Goal: Information Seeking & Learning: Find specific fact

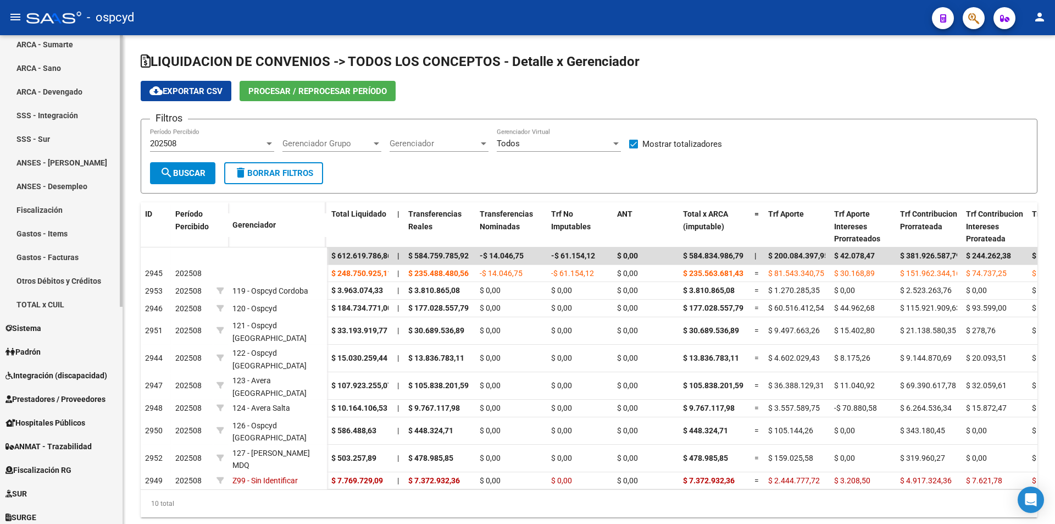
scroll to position [390, 0]
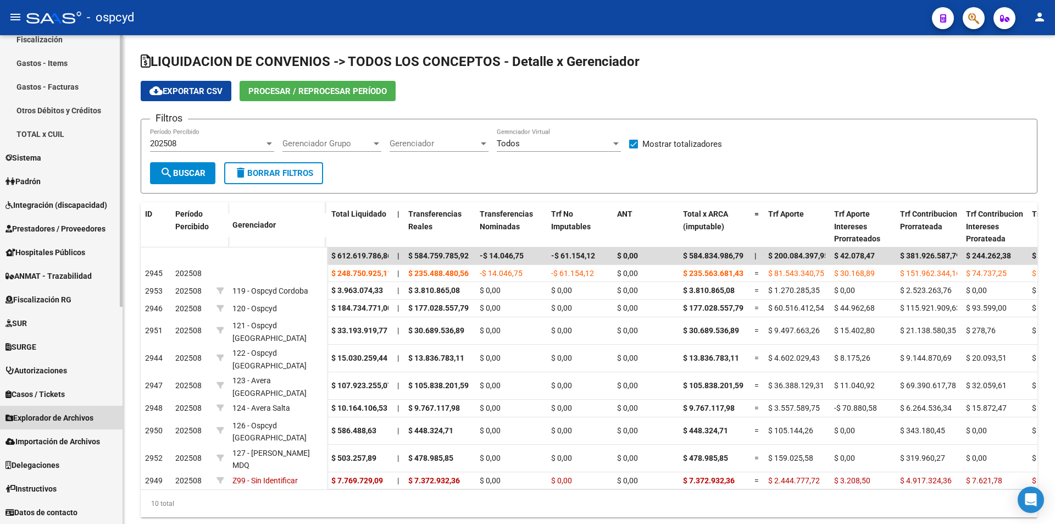
click at [63, 421] on span "Explorador de Archivos" at bounding box center [49, 418] width 88 height 12
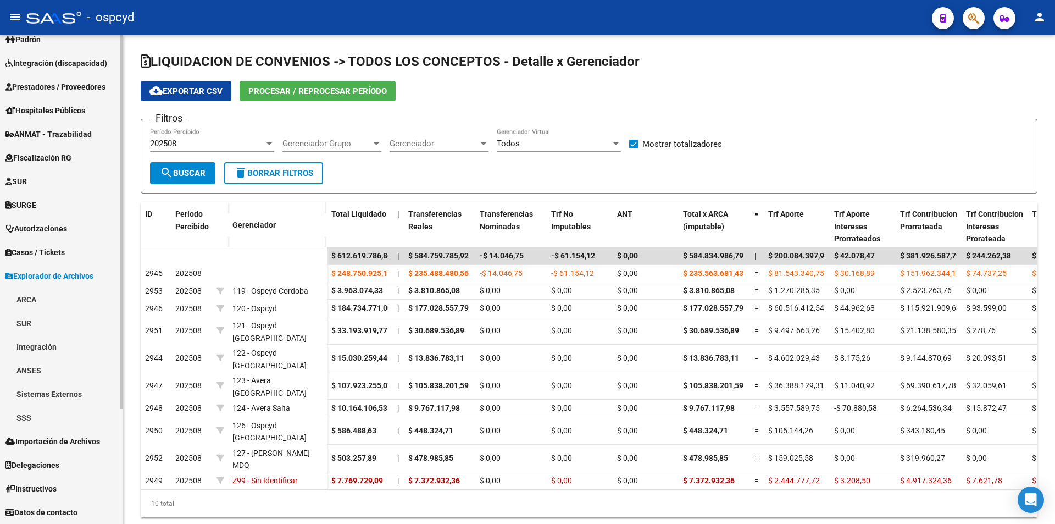
scroll to position [130, 0]
click at [32, 299] on link "ARCA" at bounding box center [61, 299] width 123 height 24
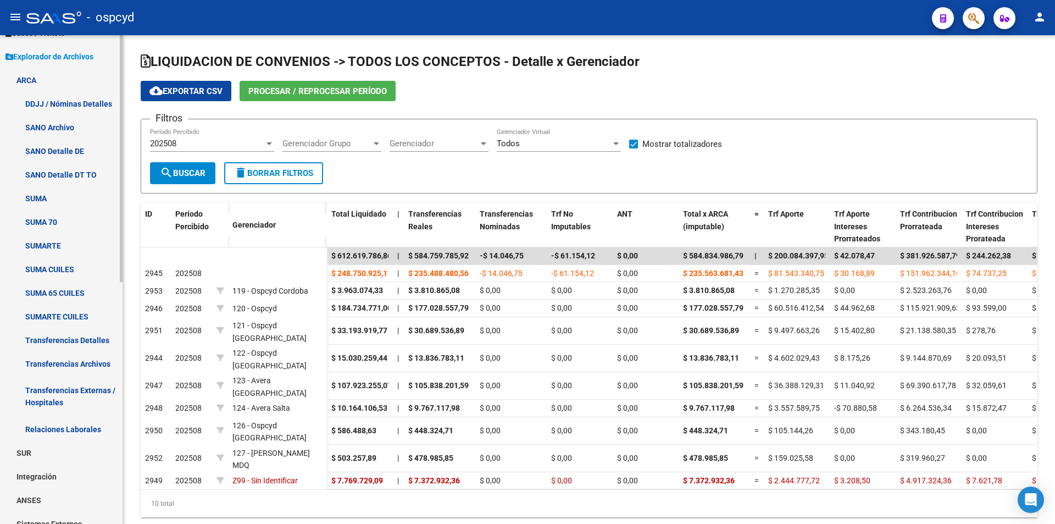
scroll to position [350, 0]
click at [59, 424] on link "Relaciones Laborales" at bounding box center [61, 429] width 123 height 24
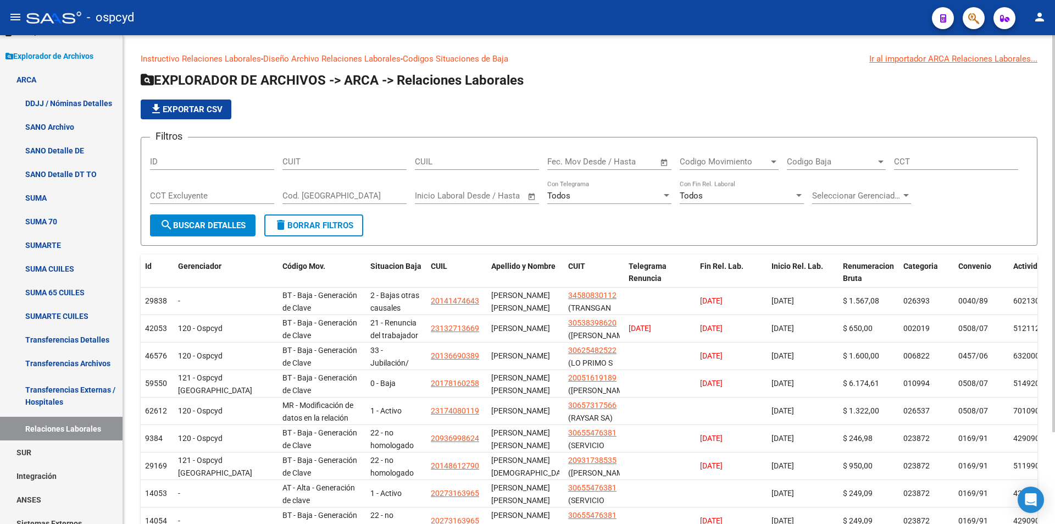
click at [663, 160] on span "Open calendar" at bounding box center [664, 162] width 26 height 26
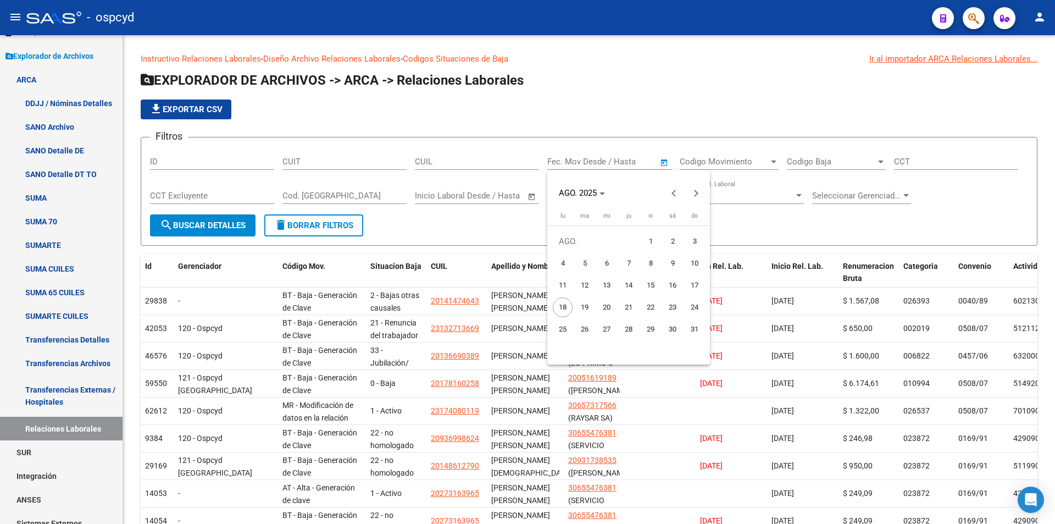
click at [670, 258] on span "9" at bounding box center [673, 263] width 20 height 20
type input "[DATE]"
click at [652, 281] on span "15" at bounding box center [651, 285] width 20 height 20
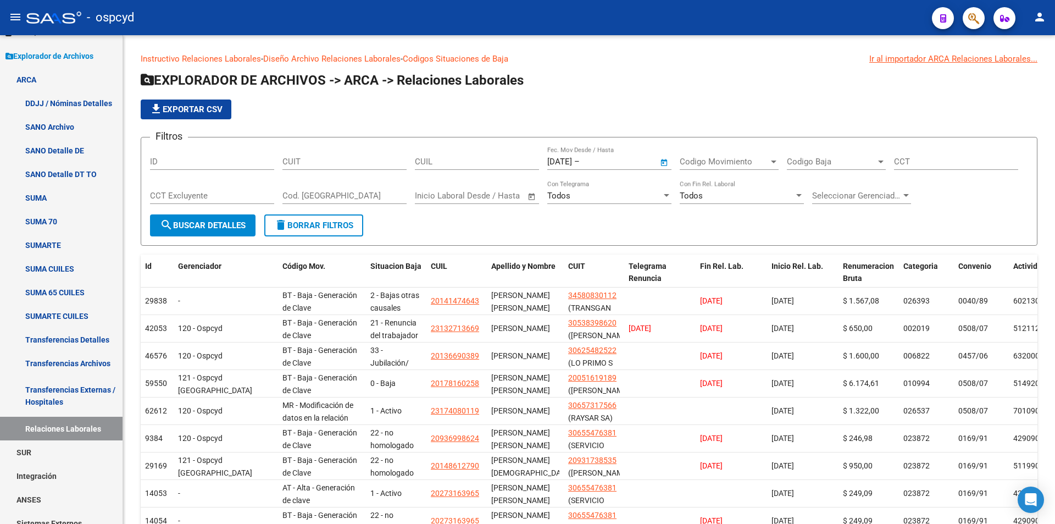
type input "[DATE]"
click at [207, 227] on span "search Buscar Detalles" at bounding box center [203, 225] width 86 height 10
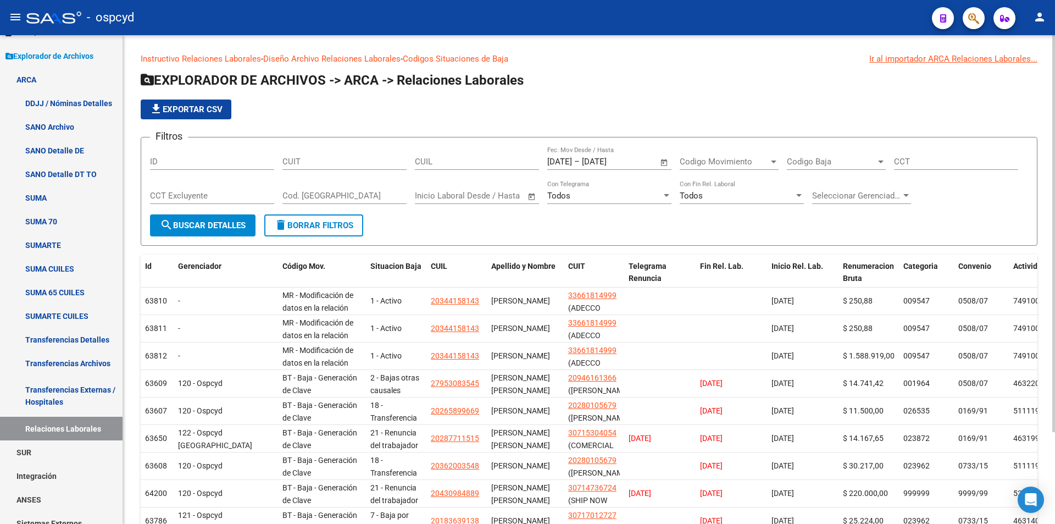
click at [177, 109] on span "file_download Exportar CSV" at bounding box center [185, 109] width 73 height 10
click at [347, 153] on div "CUIT" at bounding box center [344, 158] width 124 height 24
paste input "20-13652576-0"
type input "20-13652576-0"
click at [235, 229] on span "search Buscar Detalles" at bounding box center [203, 225] width 86 height 10
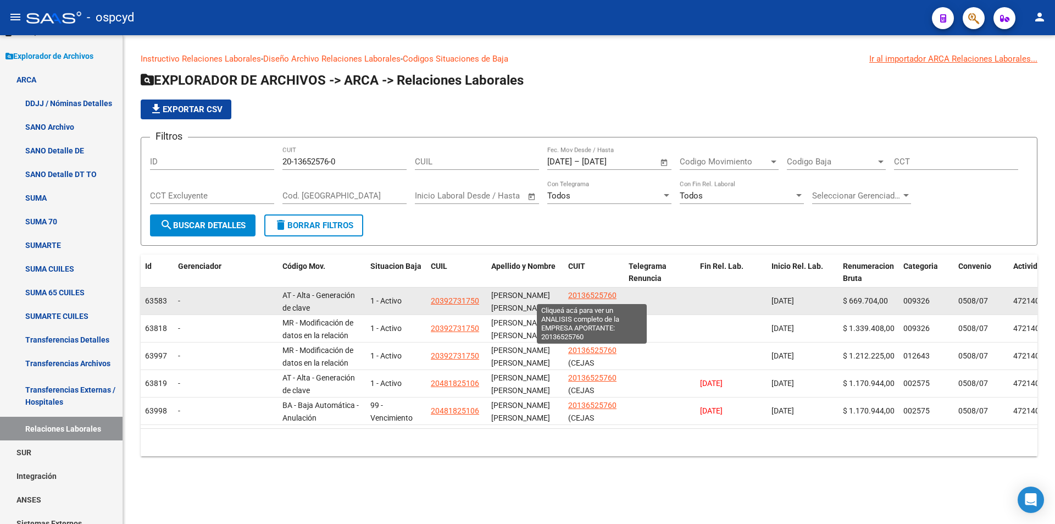
click at [608, 292] on span "20136525760" at bounding box center [592, 295] width 48 height 9
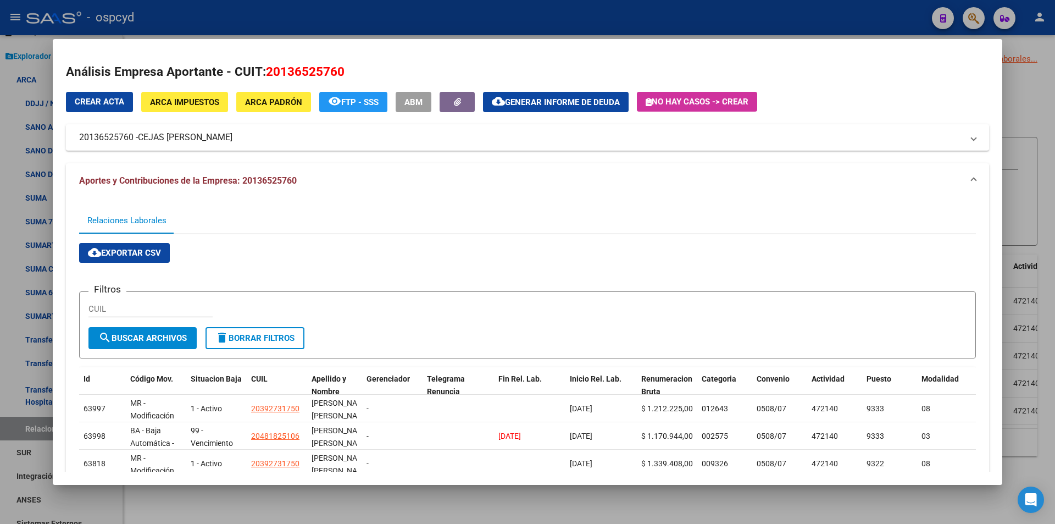
click at [204, 93] on button "ARCA Impuestos" at bounding box center [184, 102] width 87 height 20
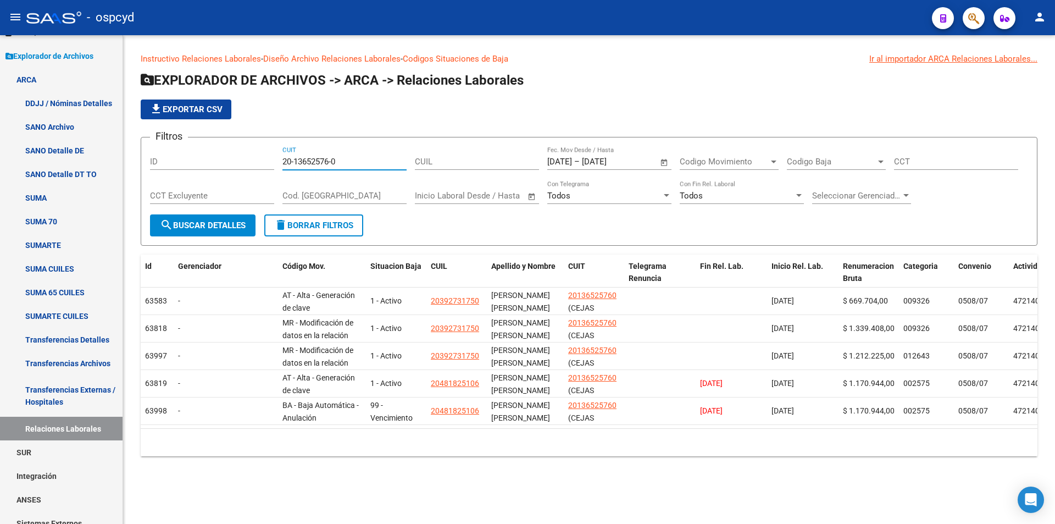
drag, startPoint x: 376, startPoint y: 164, endPoint x: 224, endPoint y: 159, distance: 152.3
click at [246, 164] on div "Filtros ID 20-13652576-0 CUIT CUIL [DATE] [DATE] – [DATE] End date Fec. Mov Des…" at bounding box center [589, 180] width 878 height 68
paste input "24796308-2"
type input "20-24796308-2"
click at [212, 228] on span "search Buscar Detalles" at bounding box center [203, 225] width 86 height 10
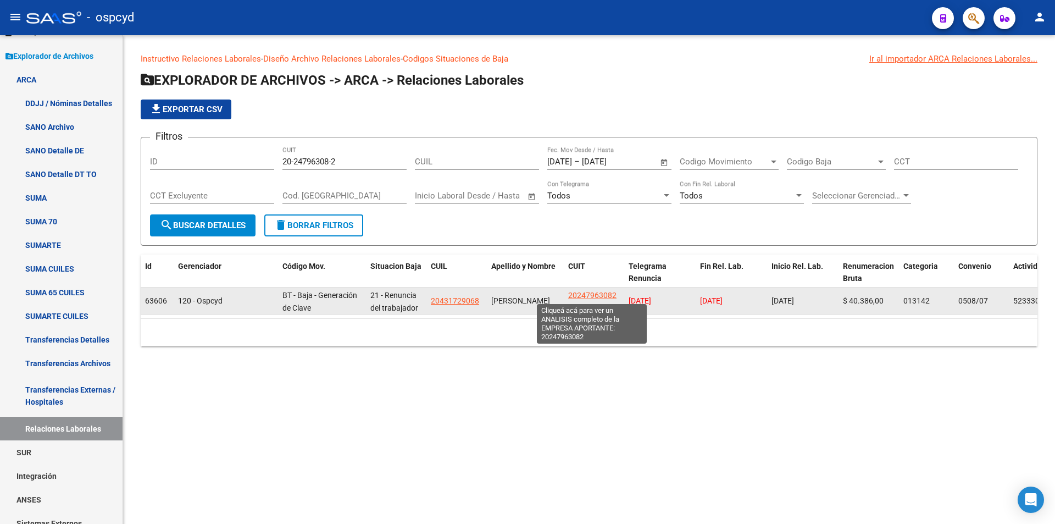
click at [586, 291] on span "20247963082" at bounding box center [592, 295] width 48 height 9
type textarea "20247963082"
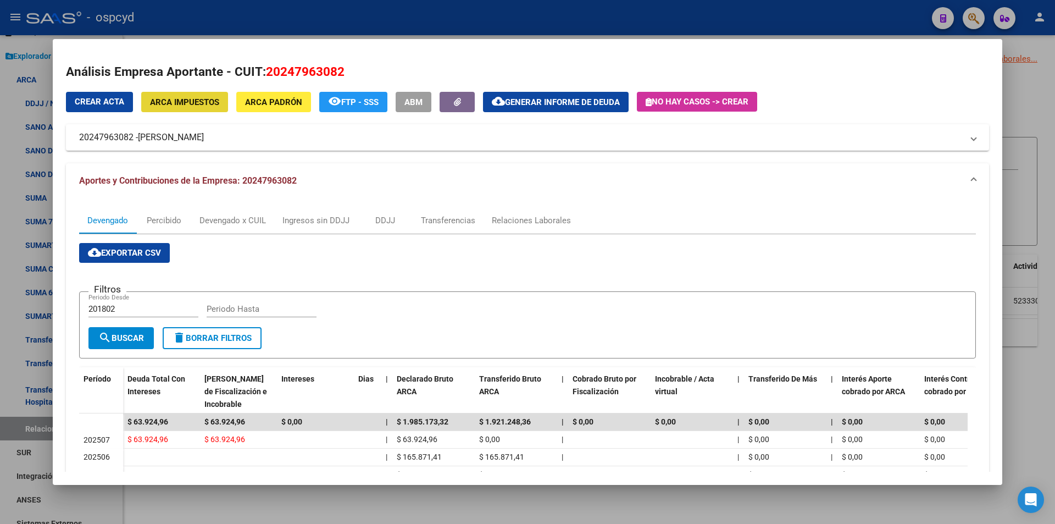
click at [183, 100] on span "ARCA Impuestos" at bounding box center [184, 102] width 69 height 10
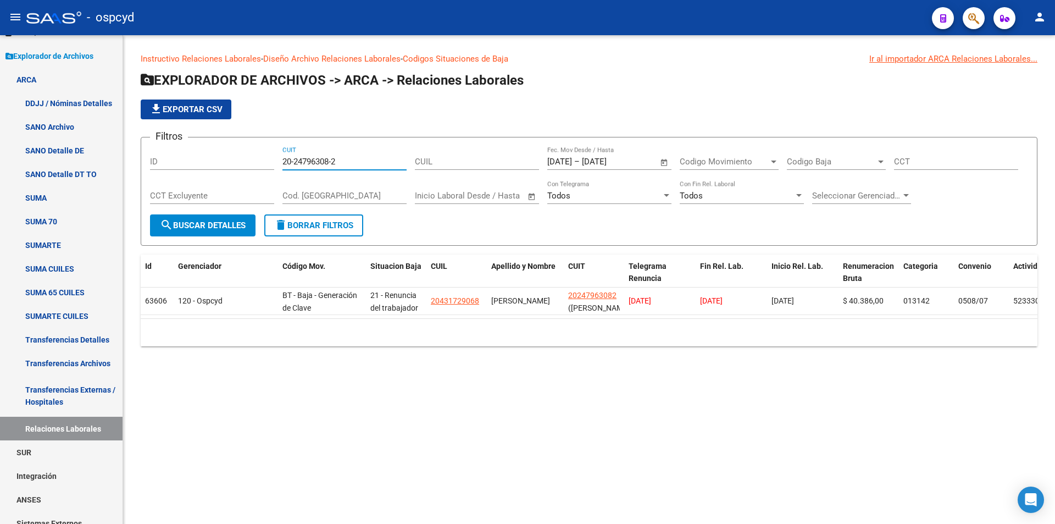
drag, startPoint x: 319, startPoint y: 162, endPoint x: 242, endPoint y: 165, distance: 76.5
click at [242, 165] on div "Filtros ID 20-24796308-2 CUIT CUIL [DATE] [DATE] – [DATE] [DATE] Fec. Mov Desde…" at bounding box center [589, 180] width 878 height 68
paste input "8010567-9"
type input "20-28010567-9"
click at [199, 244] on form "Filtros ID 20-28010567-9 CUIT CUIL [DATE] [DATE] – [DATE] [DATE] Fec. Mov Desde…" at bounding box center [589, 191] width 897 height 109
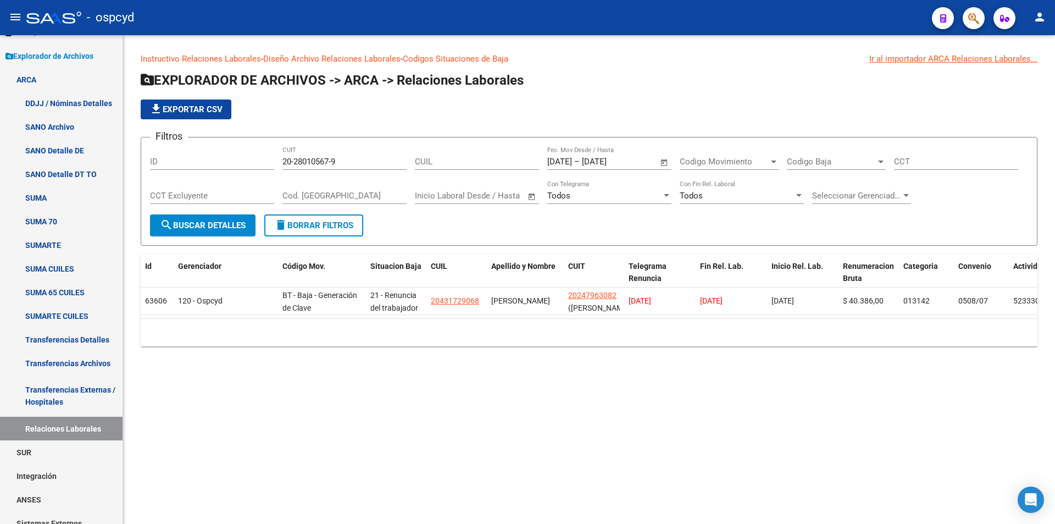
click at [198, 231] on button "search Buscar Detalles" at bounding box center [203, 225] width 106 height 22
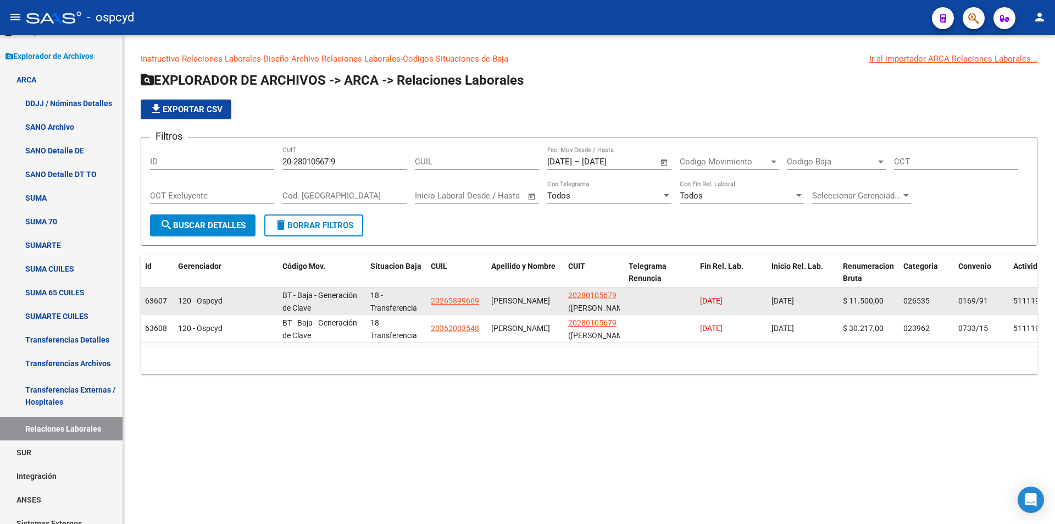
click at [597, 301] on div "20280105679 ([PERSON_NAME])" at bounding box center [594, 300] width 52 height 23
click at [593, 299] on span "20280105679" at bounding box center [592, 295] width 48 height 9
type textarea "20280105679"
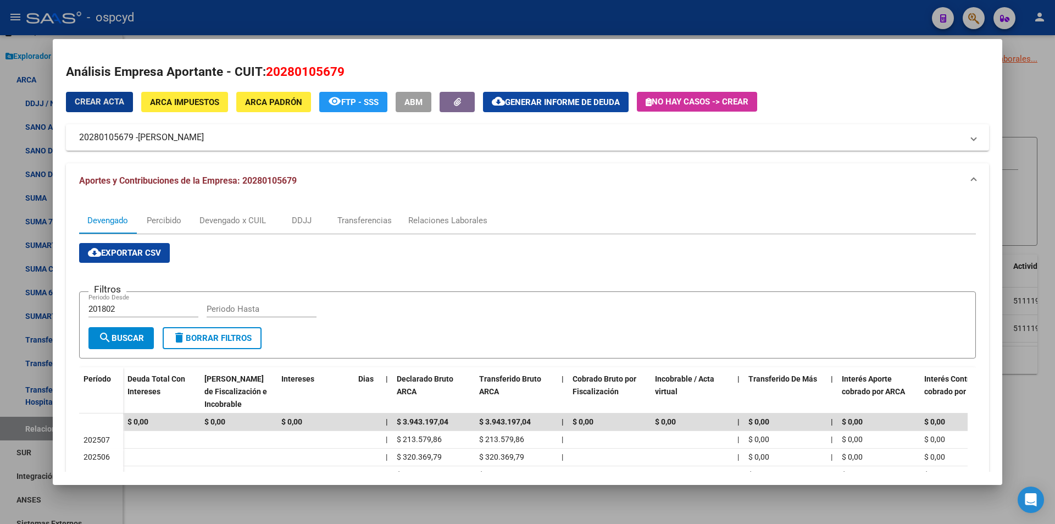
click at [203, 109] on button "ARCA Impuestos" at bounding box center [184, 102] width 87 height 20
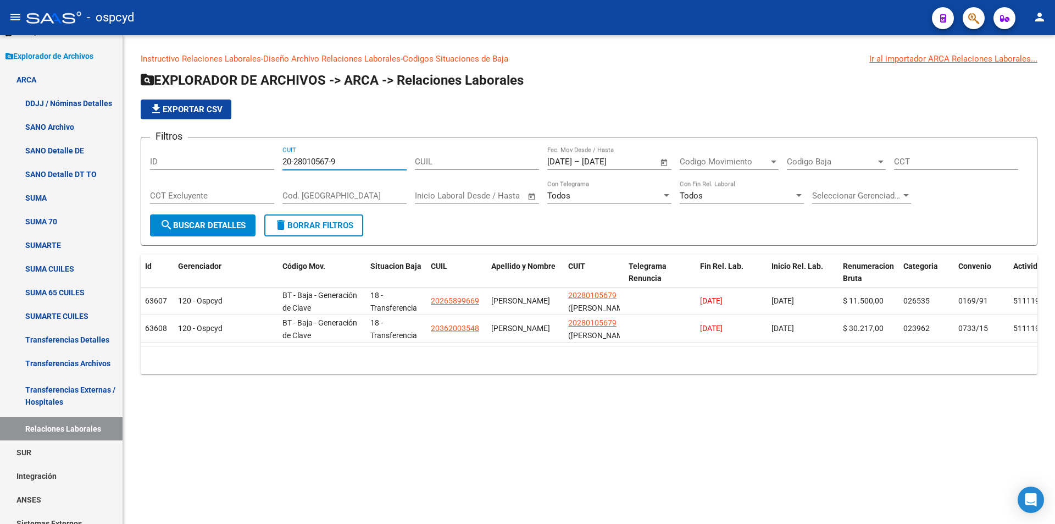
drag, startPoint x: 350, startPoint y: 160, endPoint x: 245, endPoint y: 154, distance: 105.7
click at [245, 154] on div "Filtros ID 20-28010567-9 CUIT CUIL [DATE] [DATE] – [DATE] [DATE] Fec. Mov Desde…" at bounding box center [589, 180] width 878 height 68
paste input "32859150-3"
type input "20-32859150-3"
click at [212, 231] on button "search Buscar Detalles" at bounding box center [203, 225] width 106 height 22
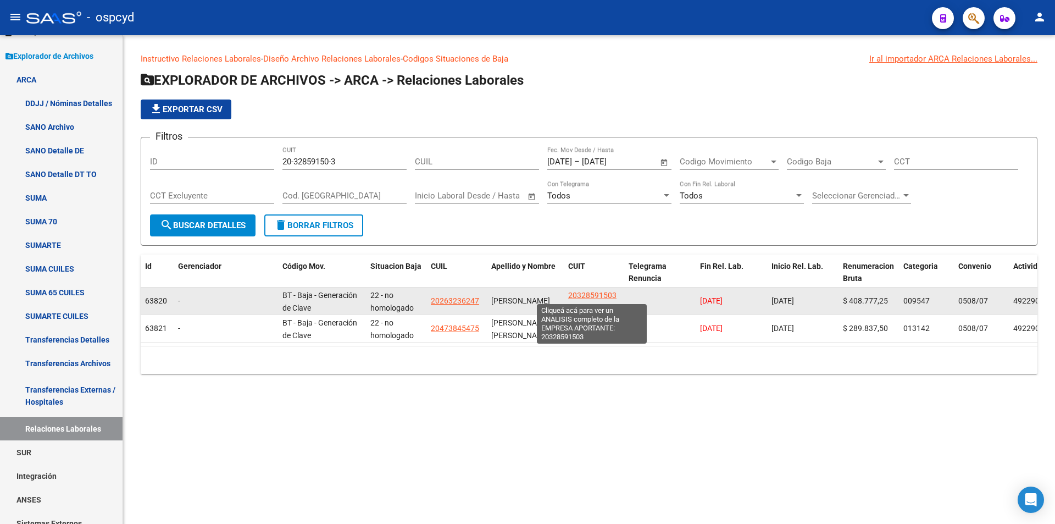
click at [593, 296] on span "20328591503" at bounding box center [592, 295] width 48 height 9
type textarea "20328591503"
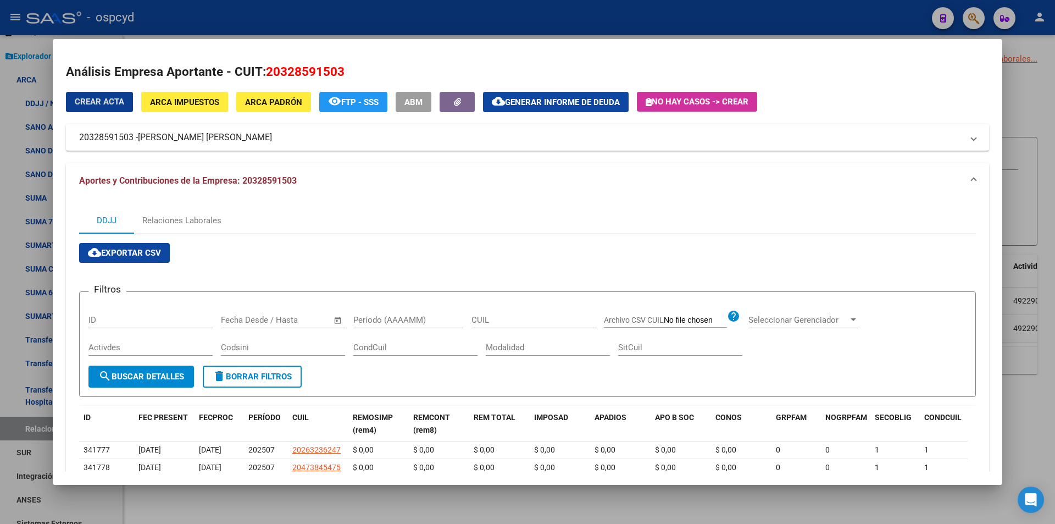
click at [170, 97] on span "ARCA Impuestos" at bounding box center [184, 102] width 69 height 10
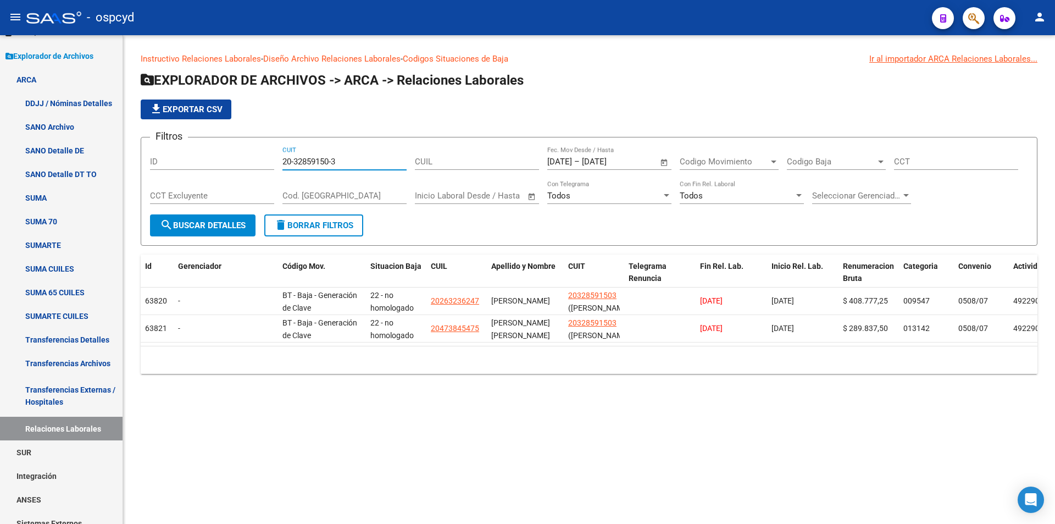
drag, startPoint x: 347, startPoint y: 163, endPoint x: 251, endPoint y: 169, distance: 96.4
click at [254, 168] on div "Filtros ID 20-32859150-3 CUIT CUIL [DATE] [DATE] – [DATE] [DATE] Fec. Mov Desde…" at bounding box center [589, 180] width 878 height 68
paste input "4139941-7"
type input "20-34139941-7"
click at [221, 223] on button "search Buscar Detalles" at bounding box center [203, 225] width 106 height 22
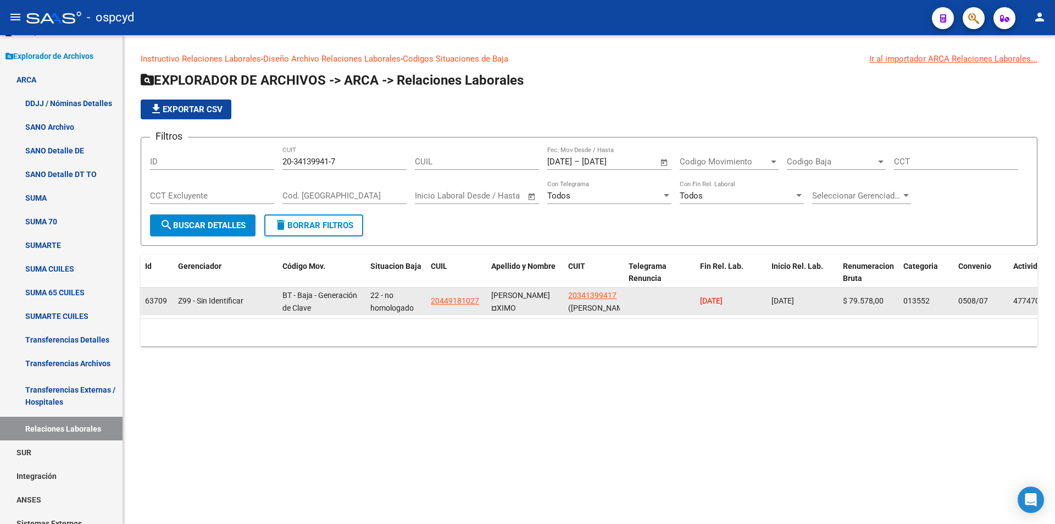
click at [604, 301] on app-link-go-to "20341399417" at bounding box center [592, 295] width 48 height 13
click at [598, 294] on span "20341399417" at bounding box center [592, 295] width 48 height 9
type textarea "20341399417"
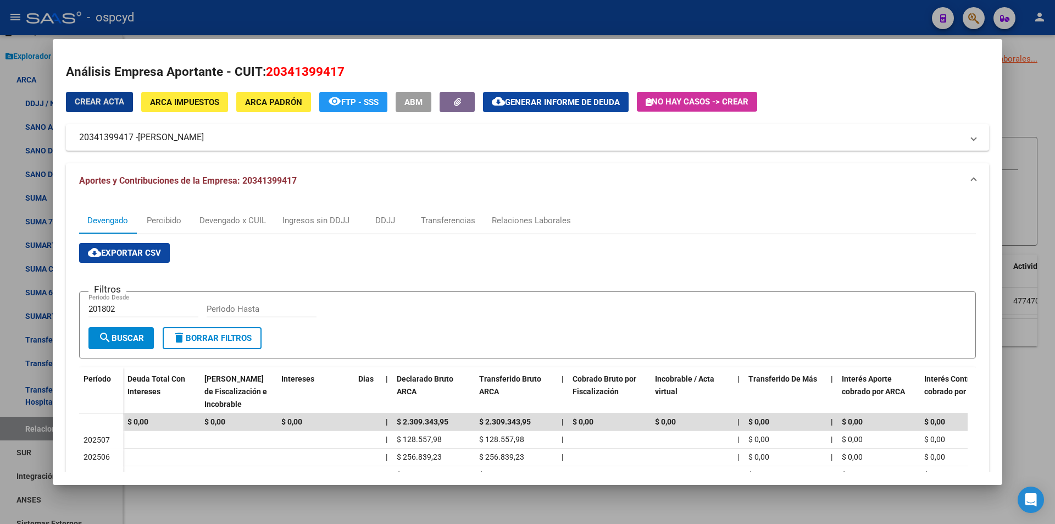
click at [191, 108] on button "ARCA Impuestos" at bounding box center [184, 102] width 87 height 20
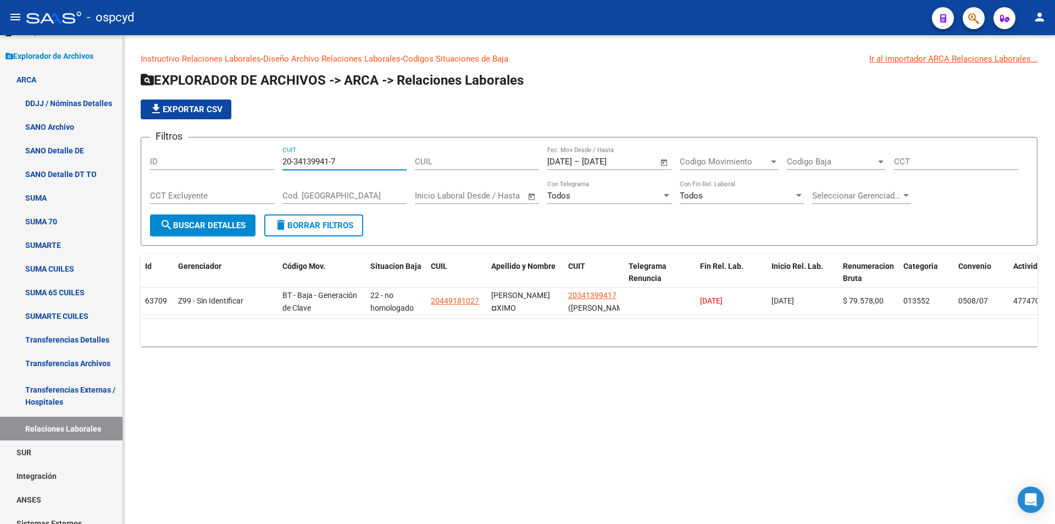
drag, startPoint x: 352, startPoint y: 158, endPoint x: 252, endPoint y: 163, distance: 100.1
click at [252, 163] on div "Filtros ID 20-34139941-7 CUIT CUIL [DATE] [DATE] – [DATE] [DATE] Fec. Mov Desde…" at bounding box center [589, 180] width 878 height 68
paste input "5985186-4"
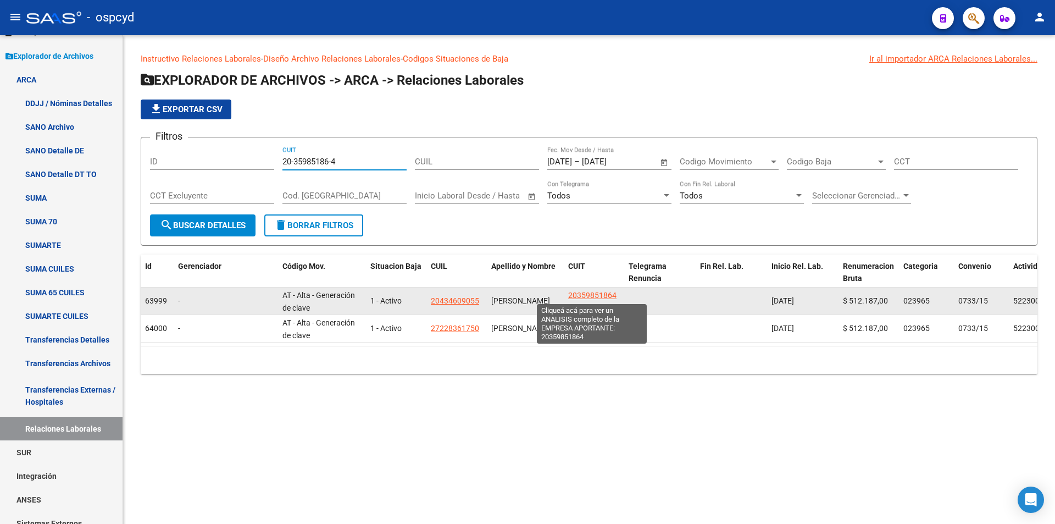
type input "20-35985186-4"
click at [590, 293] on span "20359851864" at bounding box center [592, 295] width 48 height 9
type textarea "20359851864"
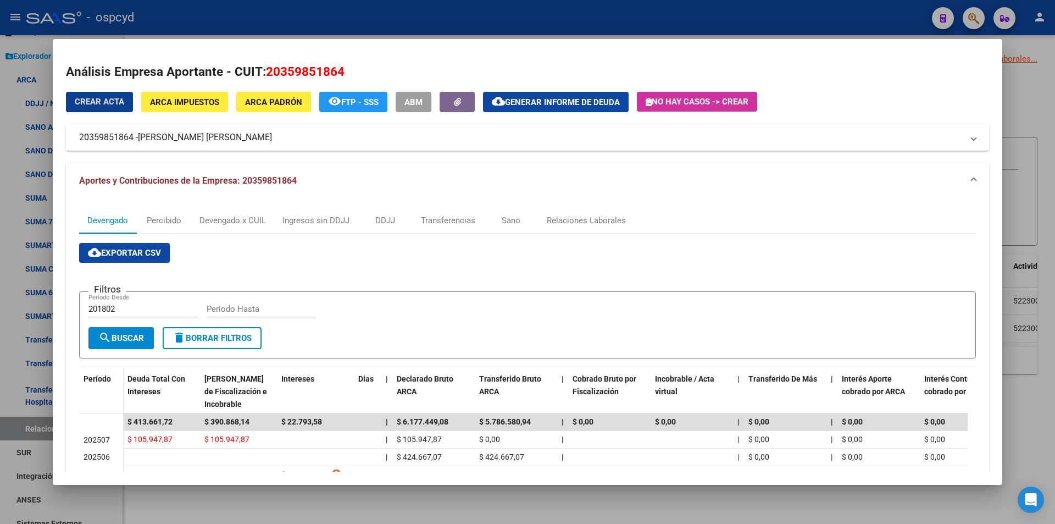
click at [188, 108] on button "ARCA Impuestos" at bounding box center [184, 102] width 87 height 20
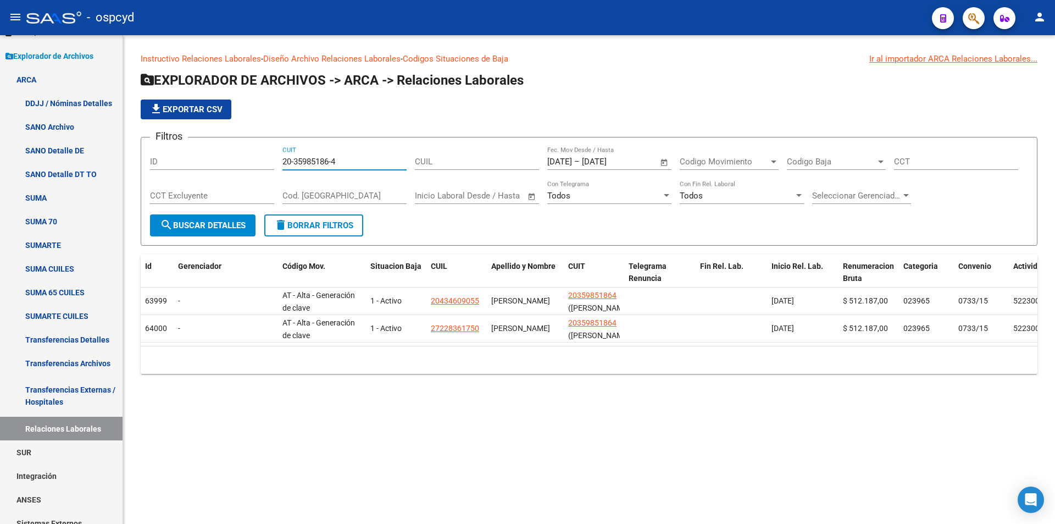
drag, startPoint x: 327, startPoint y: 158, endPoint x: 217, endPoint y: 134, distance: 113.0
click at [267, 162] on div "Filtros ID 20-35985186-4 CUIT CUIL [DATE] [DATE] – [DATE] [DATE] Fec. Mov Desde…" at bounding box center [589, 180] width 878 height 68
paste input "9333109-8"
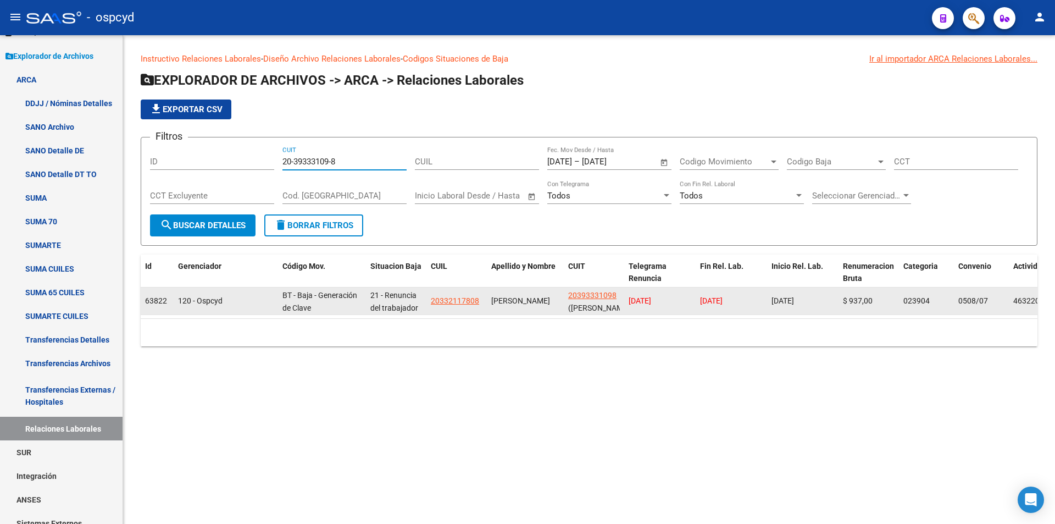
type input "20-39333109-8"
click at [586, 292] on span "20393331098" at bounding box center [592, 295] width 48 height 9
type textarea "20393331098"
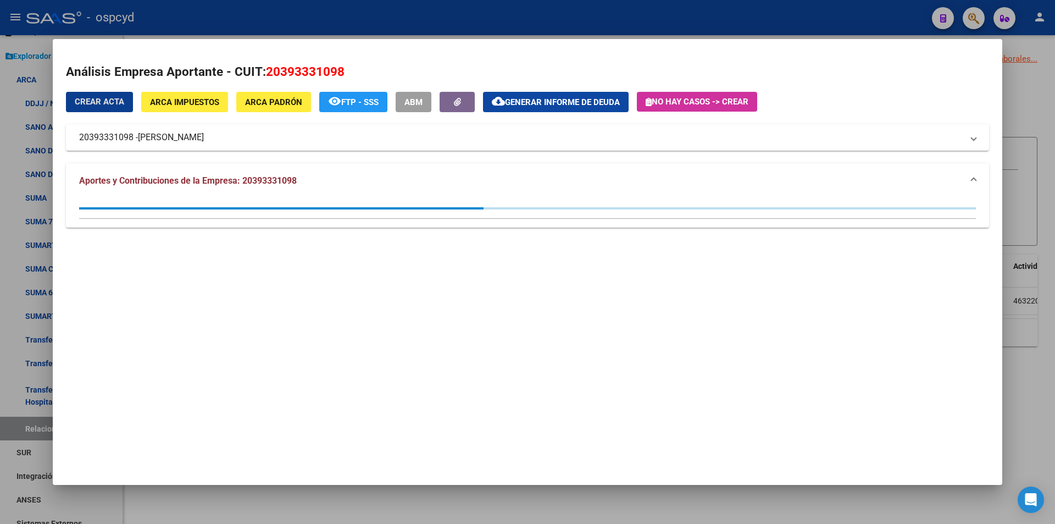
click at [185, 103] on span "ARCA Impuestos" at bounding box center [184, 102] width 69 height 10
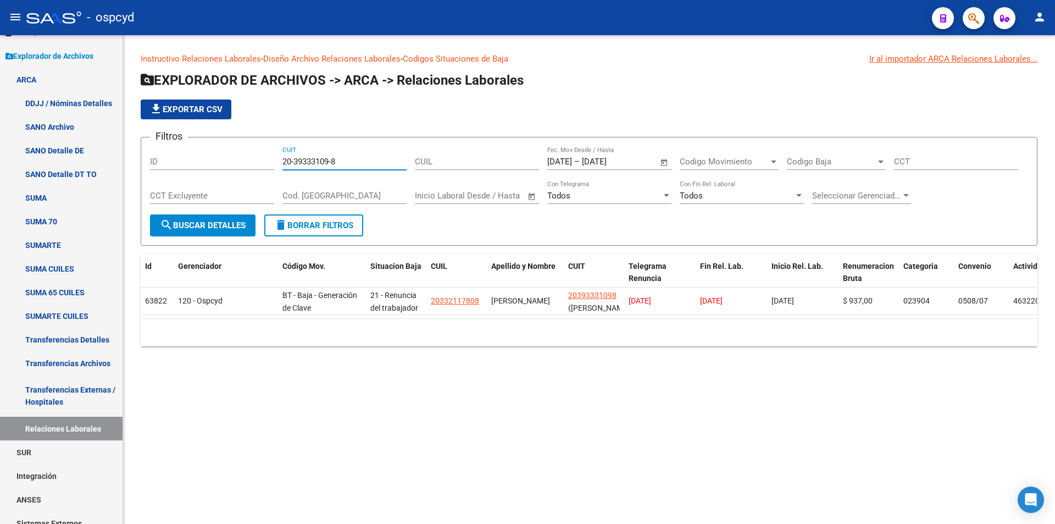
drag, startPoint x: 346, startPoint y: 162, endPoint x: 193, endPoint y: 159, distance: 152.2
click at [202, 164] on div "Filtros ID 20-39333109-8 CUIT CUIL [DATE] [DATE] – [DATE] [DATE] Fec. Mov Desde…" at bounding box center [589, 180] width 878 height 68
paste input "41945953-5"
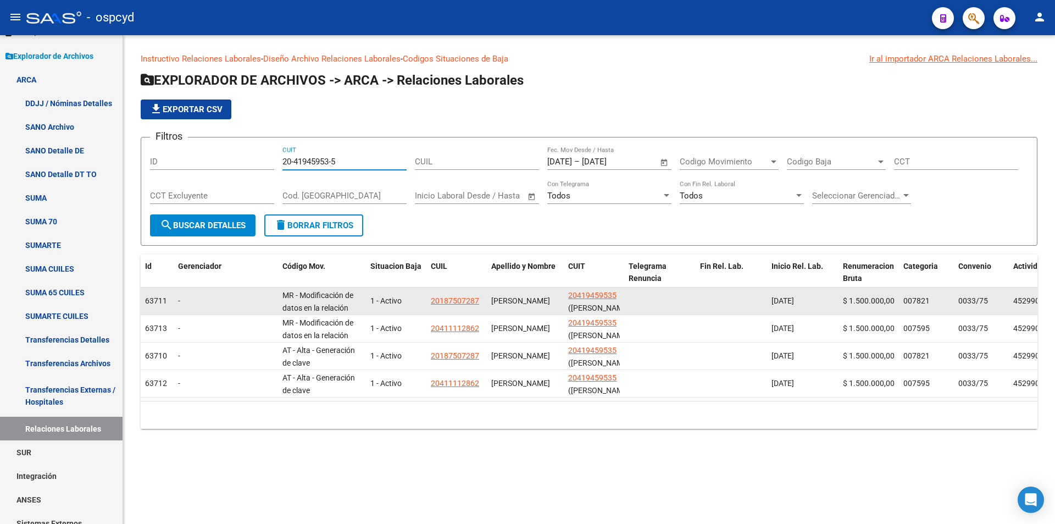
type input "20-41945953-5"
click at [599, 292] on span "20419459535" at bounding box center [592, 295] width 48 height 9
type textarea "20419459535"
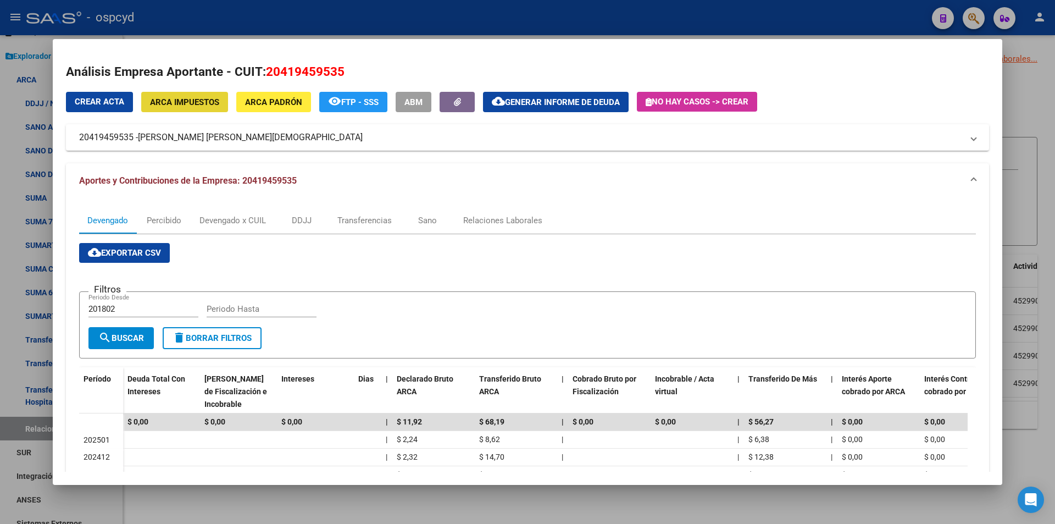
click at [188, 103] on span "ARCA Impuestos" at bounding box center [184, 102] width 69 height 10
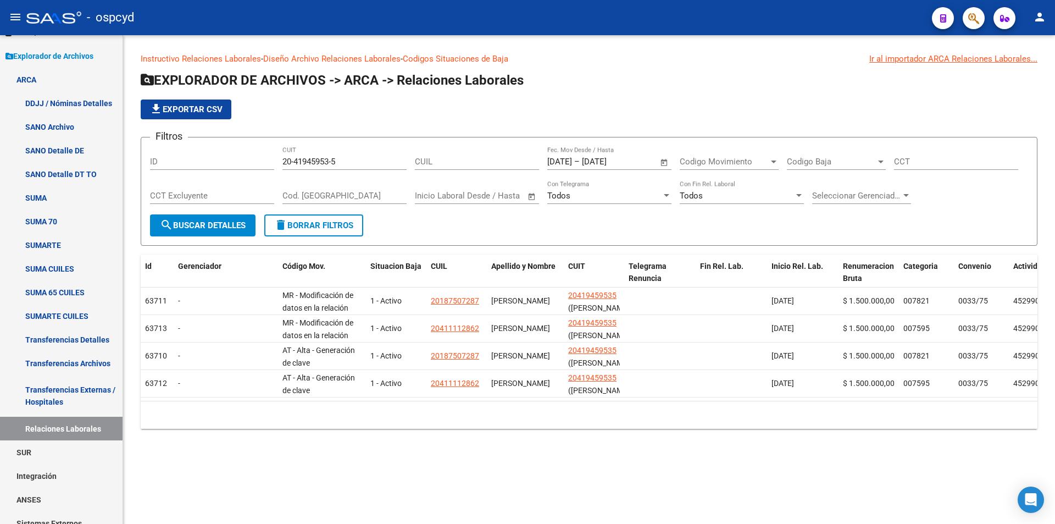
drag, startPoint x: 357, startPoint y: 167, endPoint x: 334, endPoint y: 167, distance: 23.6
click at [329, 167] on div "20-41945953-5 CUIT" at bounding box center [344, 158] width 124 height 24
paste input "3260749-7"
drag, startPoint x: 340, startPoint y: 165, endPoint x: 248, endPoint y: 166, distance: 91.8
click at [256, 161] on div "Filtros ID 20-43260749-7 CUIT CUIL [DATE] [DATE] – [DATE] [DATE] Fec. Mov Desde…" at bounding box center [589, 180] width 878 height 68
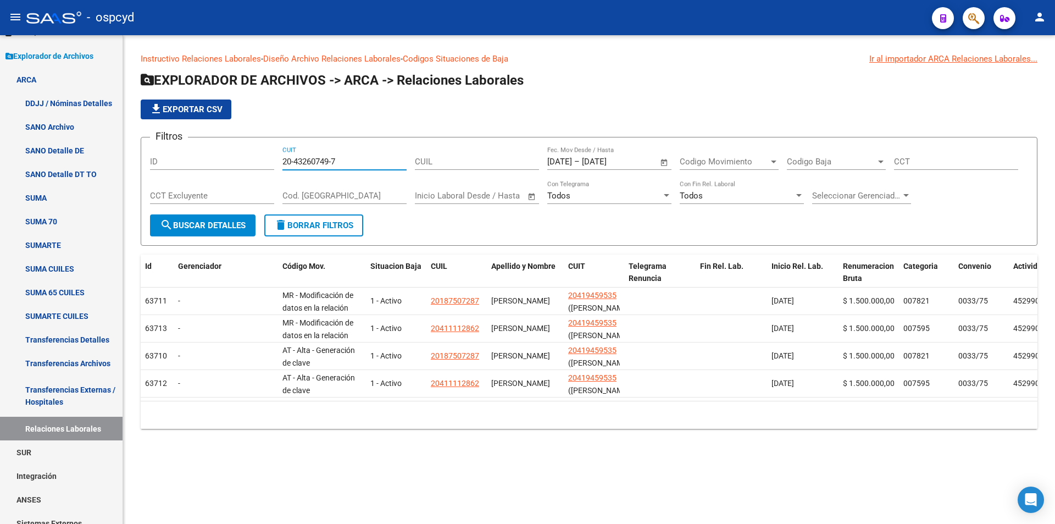
type input "20-43260749-7"
click at [222, 224] on span "search Buscar Detalles" at bounding box center [203, 225] width 86 height 10
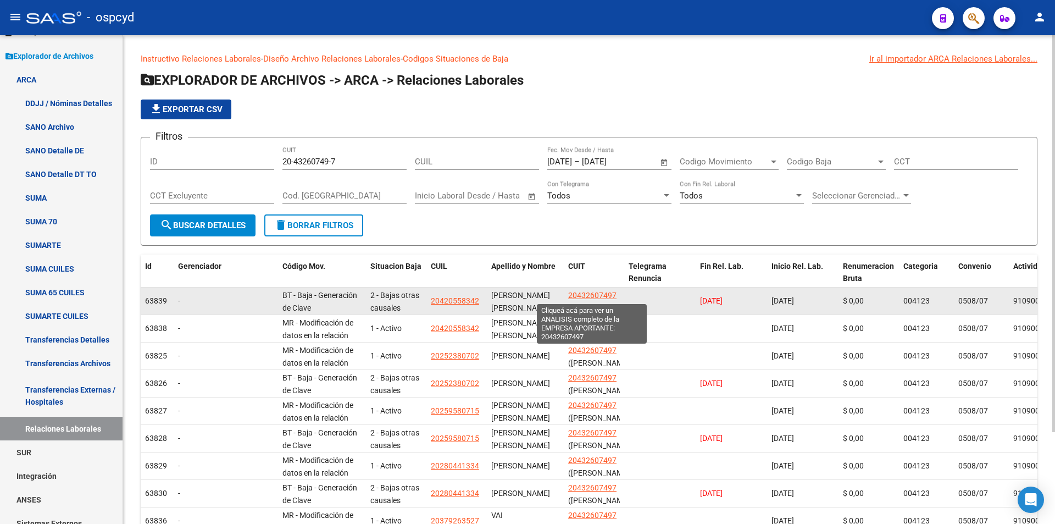
click at [586, 298] on span "20432607497" at bounding box center [592, 295] width 48 height 9
type textarea "20432607497"
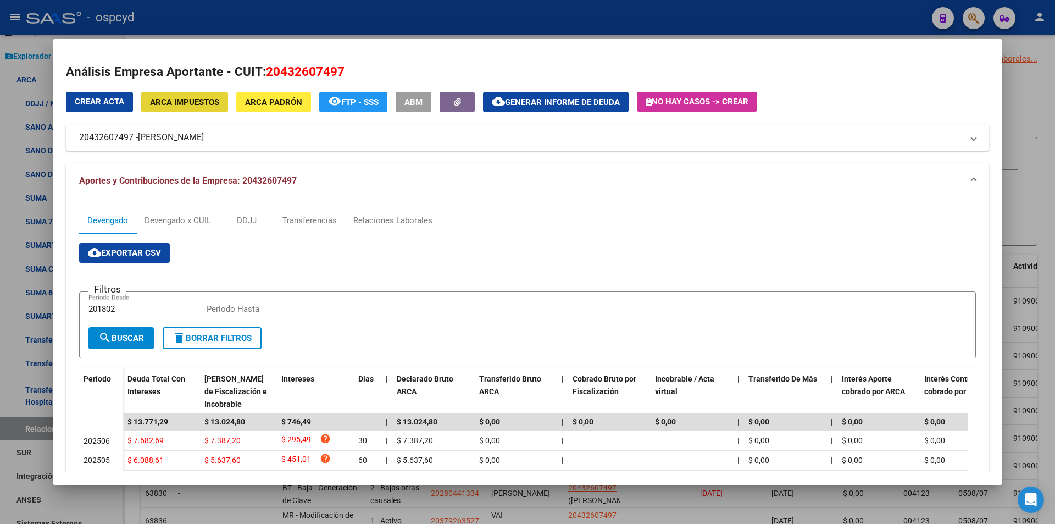
click at [203, 105] on span "ARCA Impuestos" at bounding box center [184, 102] width 69 height 10
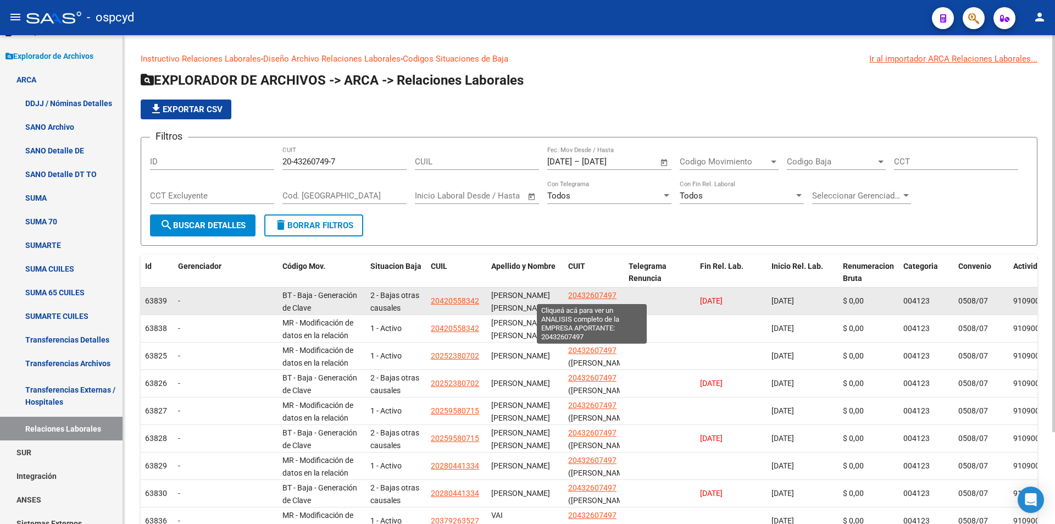
click at [611, 291] on span "20432607497" at bounding box center [592, 295] width 48 height 9
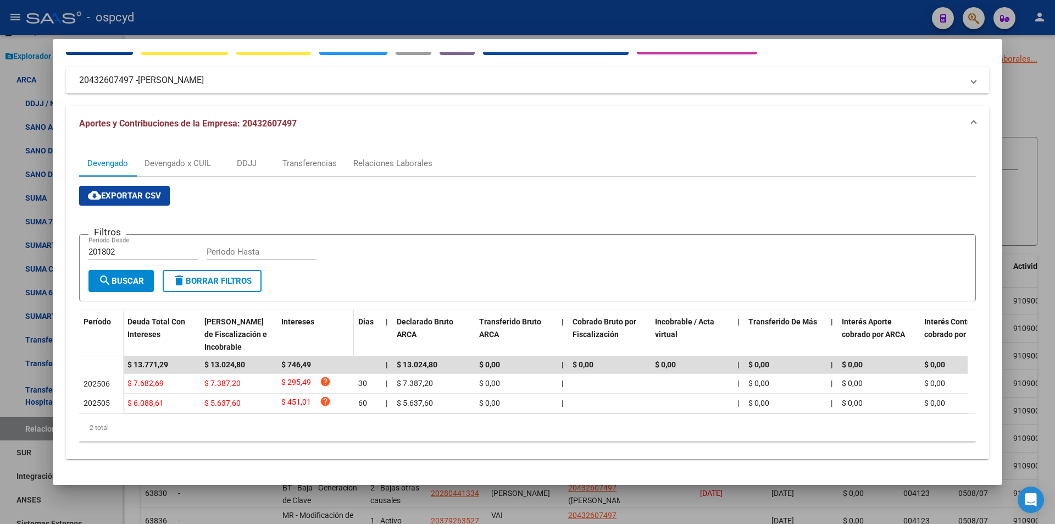
scroll to position [66, 0]
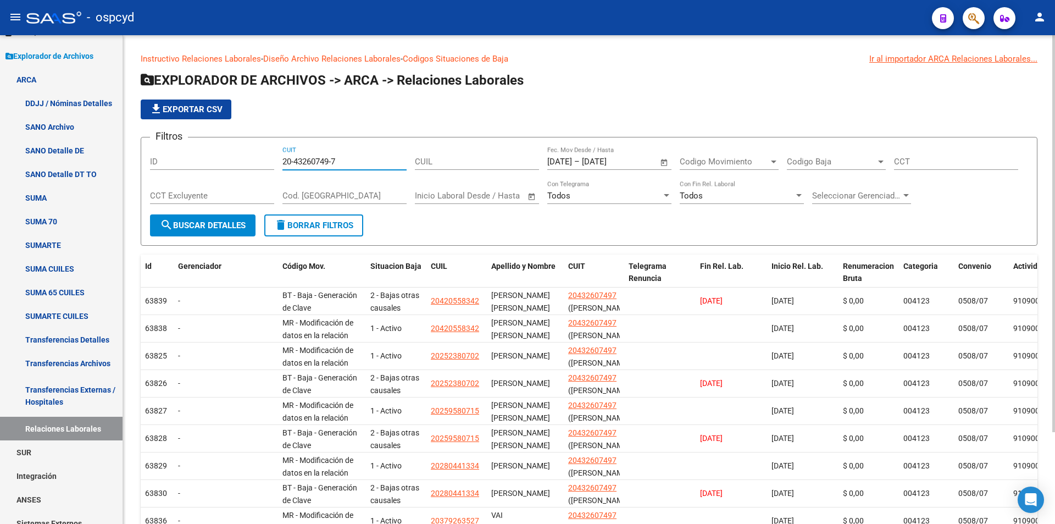
paste input
drag, startPoint x: 352, startPoint y: 158, endPoint x: 255, endPoint y: 163, distance: 96.9
click at [255, 163] on div "Filtros ID 20-43260749-7 CUIT CUIL [DATE] [DATE] – [DATE] [DATE] Fec. Mov Desde…" at bounding box center [589, 180] width 878 height 68
paste input
click at [206, 226] on span "search Buscar Detalles" at bounding box center [203, 225] width 86 height 10
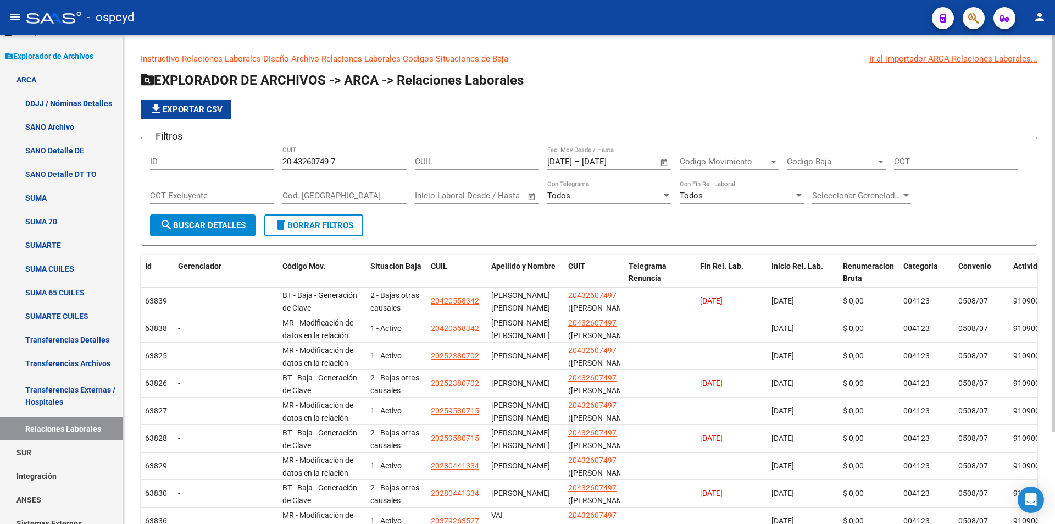
click at [340, 167] on div "20-43260749-7 CUIT" at bounding box center [344, 158] width 124 height 24
drag, startPoint x: 338, startPoint y: 165, endPoint x: 240, endPoint y: 161, distance: 98.5
click at [240, 161] on div "Filtros ID 20-43260749-7 CUIT CUIL [DATE] [DATE] – [DATE] [DATE] Fec. Mov Desde…" at bounding box center [589, 180] width 878 height 68
paste input "94616136-6"
type input "20-94616136-6"
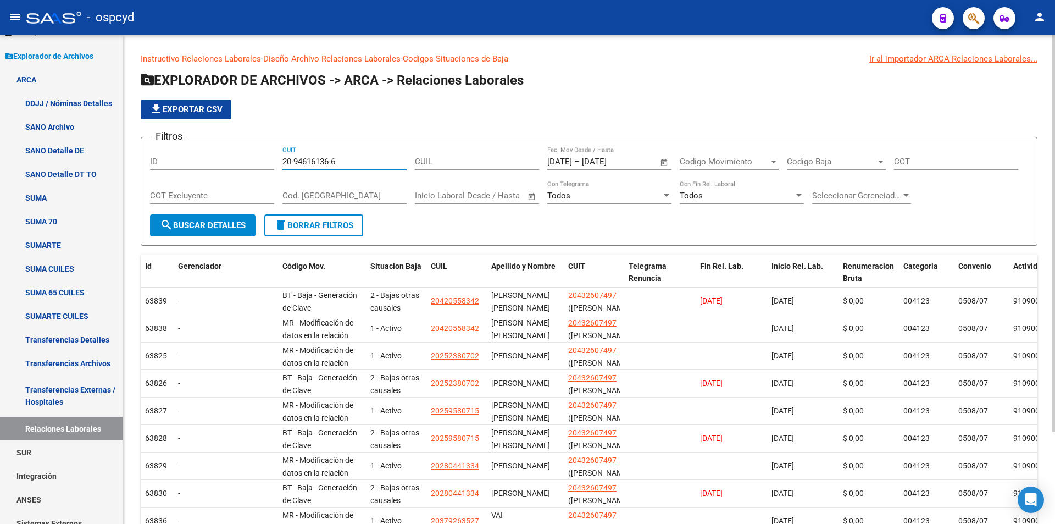
click at [223, 224] on span "search Buscar Detalles" at bounding box center [203, 225] width 86 height 10
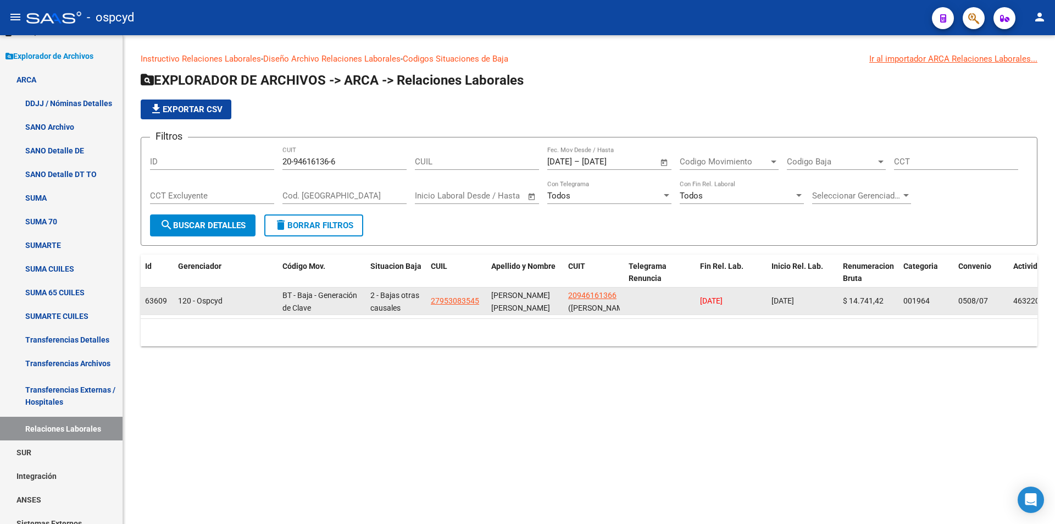
click at [591, 299] on app-link-go-to "20946161366" at bounding box center [592, 295] width 48 height 13
click at [591, 297] on span "20946161366" at bounding box center [592, 295] width 48 height 9
type textarea "20946161366"
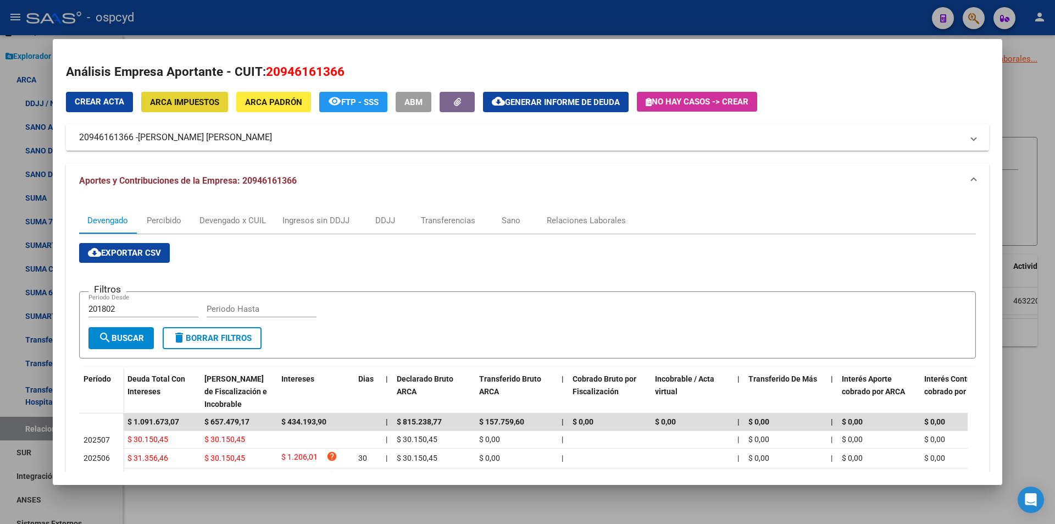
click at [227, 100] on button "ARCA Impuestos" at bounding box center [184, 102] width 87 height 20
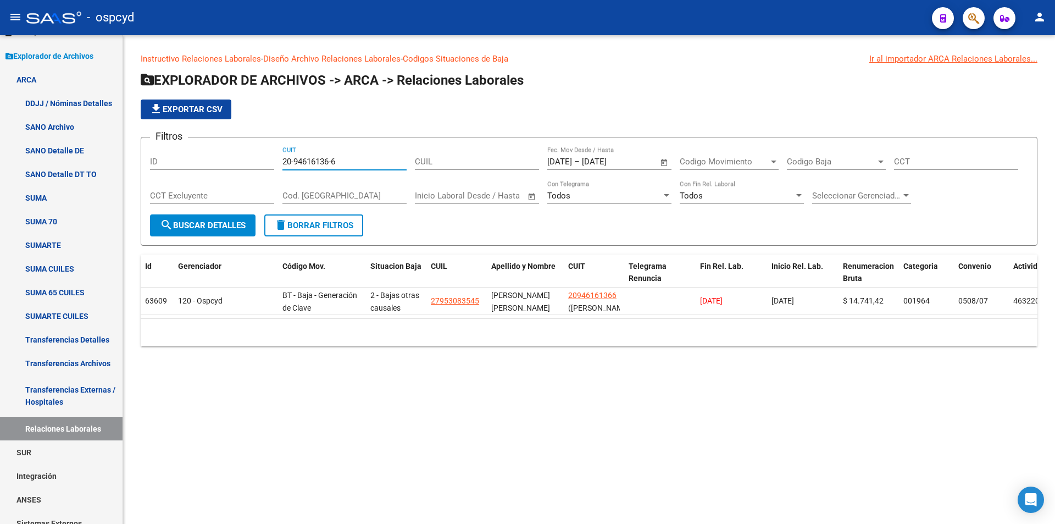
drag, startPoint x: 340, startPoint y: 164, endPoint x: 238, endPoint y: 159, distance: 101.8
click at [258, 169] on div "Filtros ID 20-94616136-6 CUIT CUIL [DATE] [DATE] – [DATE] [DATE] Fec. Mov Desde…" at bounding box center [589, 180] width 878 height 68
paste input "3-41151085-9"
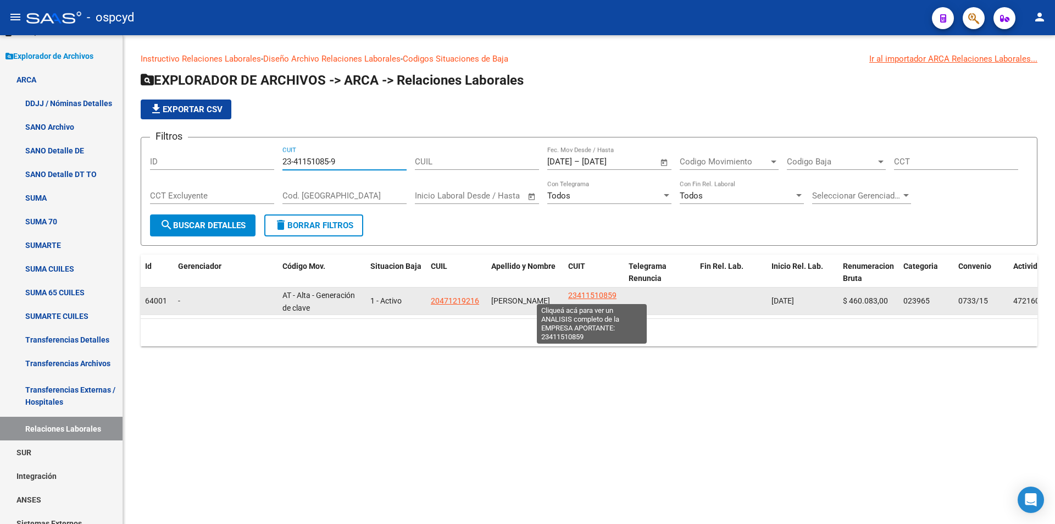
type input "23-41151085-9"
click at [581, 293] on span "23411510859" at bounding box center [592, 295] width 48 height 9
type textarea "23411510859"
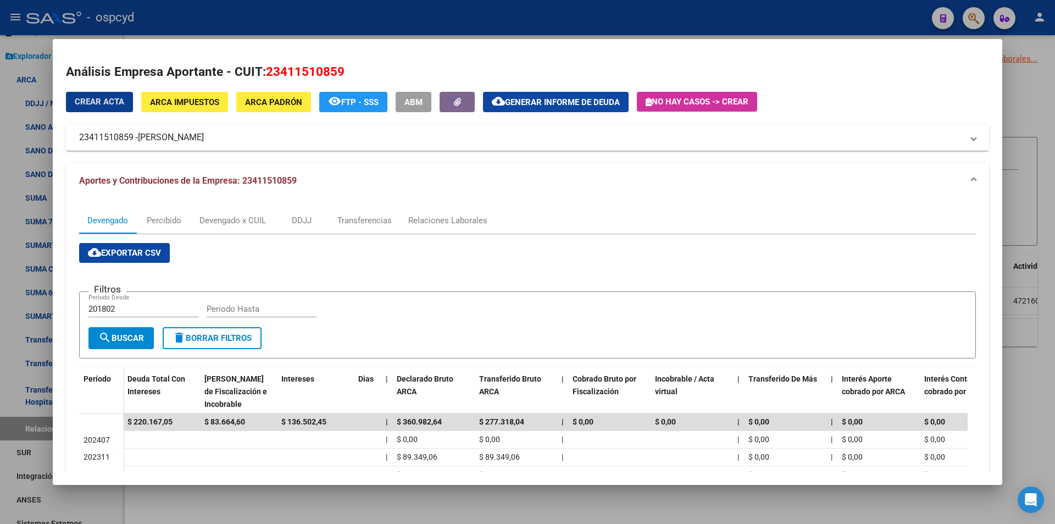
click at [199, 99] on span "ARCA Impuestos" at bounding box center [184, 102] width 69 height 10
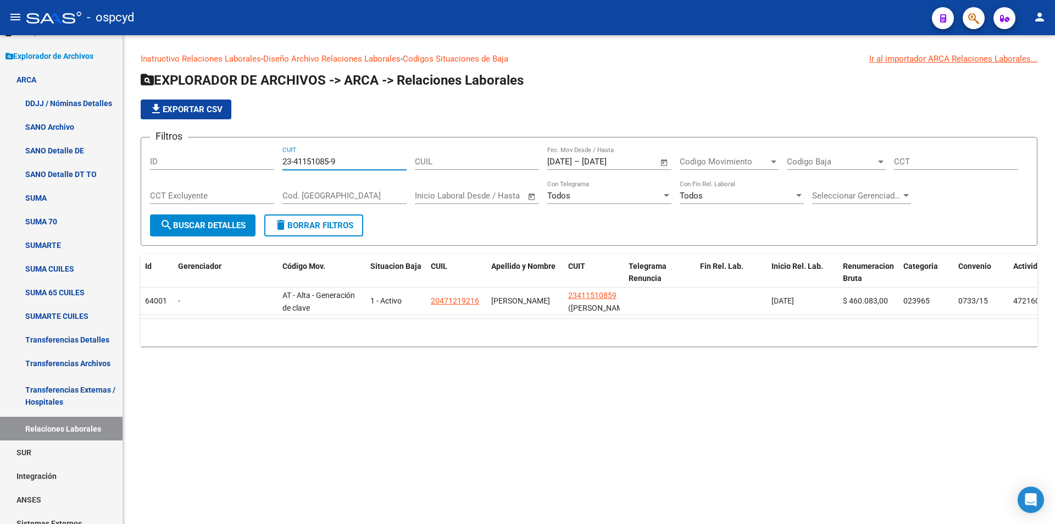
drag, startPoint x: 351, startPoint y: 162, endPoint x: 245, endPoint y: 168, distance: 106.7
click at [248, 171] on div "Filtros ID 23-41151085-9 CUIT CUIL [DATE] [DATE] – [DATE] [DATE] Fec. Mov Desde…" at bounding box center [589, 180] width 878 height 68
paste input "7-19040819-7"
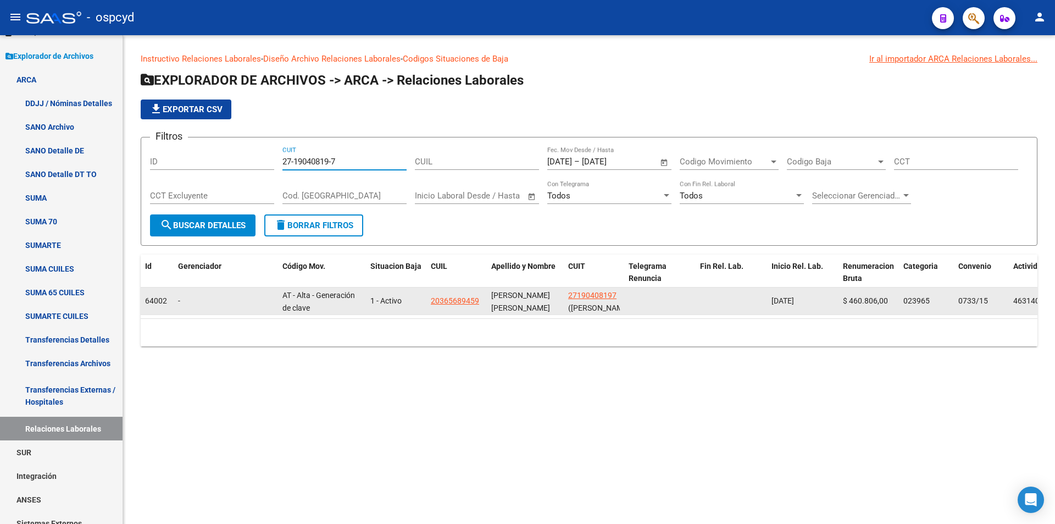
type input "27-19040819-7"
click at [579, 291] on span "27190408197" at bounding box center [592, 295] width 48 height 9
type textarea "27190408197"
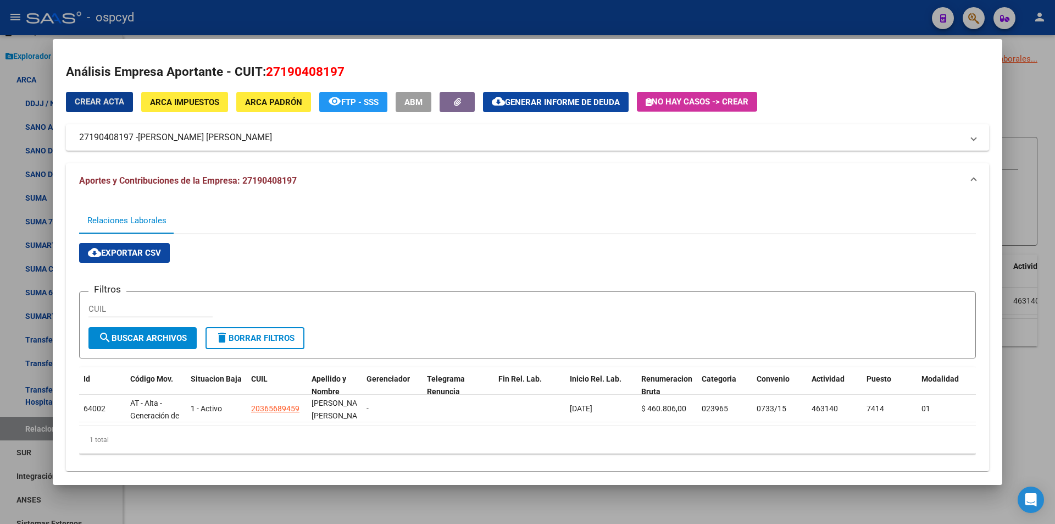
click at [214, 110] on button "ARCA Impuestos" at bounding box center [184, 102] width 87 height 20
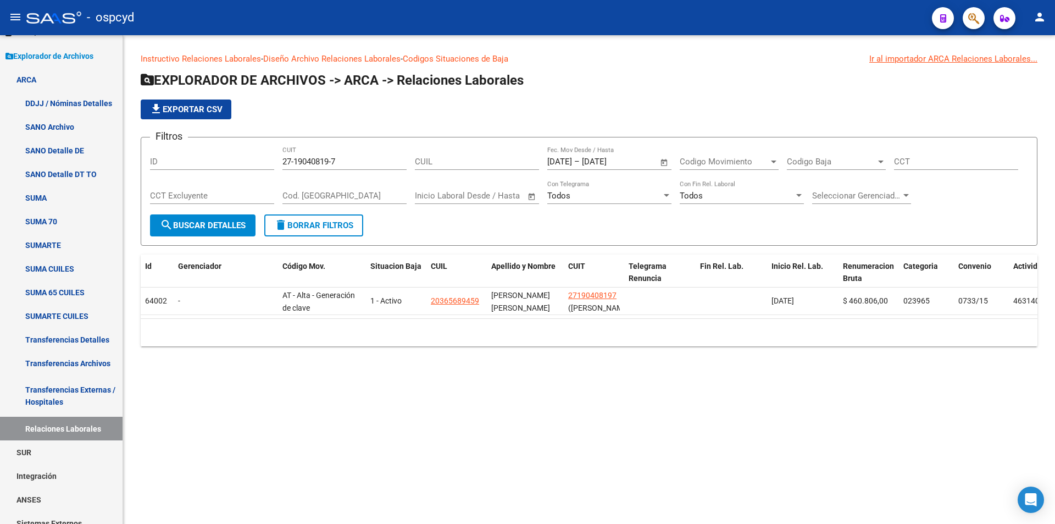
click at [350, 152] on div "27-19040819-7 CUIT" at bounding box center [344, 158] width 124 height 24
drag, startPoint x: 352, startPoint y: 168, endPoint x: 227, endPoint y: 167, distance: 124.7
click at [241, 171] on div "Filtros ID 27-19040819-7 CUIT CUIL [DATE] [DATE] – [DATE] [DATE] Fec. Mov Desde…" at bounding box center [589, 180] width 878 height 68
click at [357, 163] on input "27-19040819-7" at bounding box center [344, 162] width 124 height 10
paste input "29364023-3"
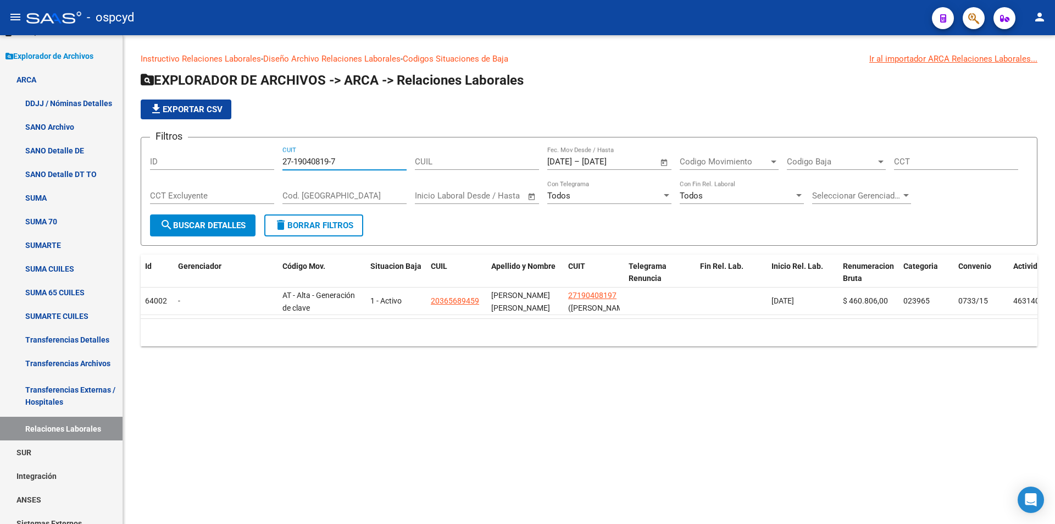
drag, startPoint x: 347, startPoint y: 166, endPoint x: 269, endPoint y: 164, distance: 78.0
click at [280, 165] on div "Filtros ID 27-19040819-7 CUIT CUIL [DATE] [DATE] – [DATE] [DATE] Fec. Mov Desde…" at bounding box center [589, 180] width 878 height 68
click at [231, 225] on span "search Buscar Detalles" at bounding box center [203, 225] width 86 height 10
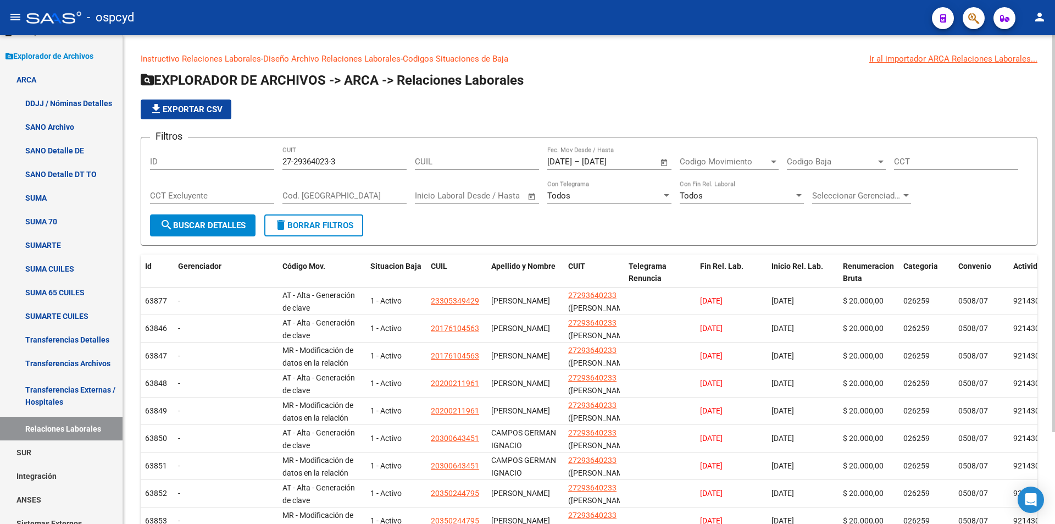
drag, startPoint x: 357, startPoint y: 168, endPoint x: 308, endPoint y: 169, distance: 48.9
click at [308, 169] on div "27-29364023-3 CUIT" at bounding box center [344, 158] width 124 height 24
paste input "95707680-2"
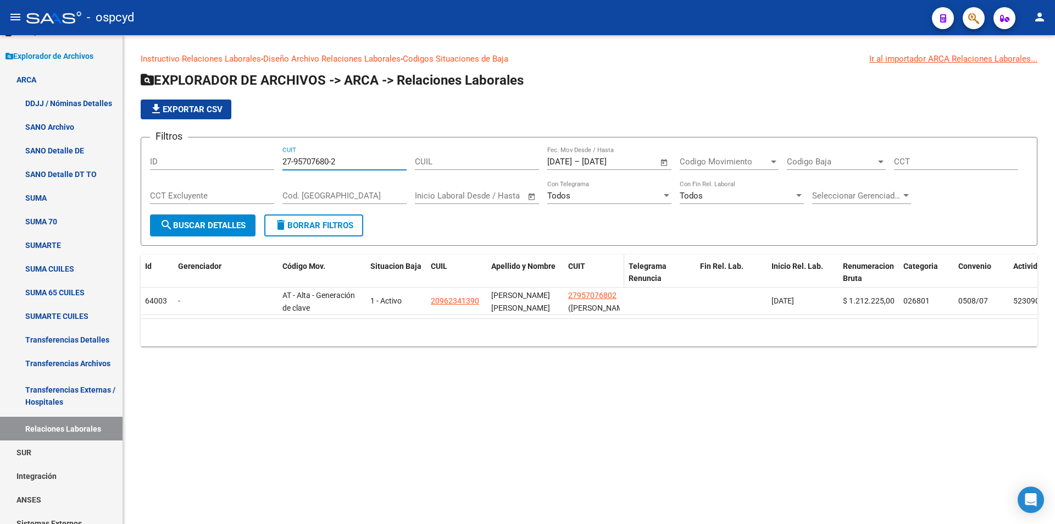
type input "27-95707680-2"
click at [583, 286] on datatable-header-cell "CUIT" at bounding box center [594, 278] width 60 height 48
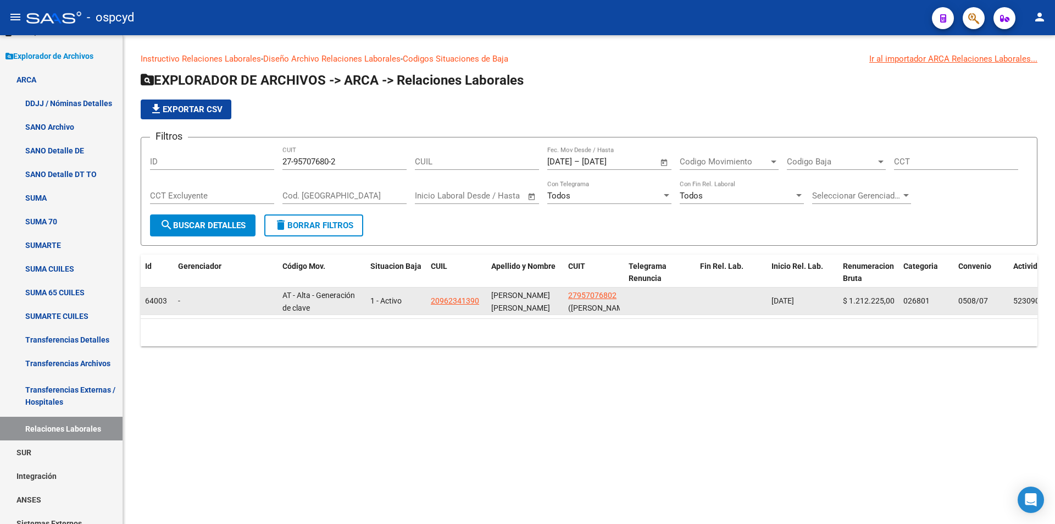
drag, startPoint x: 586, startPoint y: 289, endPoint x: 590, endPoint y: 295, distance: 7.0
click at [590, 295] on datatable-body-cell "27957076802 ([PERSON_NAME] [PERSON_NAME])" at bounding box center [594, 300] width 60 height 27
click at [591, 299] on span "27957076802" at bounding box center [592, 295] width 48 height 9
copy span "27957"
type textarea "27957076802"
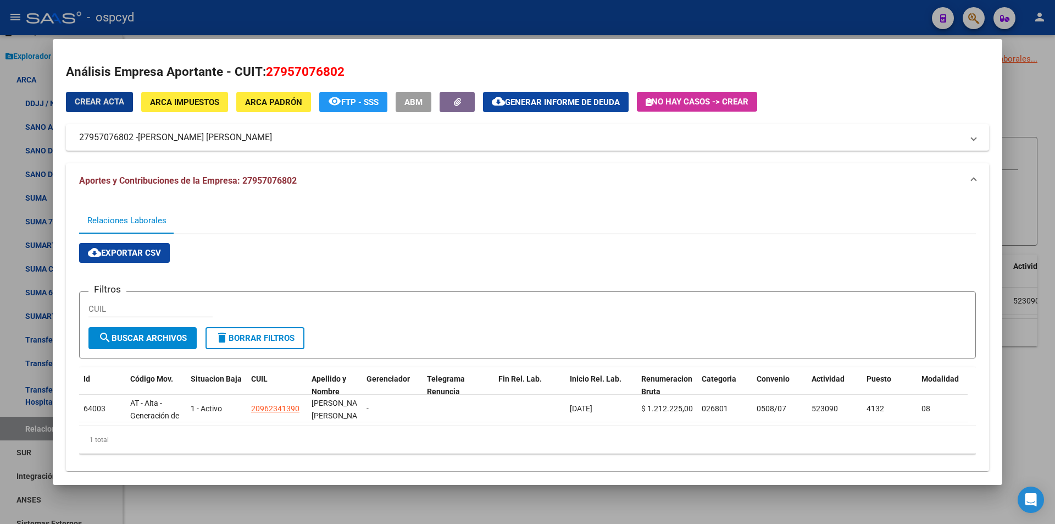
click at [199, 95] on button "ARCA Impuestos" at bounding box center [184, 102] width 87 height 20
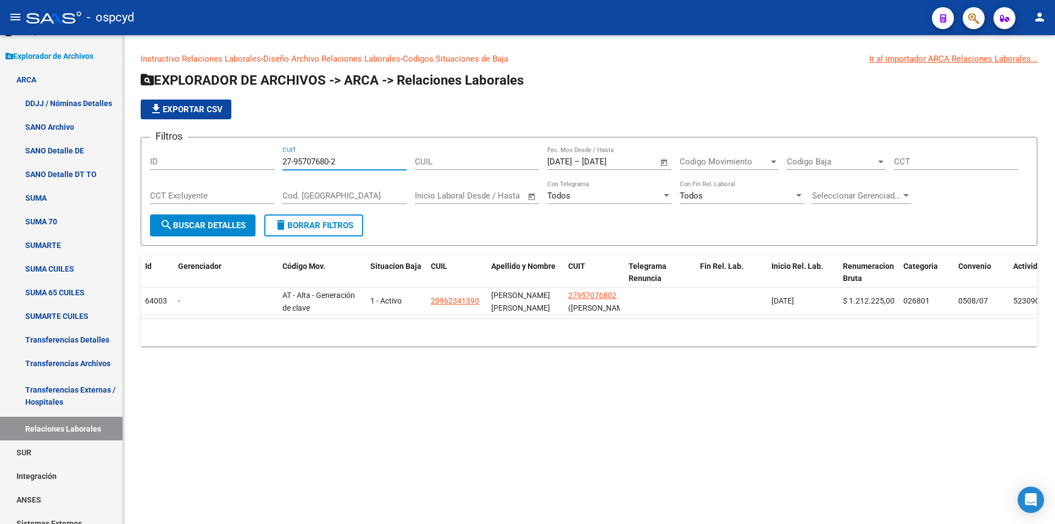
drag, startPoint x: 357, startPoint y: 164, endPoint x: 249, endPoint y: 166, distance: 107.2
click at [256, 165] on div "Filtros ID 27-95707680-2 CUIT CUIL [DATE] [DATE] – [DATE] [DATE] Fec. Mov Desde…" at bounding box center [589, 180] width 878 height 68
paste input "30-58661152"
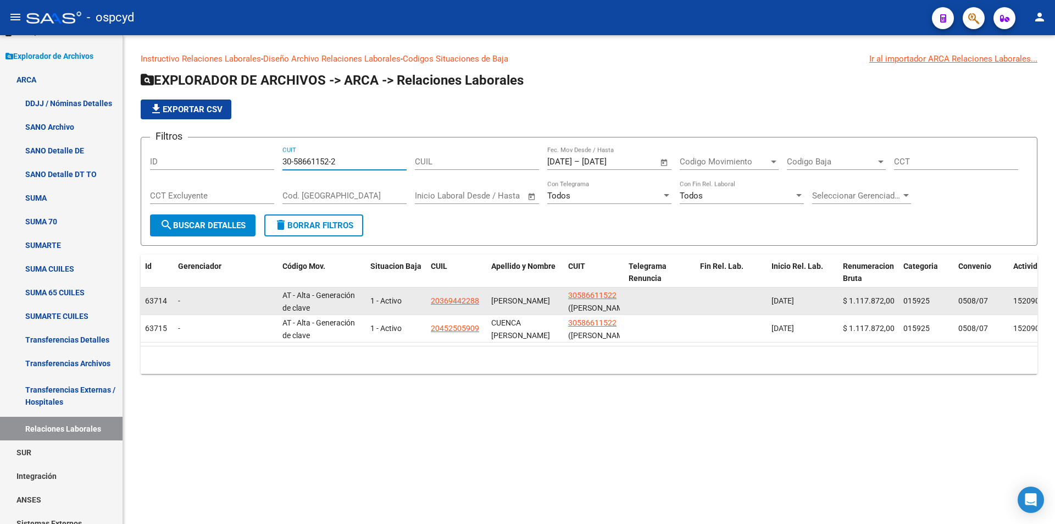
type input "30-58661152-2"
click at [594, 296] on span "30586611522" at bounding box center [592, 295] width 48 height 9
type textarea "30586611522"
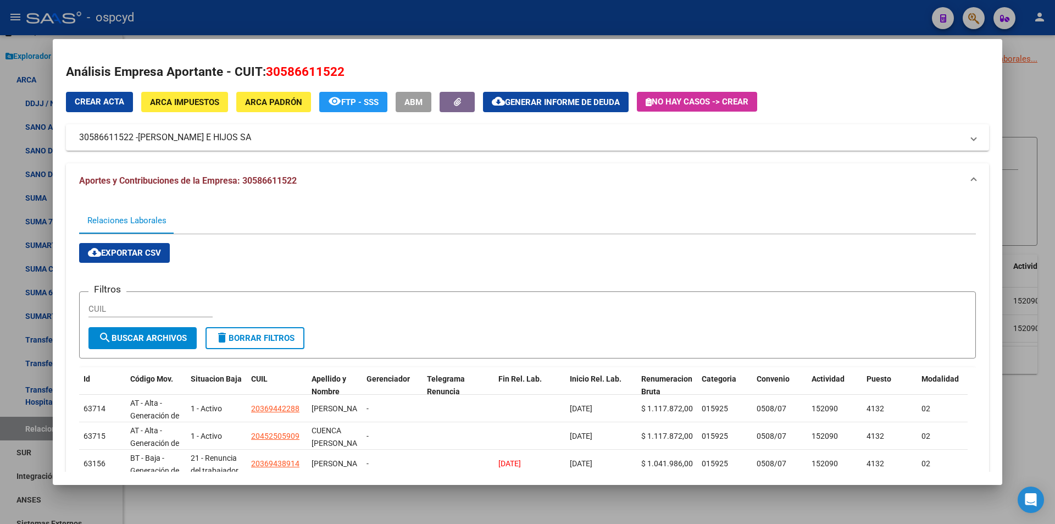
click at [205, 88] on div "Análisis Empresa Aportante - CUIT: 30586611522 Crear Acta ARCA Impuestos ARCA P…" at bounding box center [527, 397] width 923 height 668
click at [198, 101] on span "ARCA Impuestos" at bounding box center [184, 102] width 69 height 10
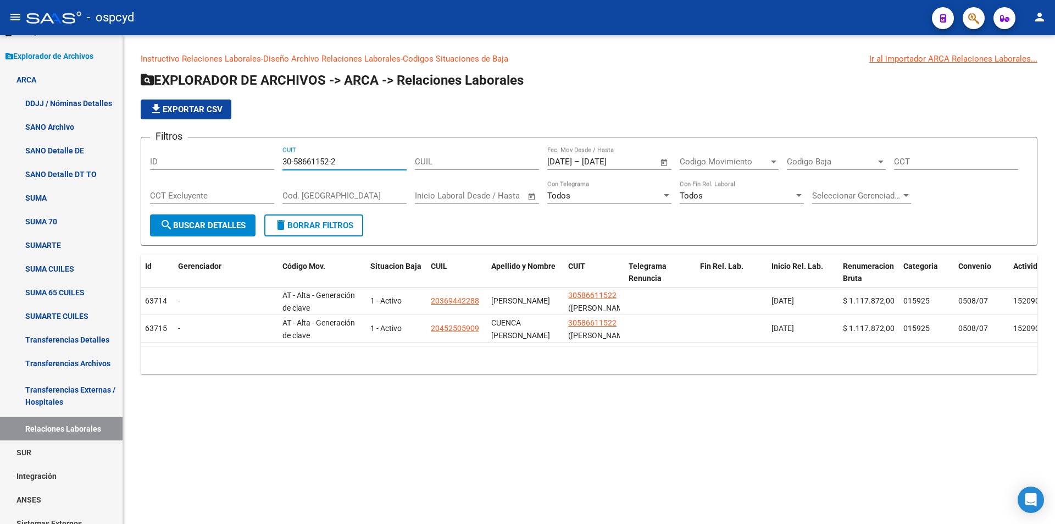
drag, startPoint x: 352, startPoint y: 163, endPoint x: 249, endPoint y: 170, distance: 102.5
click at [268, 169] on div "Filtros ID 30-58661152-2 CUIT CUIL [DATE] [DATE] – [DATE] [DATE] Fec. Mov Desde…" at bounding box center [589, 180] width 878 height 68
paste input "9118176-5"
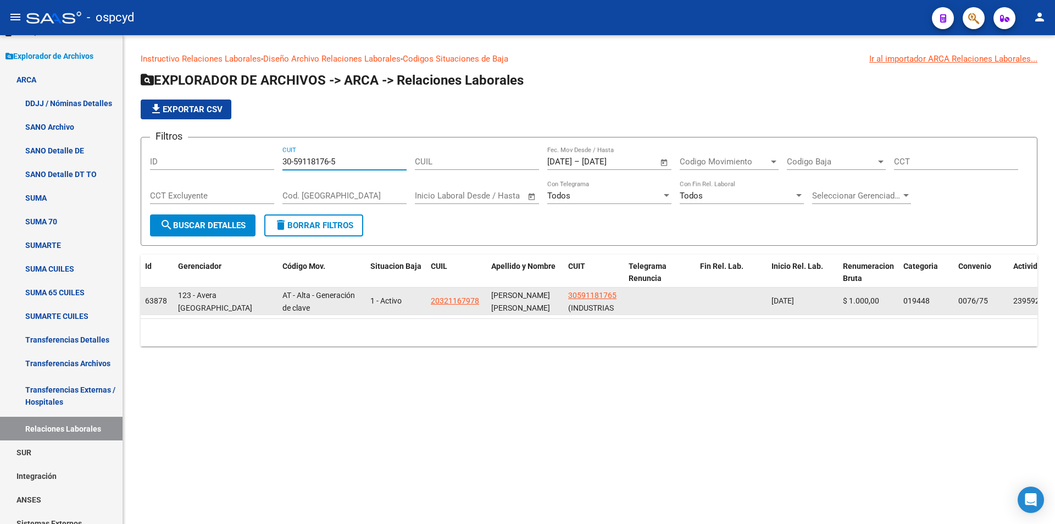
type input "30-59118176-5"
click at [590, 288] on datatable-body-cell "30591181765 (INDUSTRIAS [PERSON_NAME] S A)" at bounding box center [594, 300] width 60 height 27
click at [597, 296] on span "30591181765" at bounding box center [592, 295] width 48 height 9
copy span "8"
type textarea "30591181765"
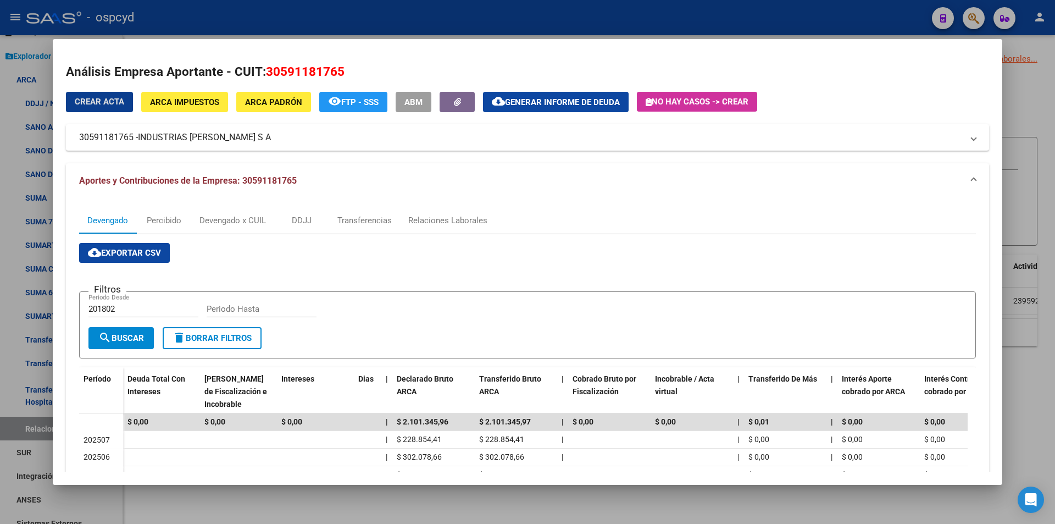
click at [173, 103] on span "ARCA Impuestos" at bounding box center [184, 102] width 69 height 10
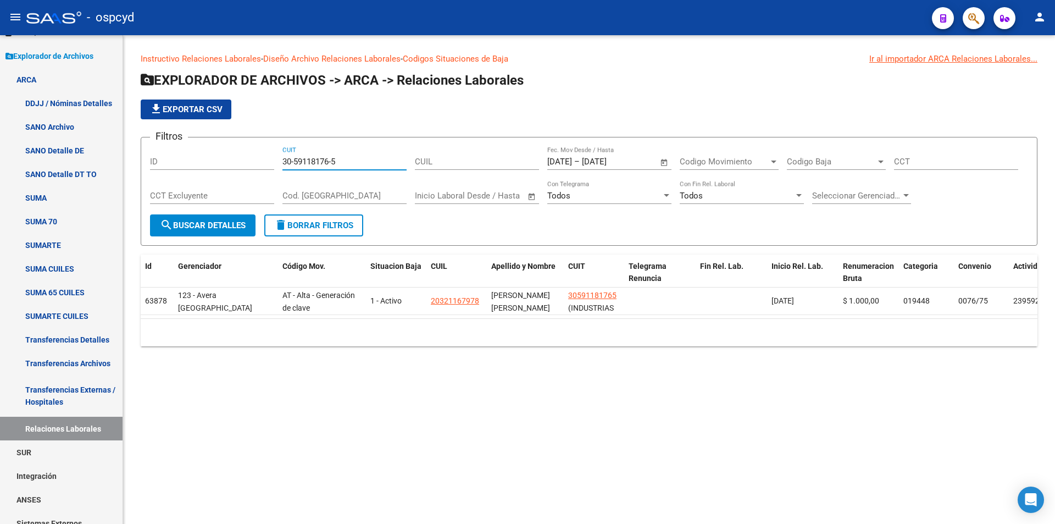
drag, startPoint x: 346, startPoint y: 163, endPoint x: 188, endPoint y: 157, distance: 158.4
click at [207, 169] on div "Filtros ID 30-59118176-5 CUIT CUIL [DATE] [DATE] – [DATE] [DATE] Fec. Mov Desde…" at bounding box center [589, 180] width 878 height 68
paste input "60907262-4"
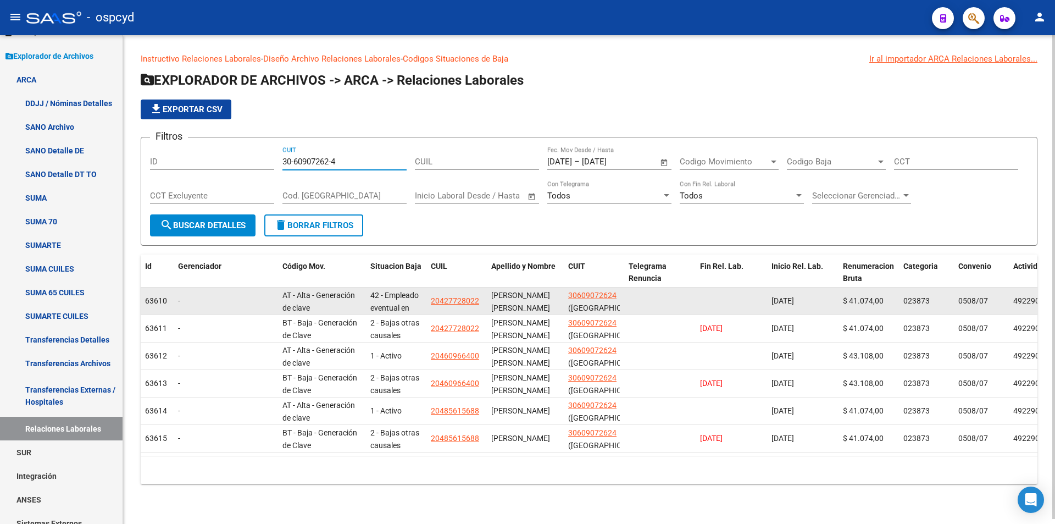
type input "30-60907262-4"
click at [583, 303] on span "([GEOGRAPHIC_DATA] SA)" at bounding box center [606, 313] width 77 height 21
click at [585, 296] on span "30609072624" at bounding box center [592, 295] width 48 height 9
type textarea "30609072624"
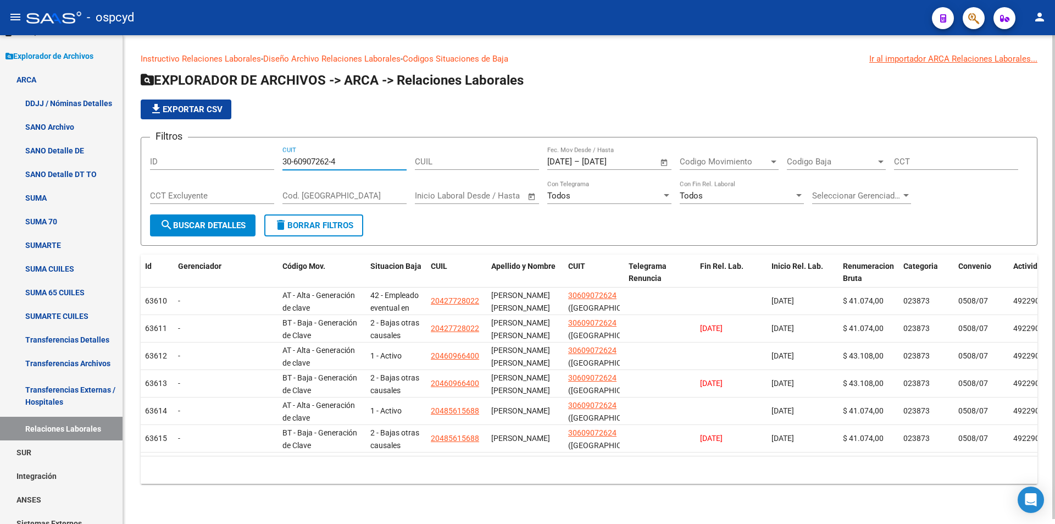
drag, startPoint x: 349, startPoint y: 165, endPoint x: 206, endPoint y: 176, distance: 143.8
click at [208, 176] on div "Filtros ID 30-60907262-4 CUIT CUIL [DATE] [DATE] – [DATE] [DATE] Fec. Mov Desde…" at bounding box center [589, 180] width 878 height 68
paste input "1075696-0"
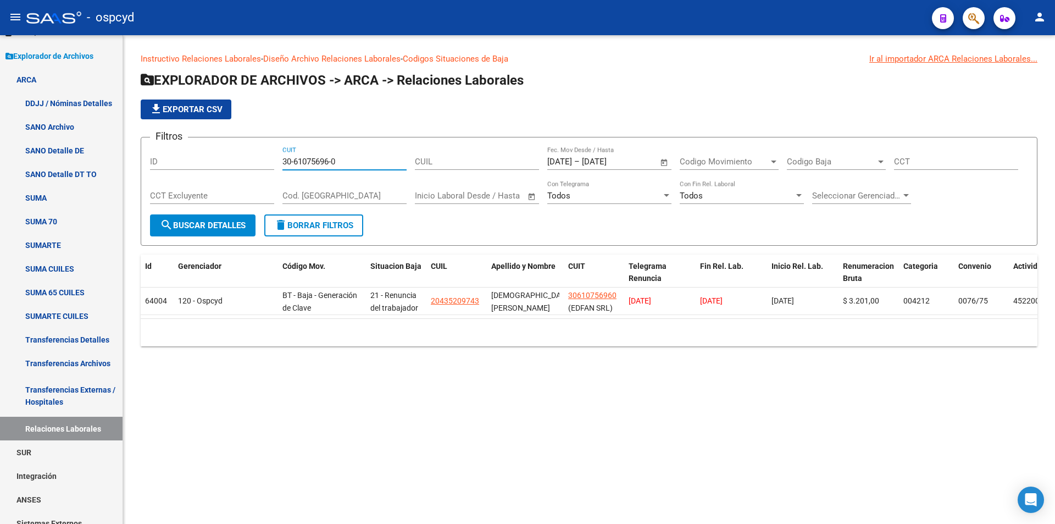
type input "30-61075696-0"
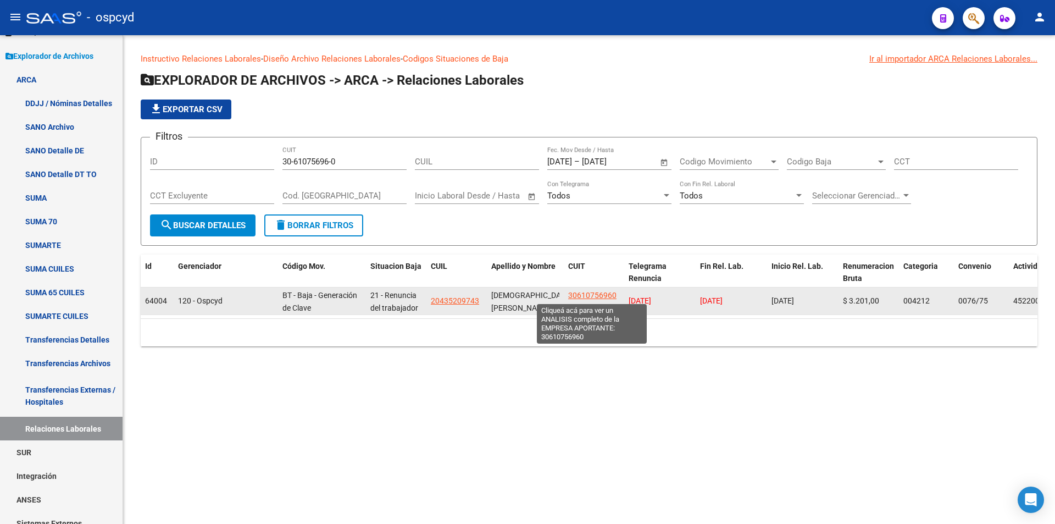
click at [596, 295] on span "30610756960" at bounding box center [592, 295] width 48 height 9
type textarea "30610756960"
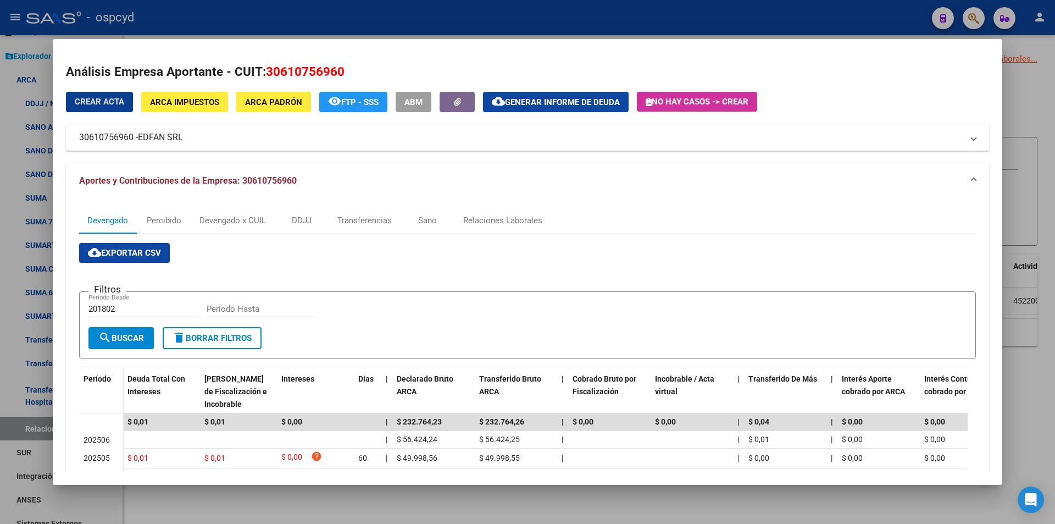
click at [214, 112] on button "ARCA Impuestos" at bounding box center [184, 102] width 87 height 20
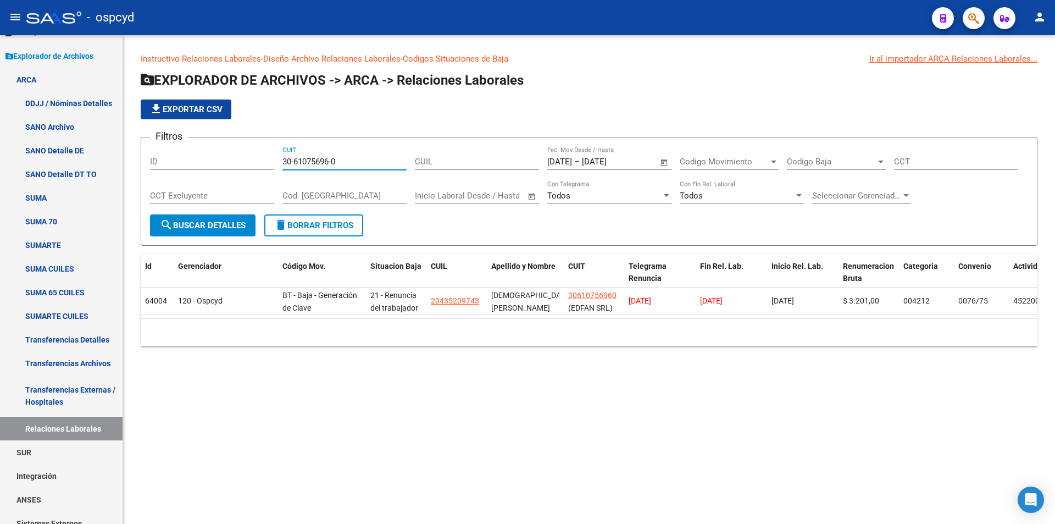
drag, startPoint x: 347, startPoint y: 161, endPoint x: 220, endPoint y: 166, distance: 127.0
click at [220, 166] on div "Filtros ID 30-61075696-0 CUIT CUIL [DATE] [DATE] – [DATE] [DATE] Fec. Mov Desde…" at bounding box center [589, 180] width 878 height 68
paste input "260977-9"
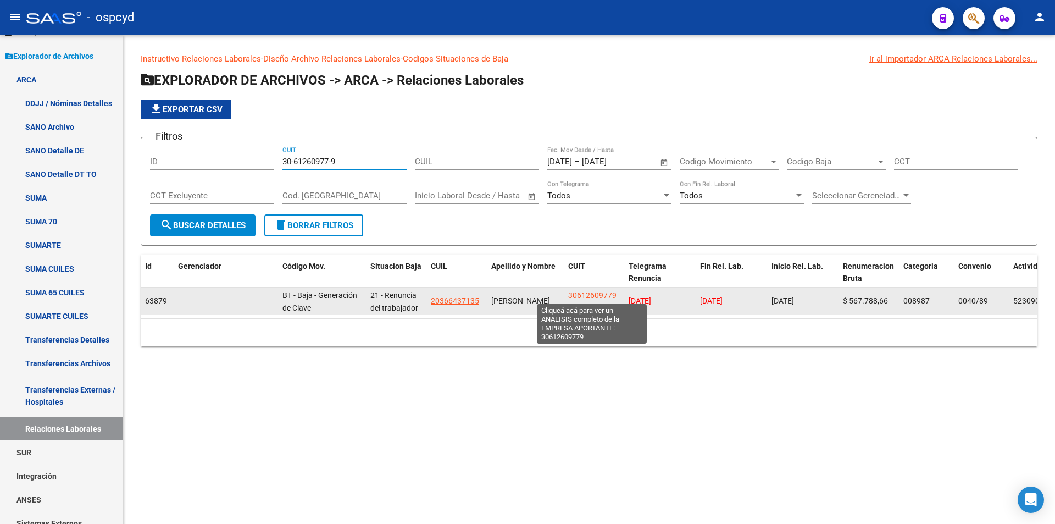
type input "30-61260977-9"
click at [597, 292] on span "30612609779" at bounding box center [592, 295] width 48 height 9
type textarea "30612609779"
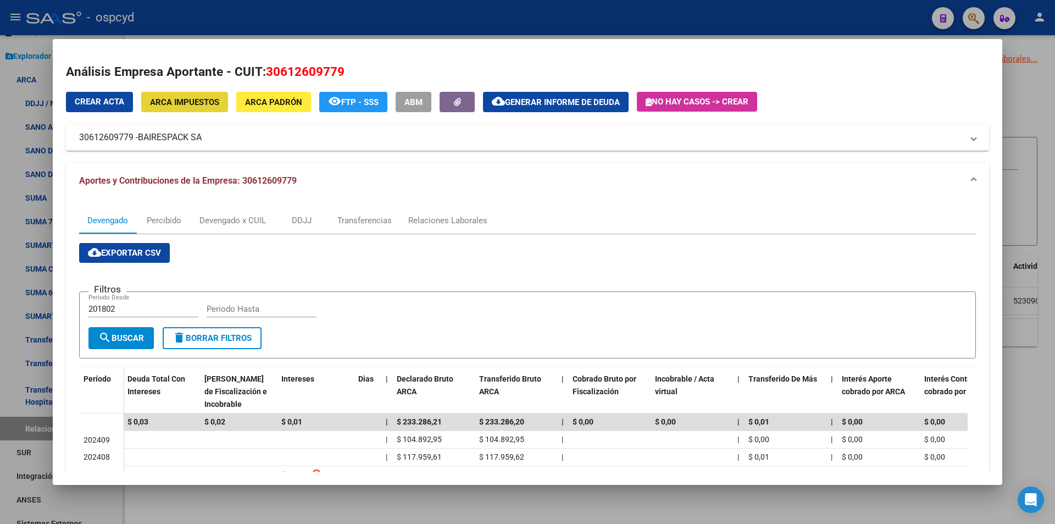
click at [186, 103] on span "ARCA Impuestos" at bounding box center [184, 102] width 69 height 10
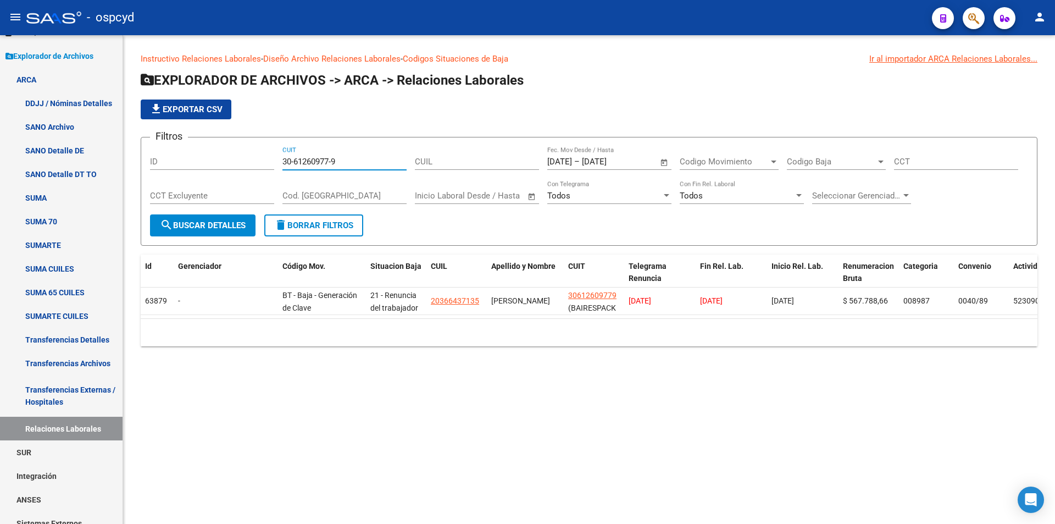
drag, startPoint x: 355, startPoint y: 162, endPoint x: 143, endPoint y: 163, distance: 211.6
click at [209, 170] on div "Filtros ID 30-61260977-9 CUIT CUIL [DATE] [DATE] – [DATE] [DATE] Fec. Mov Desde…" at bounding box center [589, 180] width 878 height 68
paste input "449884-2"
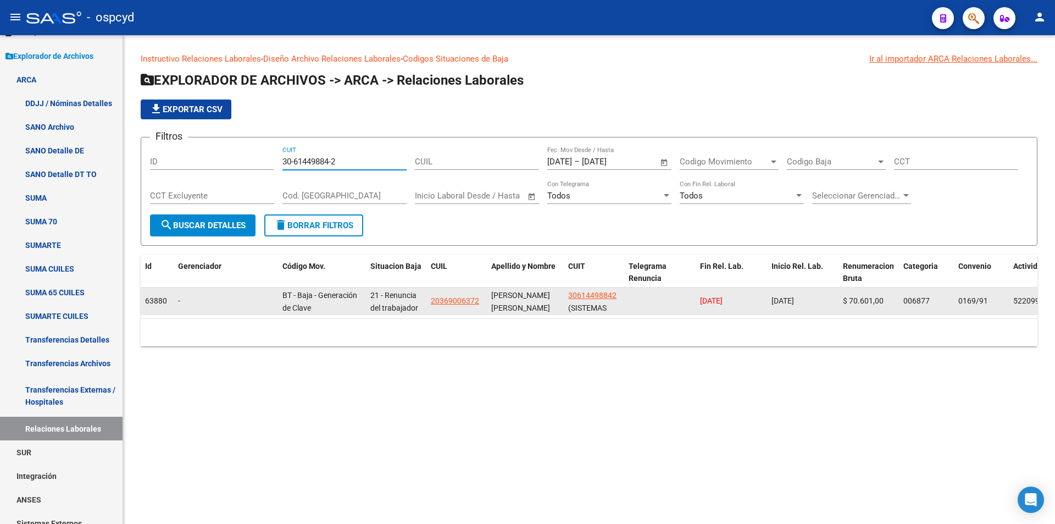
type input "30-61449884-2"
click at [597, 299] on span "30614498842" at bounding box center [592, 295] width 48 height 9
type textarea "30614498842"
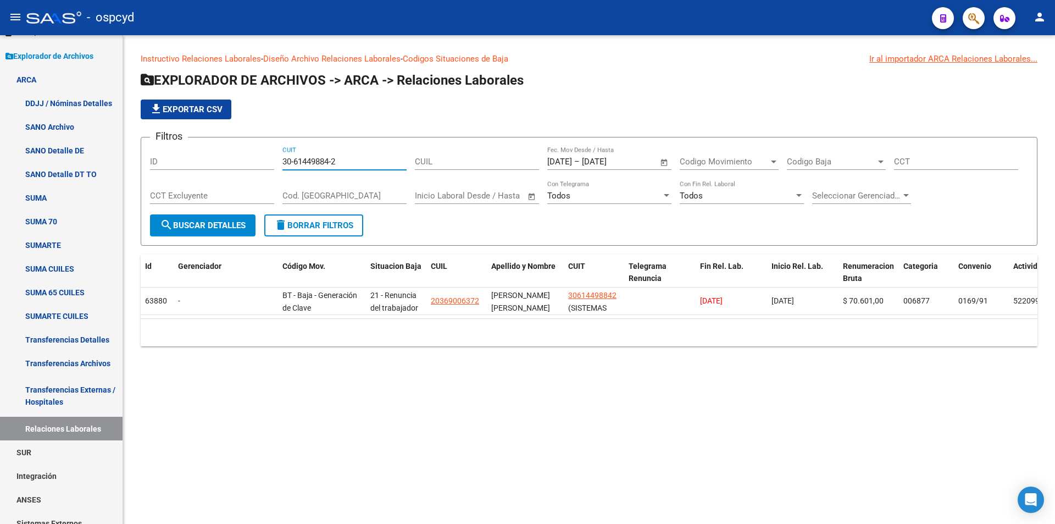
paste input "5932449-7"
drag, startPoint x: 330, startPoint y: 164, endPoint x: 204, endPoint y: 140, distance: 128.0
click at [241, 157] on div "Filtros ID 30-65932449-7 CUIT CUIL [DATE] [DATE] – [DATE] [DATE] Fec. Mov Desde…" at bounding box center [589, 180] width 878 height 68
type input "30-65932449-7"
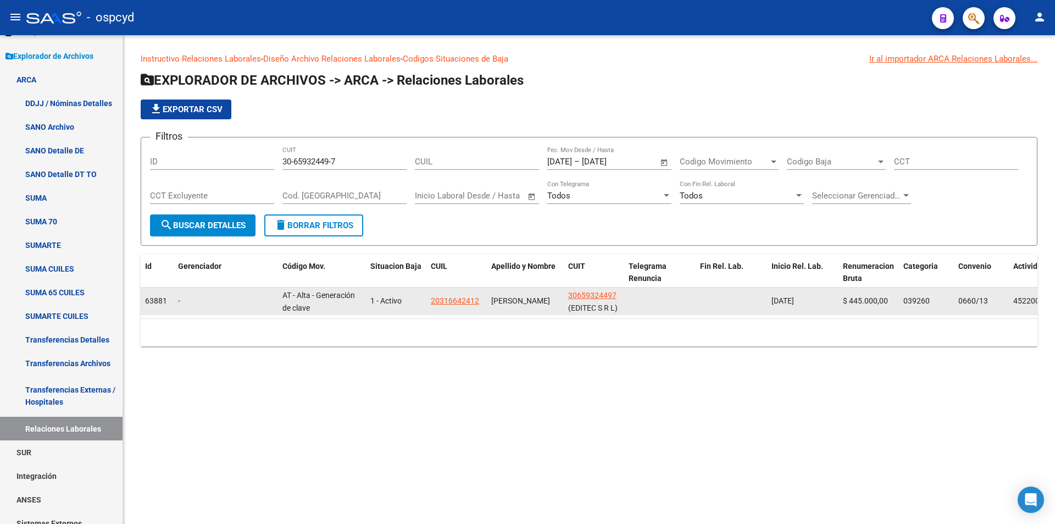
click at [578, 301] on app-link-go-to "30659324497" at bounding box center [592, 295] width 48 height 13
click at [584, 297] on span "30659324497" at bounding box center [592, 295] width 48 height 9
copy span "5"
type textarea "30659324497"
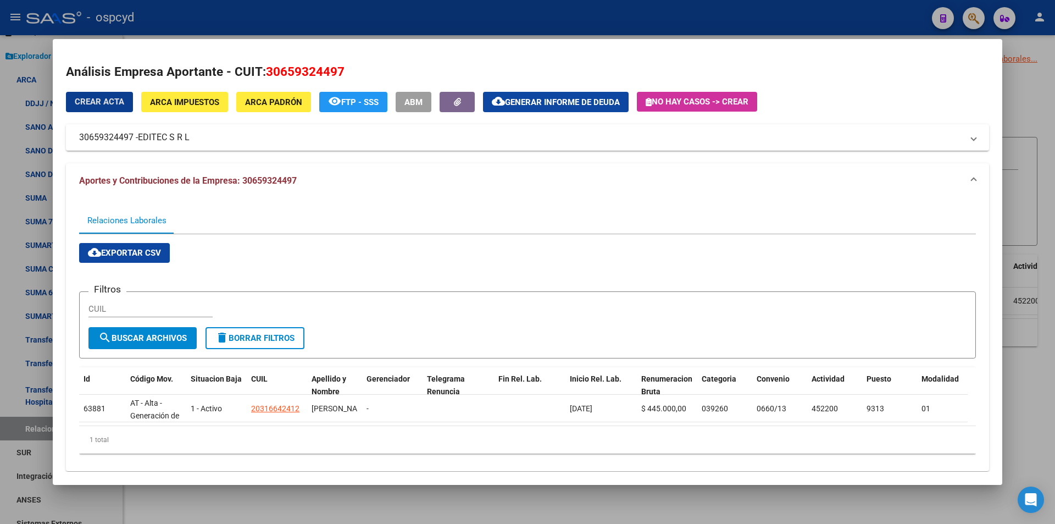
click at [186, 90] on div "Análisis Empresa Aportante - CUIT: 30659324497 Crear Acta ARCA Impuestos ARCA P…" at bounding box center [527, 273] width 923 height 421
click at [187, 104] on span "ARCA Impuestos" at bounding box center [184, 102] width 69 height 10
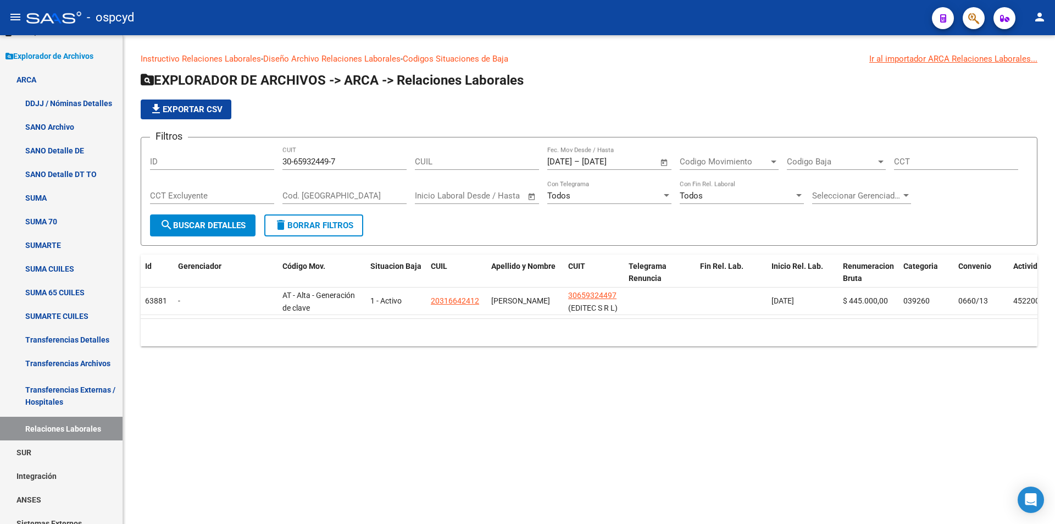
drag, startPoint x: 338, startPoint y: 160, endPoint x: 268, endPoint y: 164, distance: 70.4
click at [268, 164] on div "Filtros ID 30-65932449-7 CUIT CUIL [DATE] [DATE] – [DATE] [DATE] Fec. Mov Desde…" at bounding box center [589, 180] width 878 height 68
click at [346, 163] on input "30-65932449-7" at bounding box center [344, 162] width 124 height 10
drag, startPoint x: 329, startPoint y: 163, endPoint x: 170, endPoint y: 147, distance: 159.6
click at [208, 156] on div "Filtros ID 30-65932449-7 CUIT CUIL [DATE] [DATE] – [DATE] [DATE] Fec. Mov Desde…" at bounding box center [589, 180] width 878 height 68
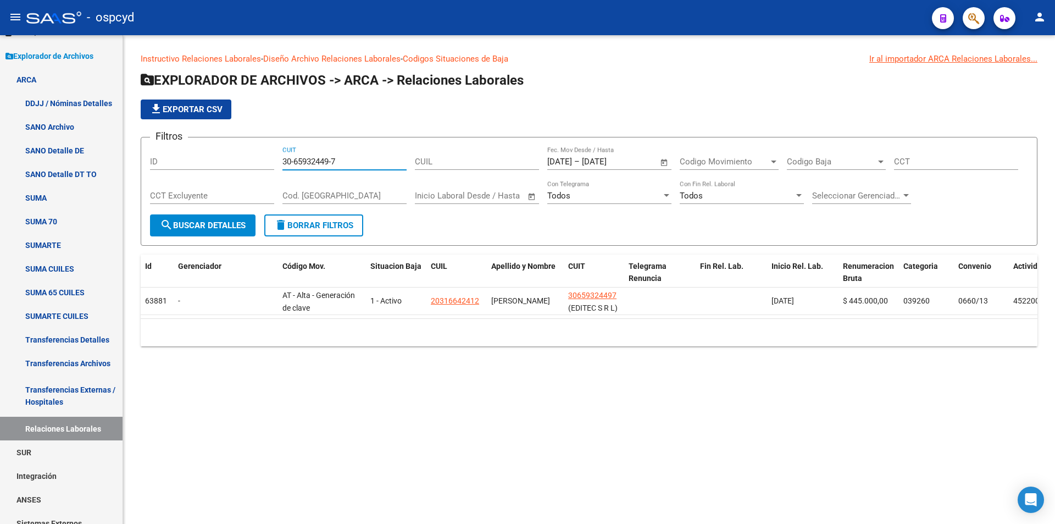
paste input "79529-5"
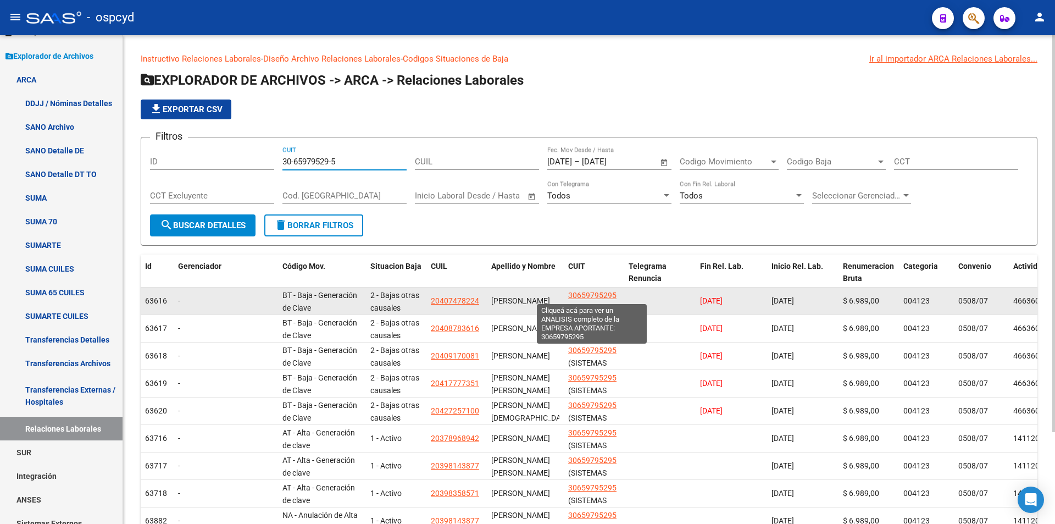
type input "30-65979529-5"
click at [589, 297] on span "30659795295" at bounding box center [592, 295] width 48 height 9
type textarea "30659795295"
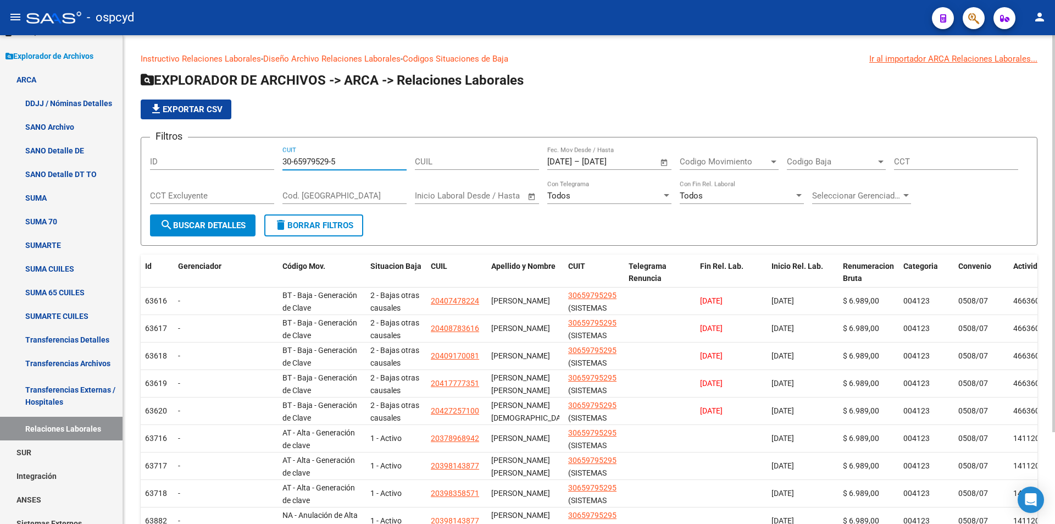
drag, startPoint x: 344, startPoint y: 160, endPoint x: 251, endPoint y: 162, distance: 92.9
click at [254, 161] on div "Filtros ID 30-65979529-5 CUIT CUIL [DATE] [DATE] – [DATE] [DATE] Fec. Mov Desde…" at bounding box center [589, 180] width 878 height 68
paste input "7331404-6"
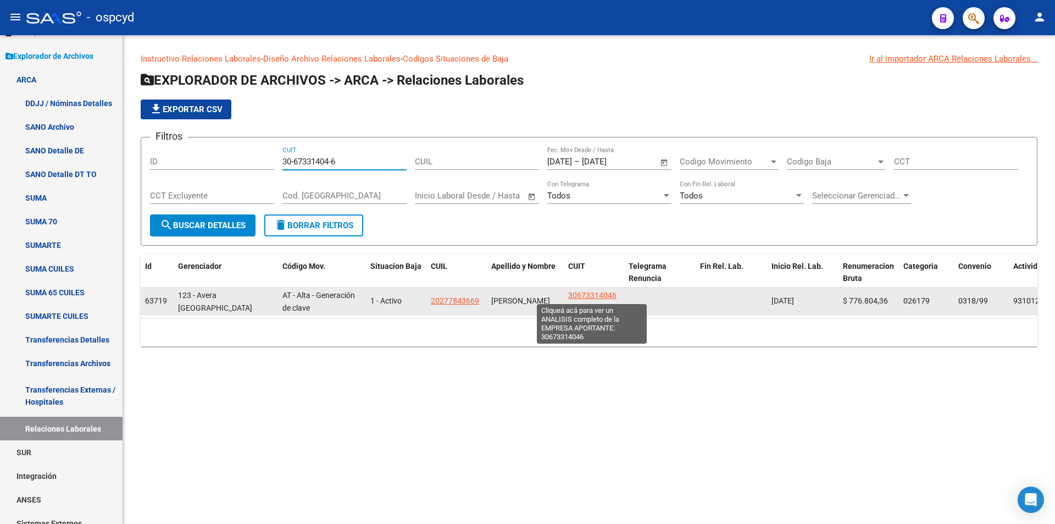
type input "30-67331404-6"
click at [602, 297] on span "30673314046" at bounding box center [592, 295] width 48 height 9
type textarea "30673314046"
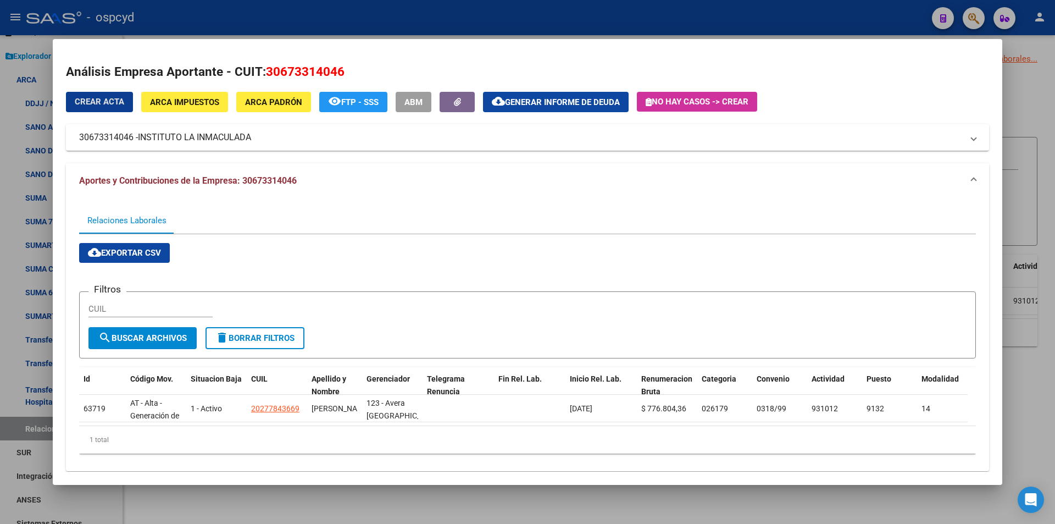
click at [195, 102] on span "ARCA Impuestos" at bounding box center [184, 102] width 69 height 10
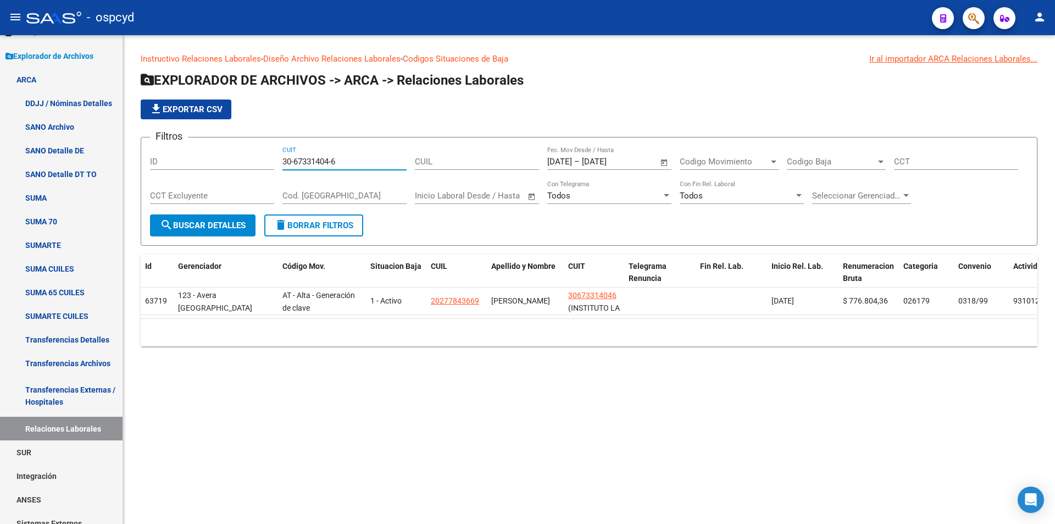
drag, startPoint x: 342, startPoint y: 163, endPoint x: 228, endPoint y: 164, distance: 113.7
click at [250, 168] on div "Filtros ID 30-67331404-6 CUIT CUIL [DATE] [DATE] – [DATE] [DATE] Fec. Mov Desde…" at bounding box center [589, 180] width 878 height 68
paste input "8544117-5"
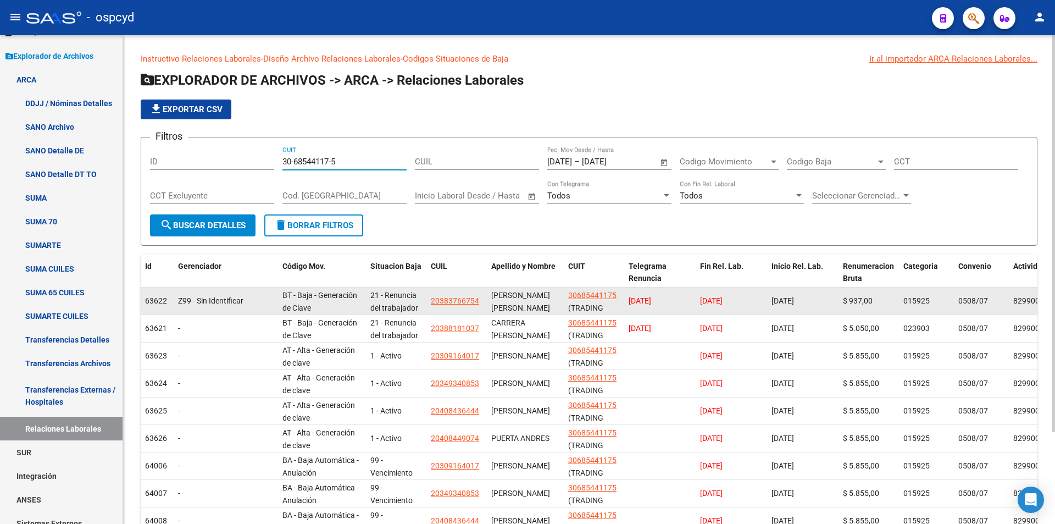
type input "30-68544117-5"
click at [603, 290] on app-link-go-to "30685441175" at bounding box center [592, 295] width 48 height 13
click at [595, 294] on span "30685441175" at bounding box center [592, 295] width 48 height 9
type textarea "30685441175"
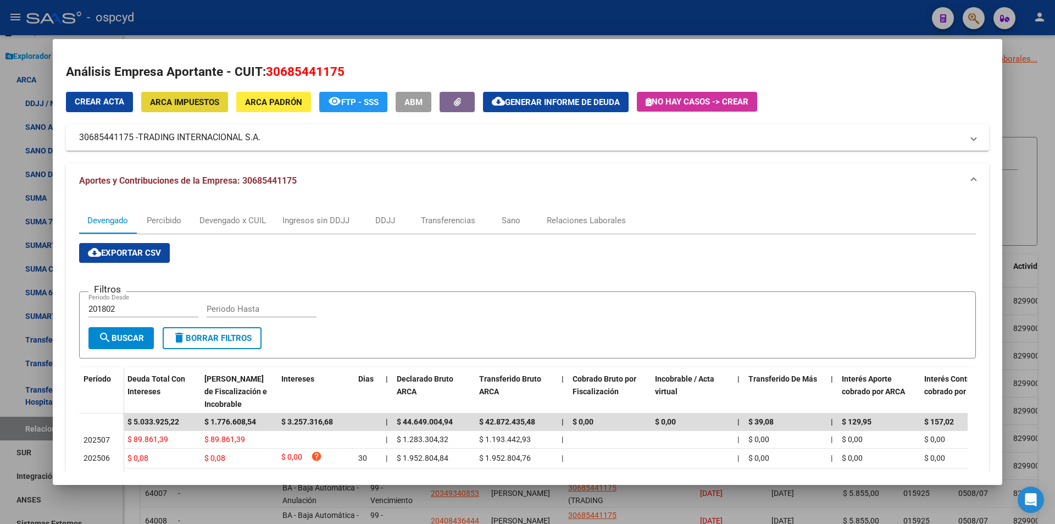
click at [208, 107] on span "ARCA Impuestos" at bounding box center [184, 102] width 69 height 10
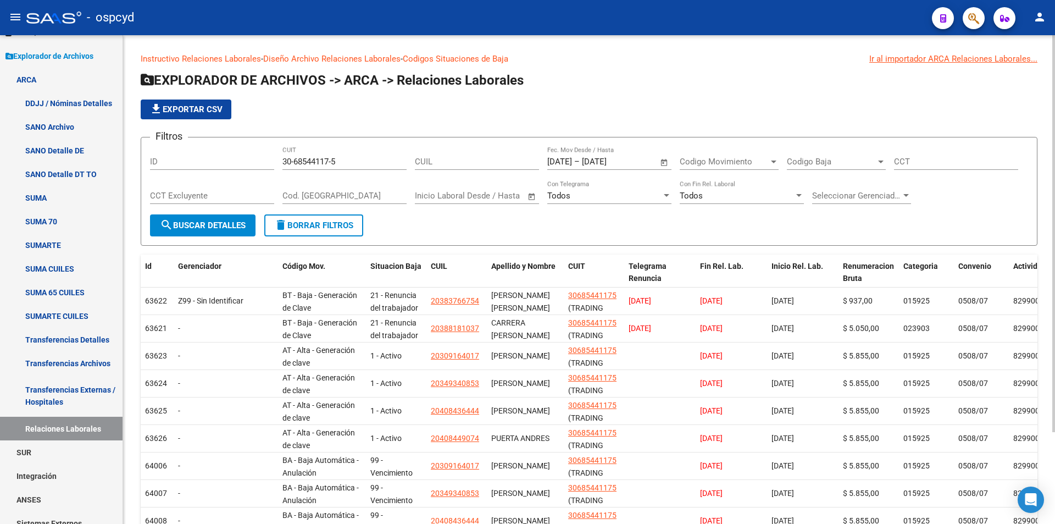
drag, startPoint x: 362, startPoint y: 152, endPoint x: 357, endPoint y: 156, distance: 7.0
click at [357, 156] on div "30-68544117-5 CUIT" at bounding box center [344, 158] width 124 height 24
click at [328, 165] on input "30-68544117-5" at bounding box center [344, 162] width 124 height 10
drag, startPoint x: 343, startPoint y: 161, endPoint x: 229, endPoint y: 160, distance: 113.8
click at [230, 160] on div "Filtros ID 30-68544117-5 CUIT CUIL [DATE] [DATE] – [DATE] [DATE] Fec. Mov Desde…" at bounding box center [589, 180] width 878 height 68
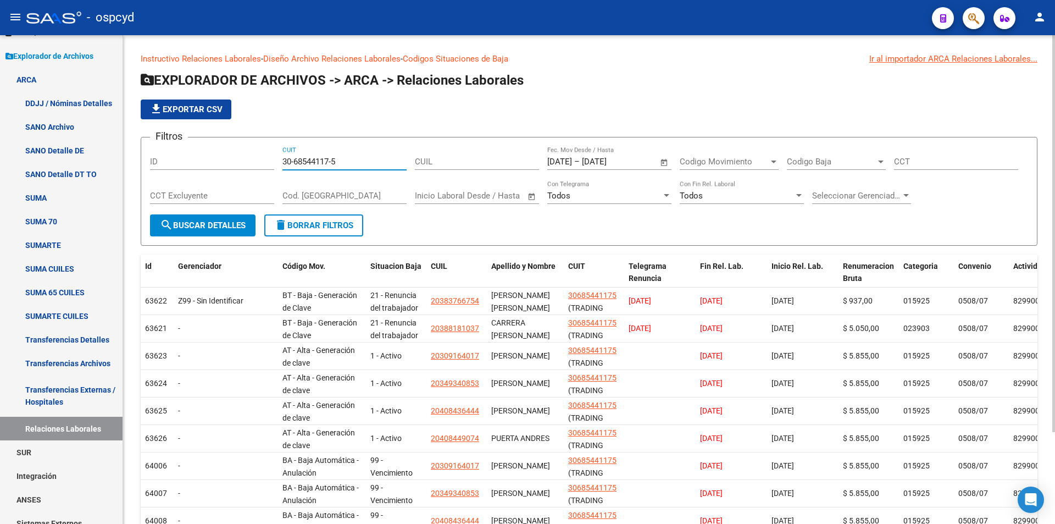
paste input "627333-0"
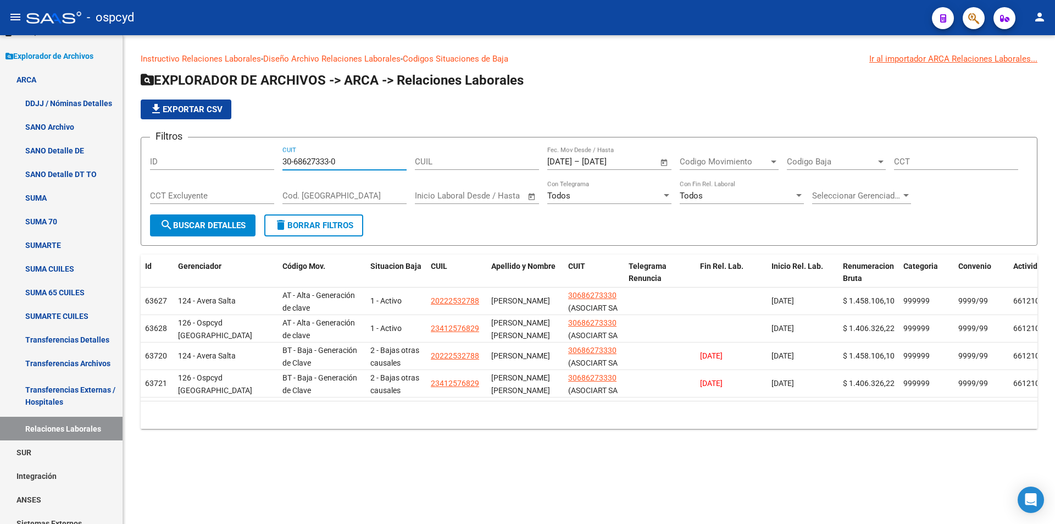
drag, startPoint x: 354, startPoint y: 162, endPoint x: 240, endPoint y: 153, distance: 115.2
click at [261, 162] on div "Filtros ID 30-68627333-0 CUIT CUIL [DATE] [DATE] – [DATE] [DATE] Fec. Mov Desde…" at bounding box center [589, 180] width 878 height 68
paste input "9060517-8"
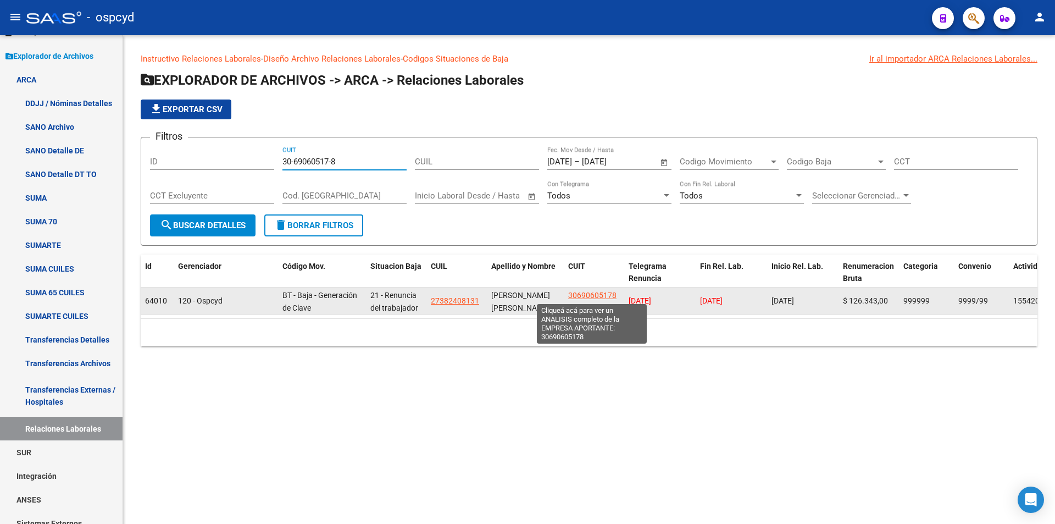
type input "30-69060517-8"
click at [570, 296] on span "30690605178" at bounding box center [592, 295] width 48 height 9
copy span "3"
type textarea "30690605178"
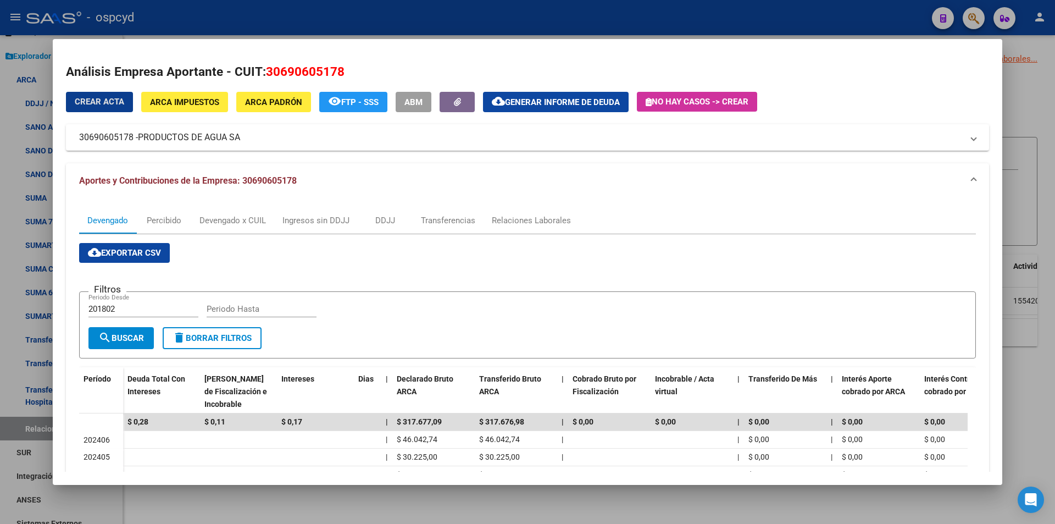
click at [190, 98] on span "ARCA Impuestos" at bounding box center [184, 102] width 69 height 10
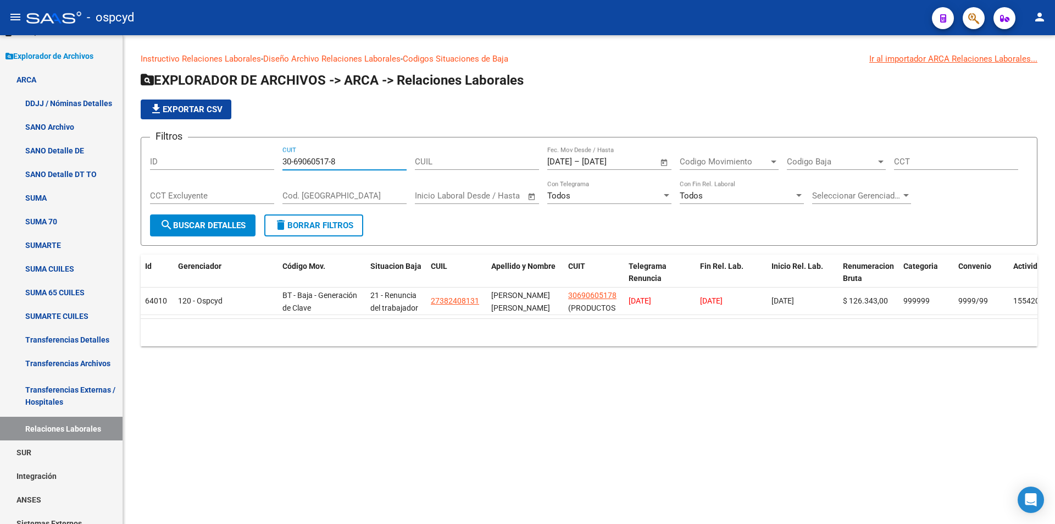
drag, startPoint x: 324, startPoint y: 161, endPoint x: 192, endPoint y: 163, distance: 131.4
click at [209, 163] on div "Filtros ID 30-69060517-8 CUIT CUIL [DATE] [DATE] – [DATE] [DATE] Fec. Mov Desde…" at bounding box center [589, 180] width 878 height 68
paste input "321104-9"
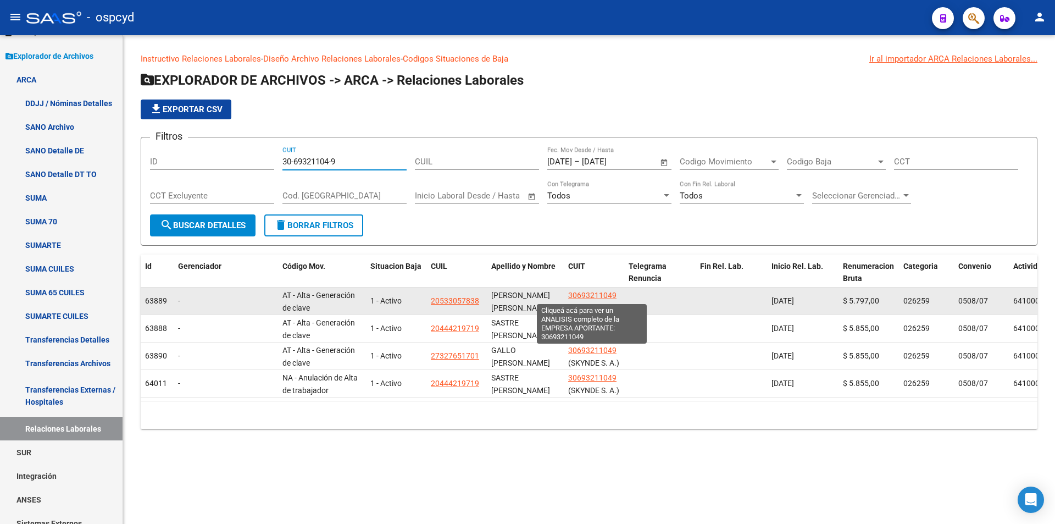
type input "30-69321104-9"
click at [579, 293] on span "30693211049" at bounding box center [592, 295] width 48 height 9
type textarea "30693211049"
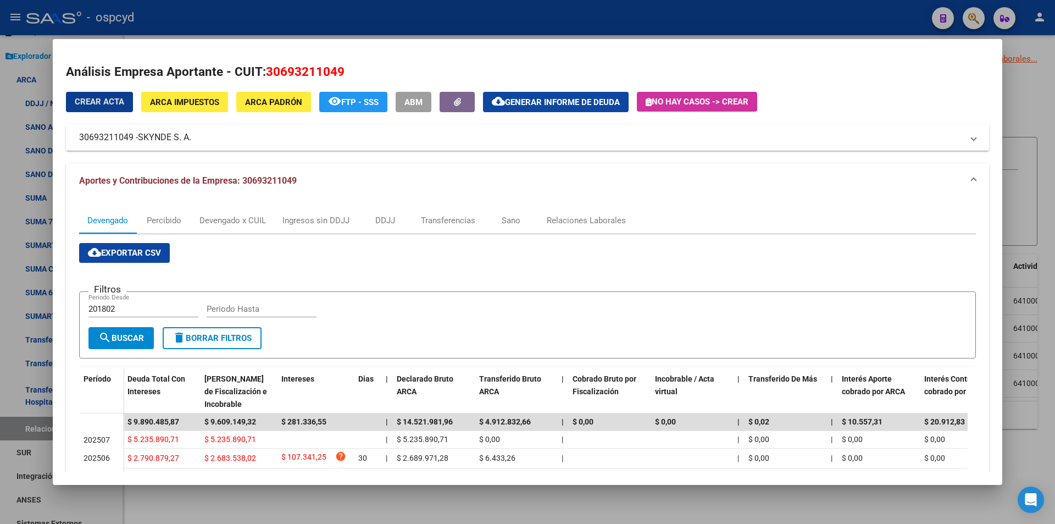
click at [180, 94] on button "ARCA Impuestos" at bounding box center [184, 102] width 87 height 20
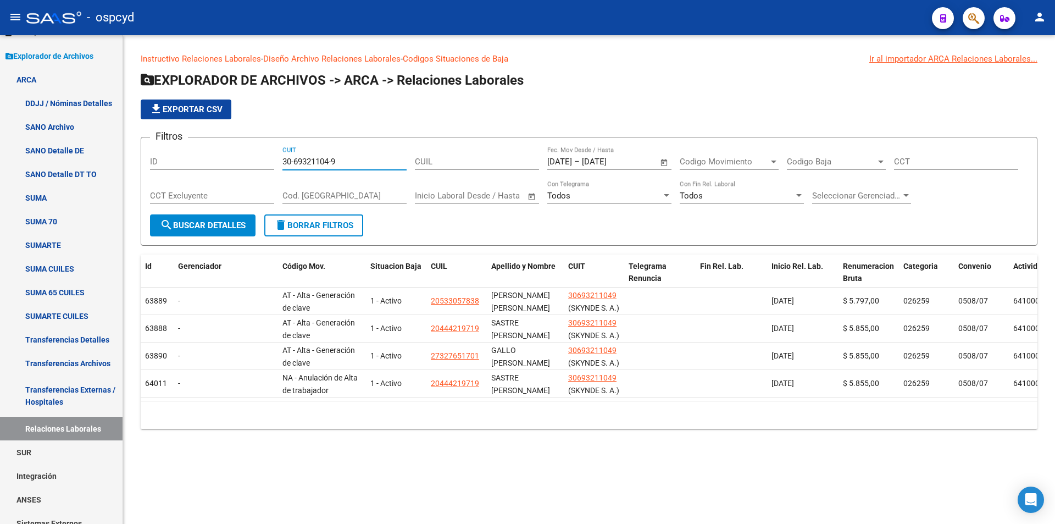
drag, startPoint x: 197, startPoint y: 169, endPoint x: 191, endPoint y: 170, distance: 6.7
click at [191, 170] on div "Filtros ID 30-69321104-9 CUIT CUIL [DATE] [DATE] – [DATE] [DATE] Fec. Mov Desde…" at bounding box center [589, 180] width 878 height 68
paste input "536203-6"
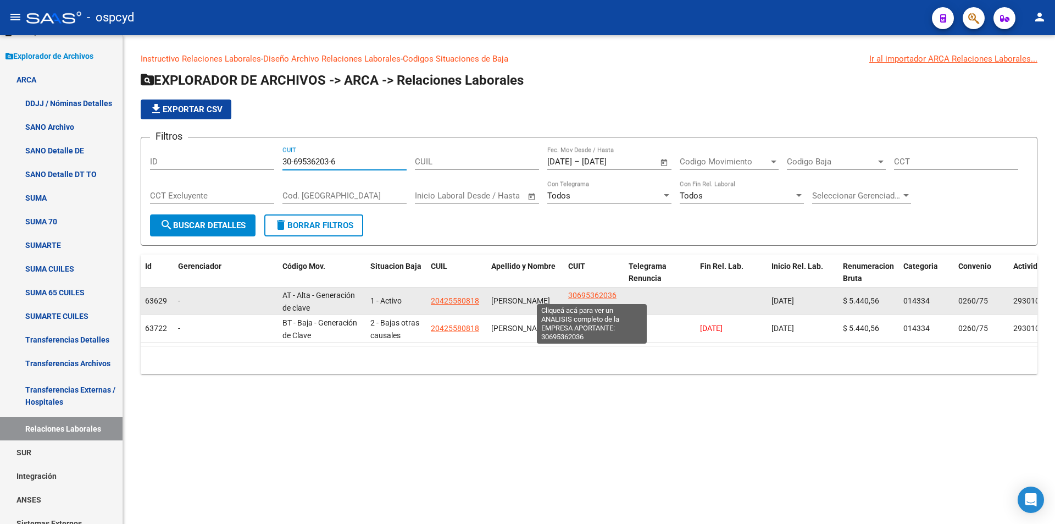
type input "30-69536203-6"
click at [595, 295] on span "30695362036" at bounding box center [592, 295] width 48 height 9
type textarea "30695362036"
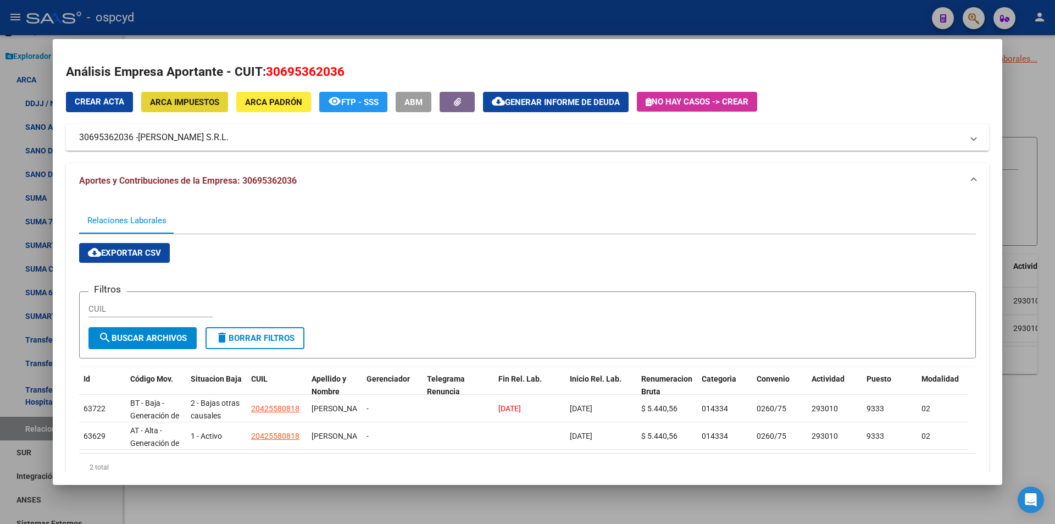
click at [191, 101] on span "ARCA Impuestos" at bounding box center [184, 102] width 69 height 10
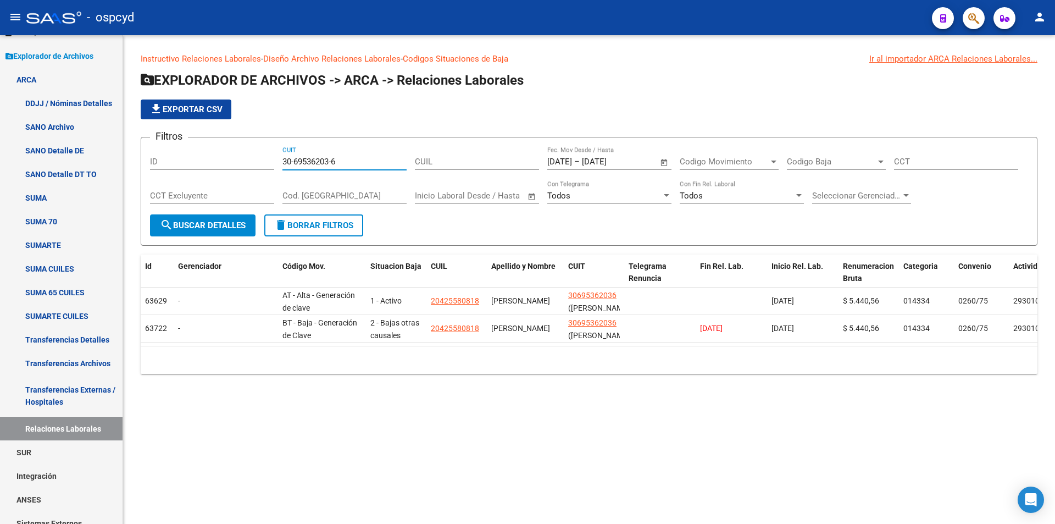
drag, startPoint x: 345, startPoint y: 161, endPoint x: 252, endPoint y: 158, distance: 92.9
click at [255, 159] on div "Filtros ID 30-69536203-6 CUIT CUIL [DATE] [DATE] – [DATE] [DATE] Fec. Mov Desde…" at bounding box center [589, 180] width 878 height 68
paste input "613414-2"
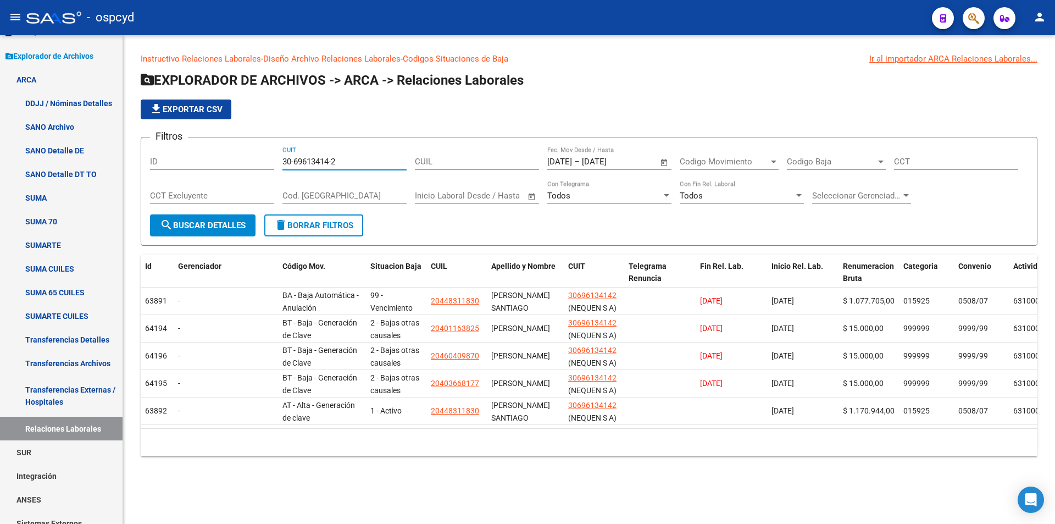
drag, startPoint x: 347, startPoint y: 164, endPoint x: 206, endPoint y: 174, distance: 141.6
click at [209, 174] on div "Filtros ID 30-69613414-2 CUIT CUIL [DATE] [DATE] – [DATE] [DATE] Fec. Mov Desde…" at bounding box center [589, 180] width 878 height 68
paste input "795750-9"
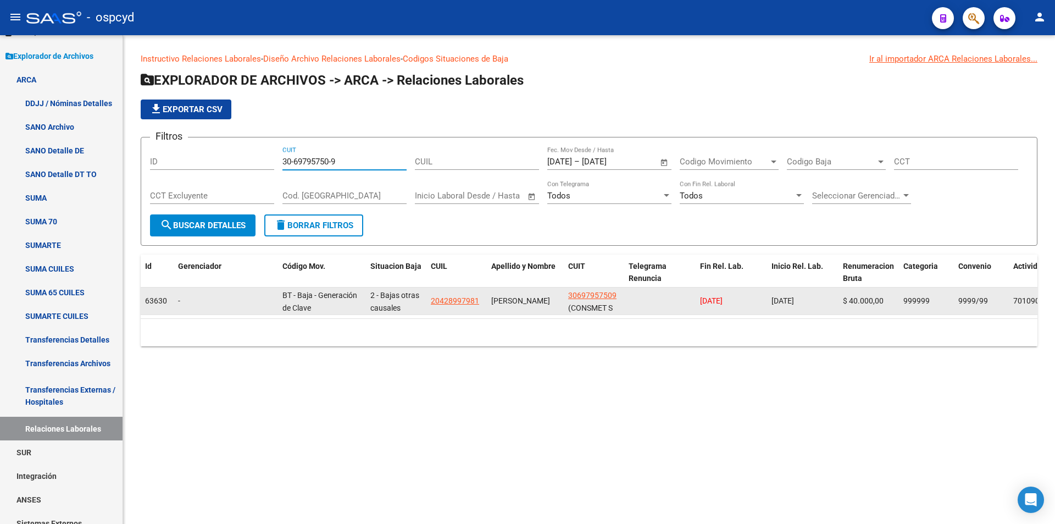
click at [603, 290] on app-link-go-to "30697957509" at bounding box center [592, 295] width 48 height 13
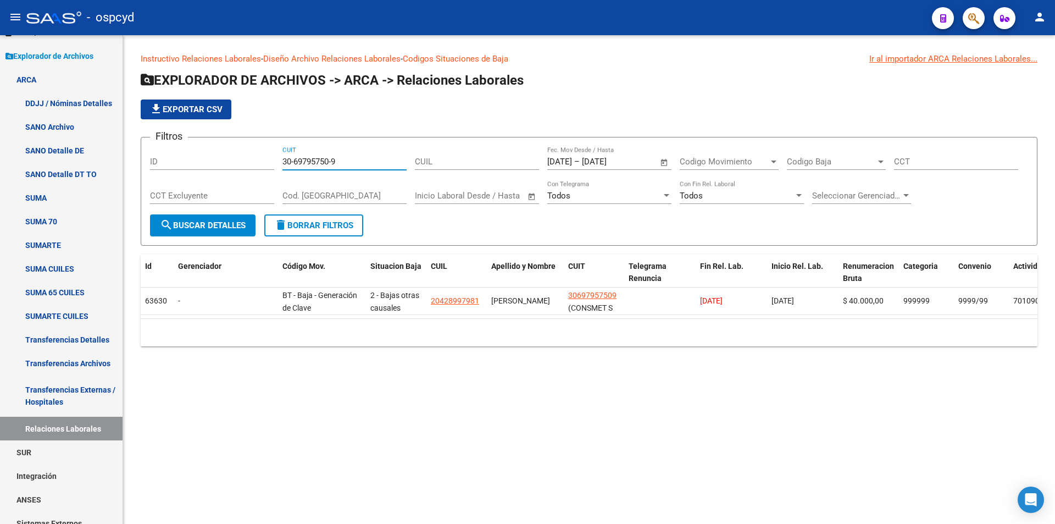
drag, startPoint x: 348, startPoint y: 161, endPoint x: 210, endPoint y: 149, distance: 137.9
click at [251, 161] on div "Filtros ID 30-69795750-9 CUIT CUIL [DATE] [DATE] – [DATE] [DATE] Fec. Mov Desde…" at bounding box center [589, 180] width 878 height 68
paste input "847383-1"
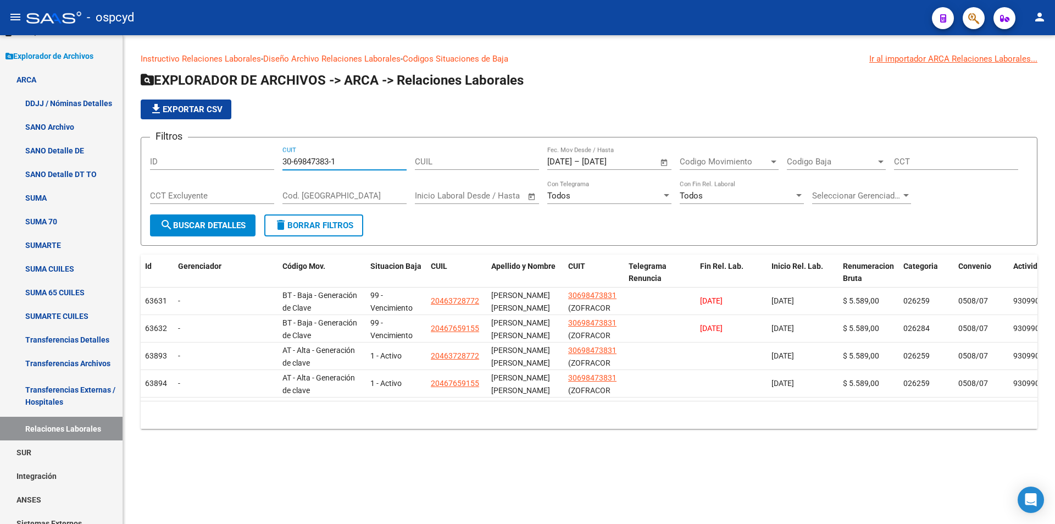
drag, startPoint x: 343, startPoint y: 163, endPoint x: 179, endPoint y: 168, distance: 164.9
click at [190, 170] on div "Filtros ID 30-69847383-1 CUIT CUIL [DATE] [DATE] – [DATE] [DATE] Fec. Mov Desde…" at bounding box center [589, 180] width 878 height 68
paste input "70048023-9"
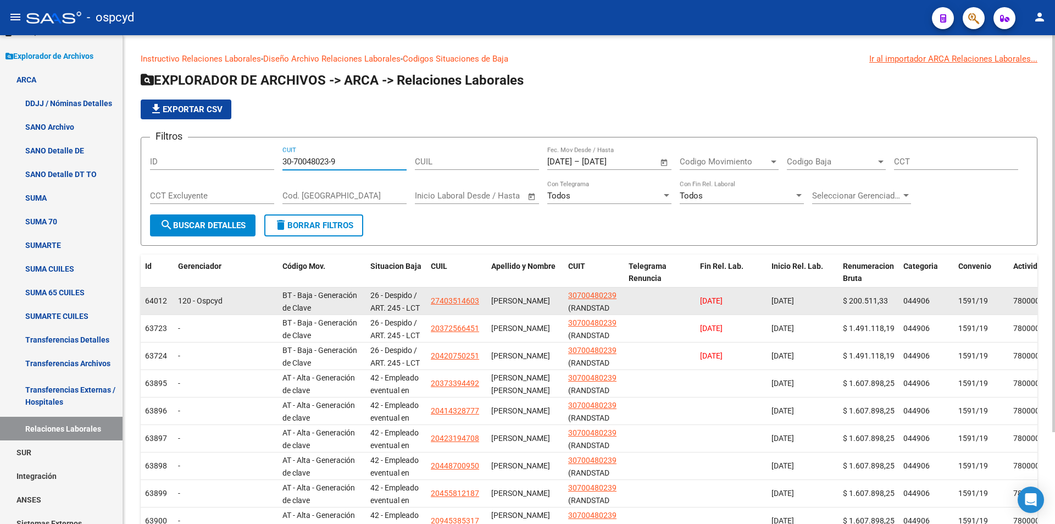
type input "30-70048023-9"
click at [597, 295] on span "30700480239" at bounding box center [592, 295] width 48 height 9
type textarea "30700480239"
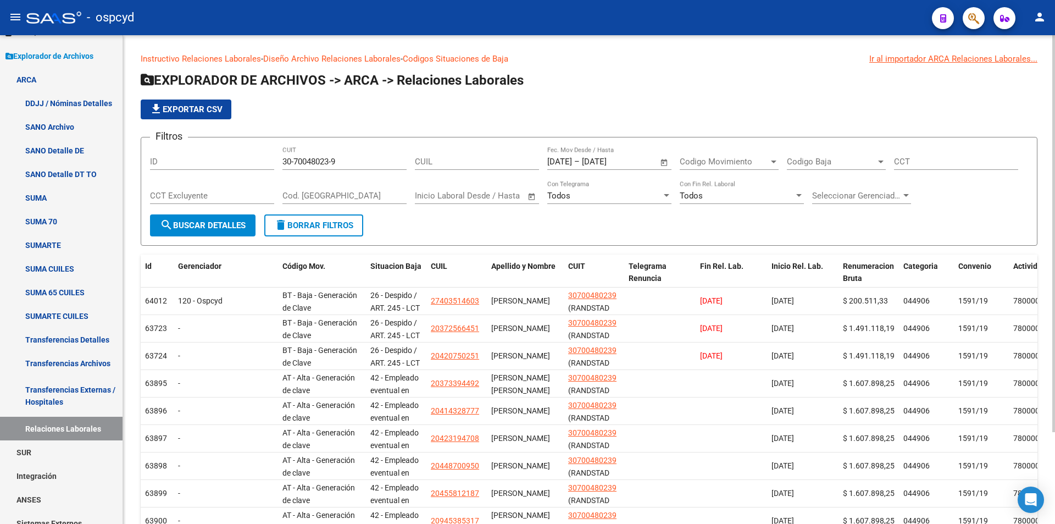
paste input "705795-1"
drag, startPoint x: 342, startPoint y: 161, endPoint x: 227, endPoint y: 161, distance: 114.3
click at [242, 163] on div "Filtros ID 30-70705795-1 CUIT CUIL [DATE] [DATE] – [DATE] [DATE] Fec. Mov Desde…" at bounding box center [589, 180] width 878 height 68
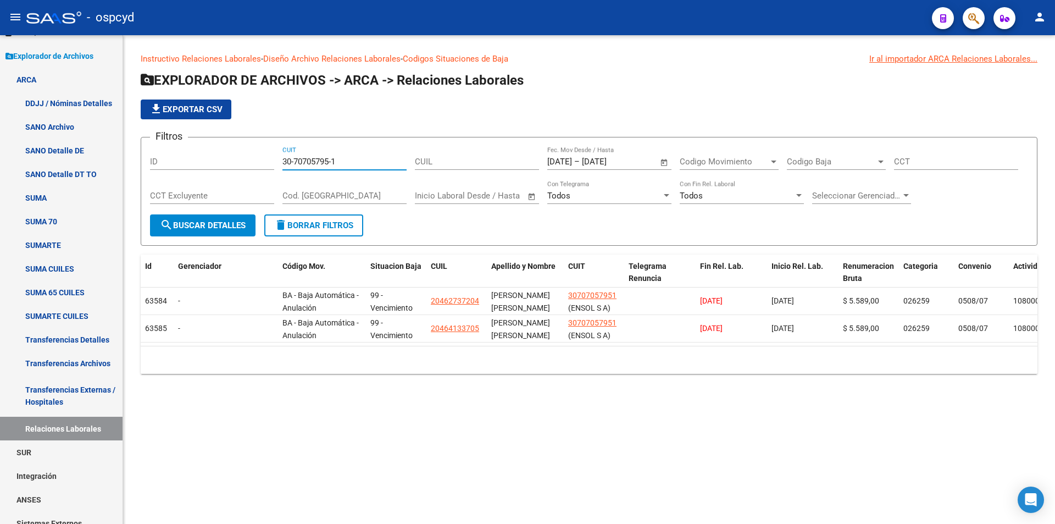
type input "30-70705795-1"
click at [345, 167] on div "30-70705795-1 CUIT" at bounding box center [344, 158] width 124 height 24
paste input "30707216774"
type input "3"
paste input "21677-4"
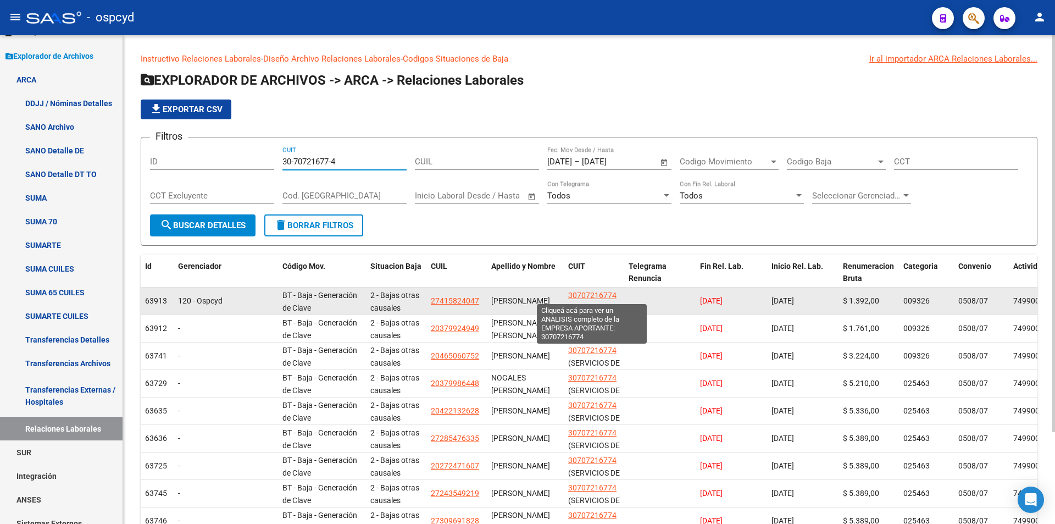
type input "30-70721677-4"
click at [581, 291] on span "30707216774" at bounding box center [592, 295] width 48 height 9
type textarea "30707216774"
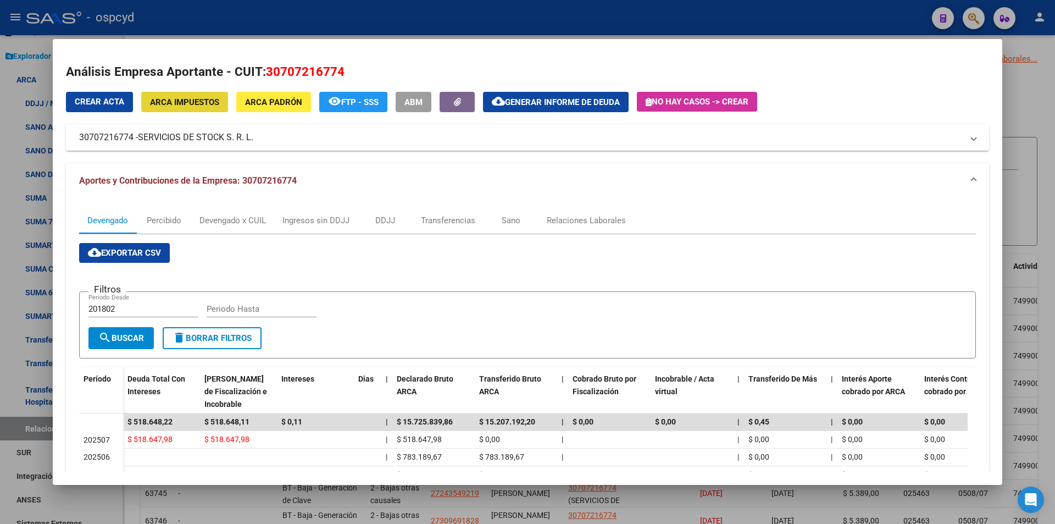
click at [189, 92] on button "ARCA Impuestos" at bounding box center [184, 102] width 87 height 20
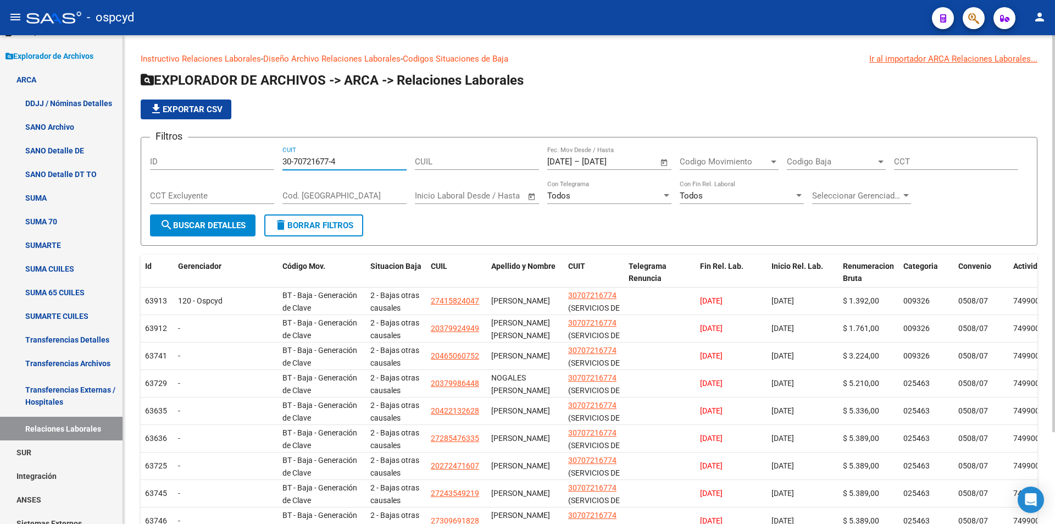
drag, startPoint x: 347, startPoint y: 162, endPoint x: 189, endPoint y: 150, distance: 158.7
click at [215, 157] on div "Filtros ID 30-70721677-4 CUIT CUIL [DATE] [DATE] – [DATE] [DATE] Fec. Mov Desde…" at bounding box center [589, 180] width 878 height 68
paste input "835592-1"
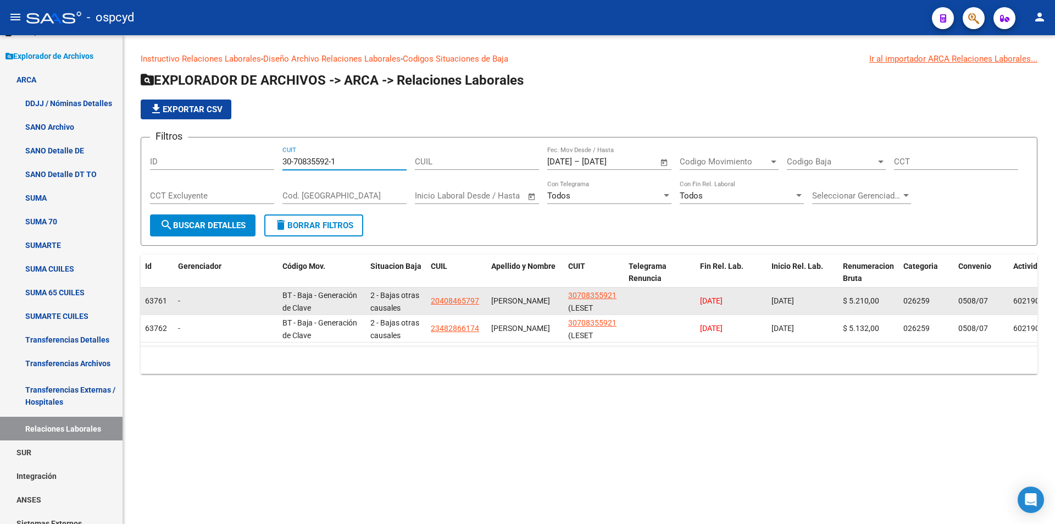
type input "30-70835592-1"
click at [597, 291] on span "30708355921" at bounding box center [592, 295] width 48 height 9
copy span "5"
type textarea "30708355921"
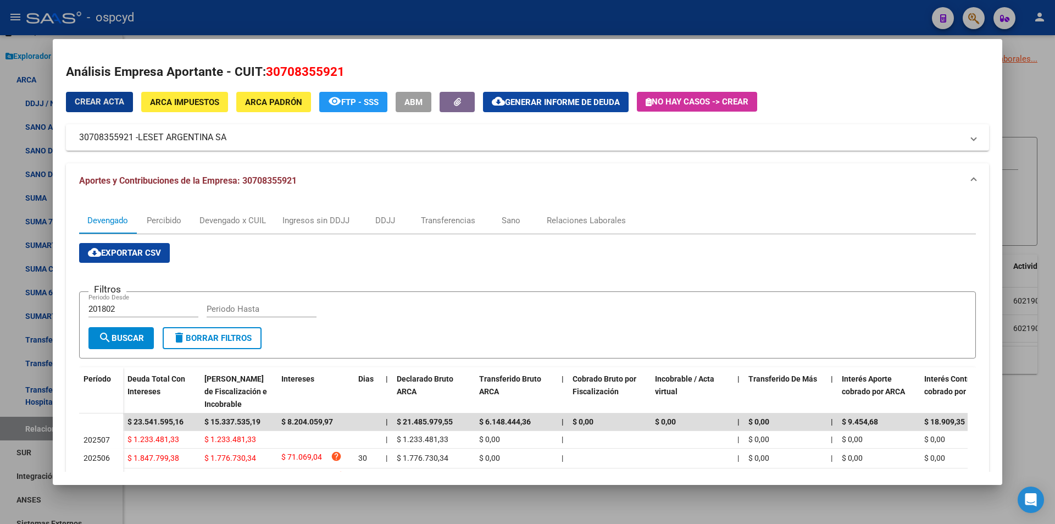
click at [187, 98] on span "ARCA Impuestos" at bounding box center [184, 102] width 69 height 10
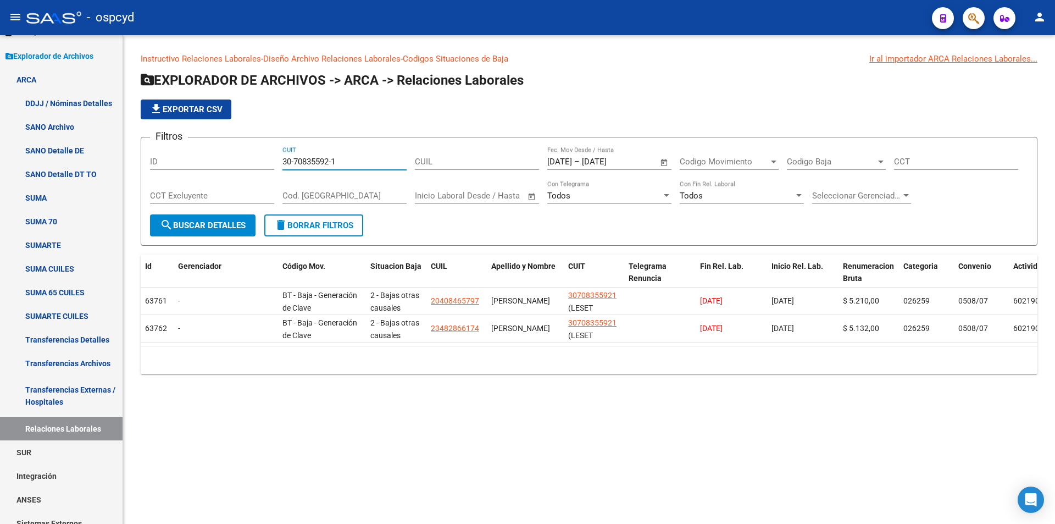
drag, startPoint x: 339, startPoint y: 162, endPoint x: 199, endPoint y: 149, distance: 140.1
click at [206, 150] on div "Filtros ID 30-70835592-1 CUIT CUIL [DATE] [DATE] – [DATE] [DATE] Fec. Mov Desde…" at bounding box center [589, 180] width 878 height 68
paste input "52112-0"
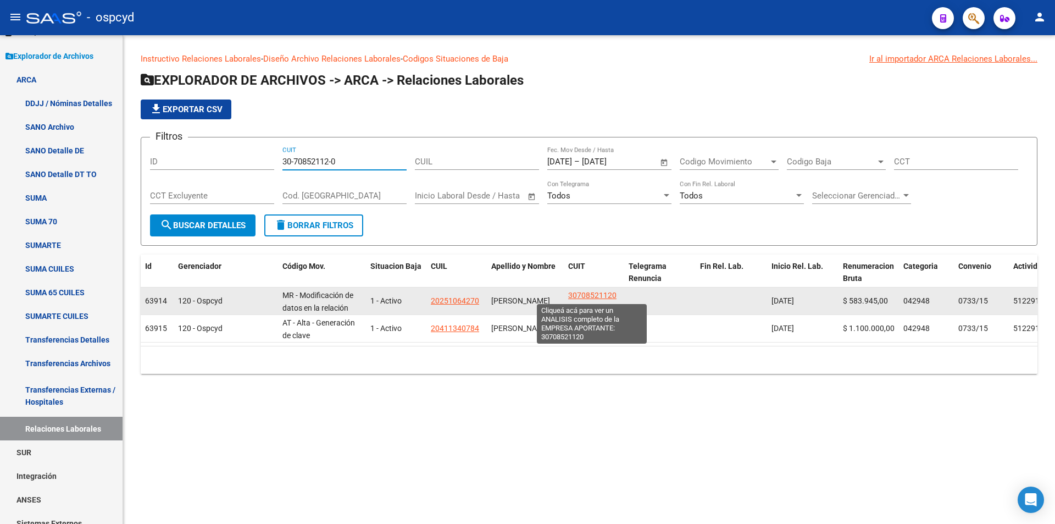
type input "30-70852112-0"
click at [598, 292] on span "30708521120" at bounding box center [592, 295] width 48 height 9
type textarea "30708521120"
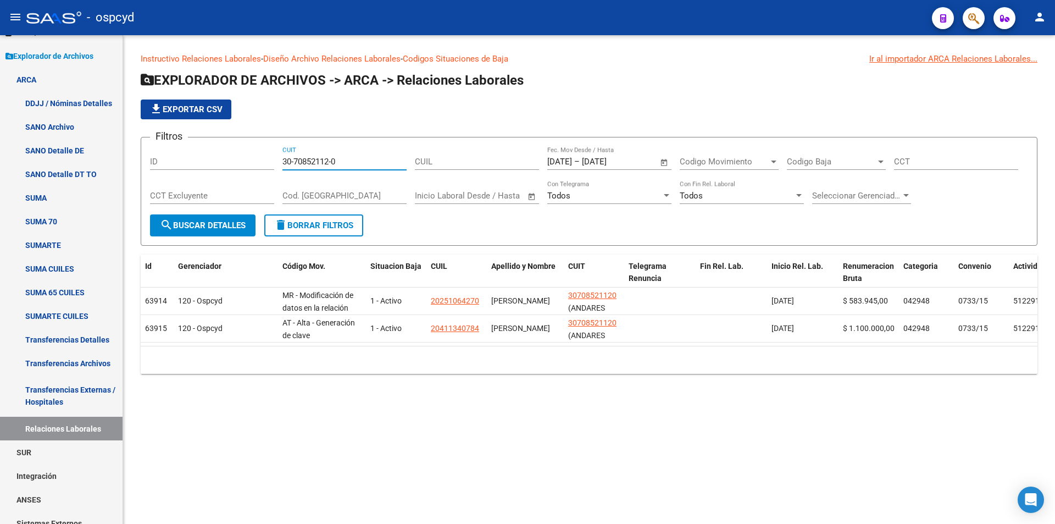
drag, startPoint x: 343, startPoint y: 159, endPoint x: 201, endPoint y: 159, distance: 142.3
click at [209, 158] on div "Filtros ID 30-70852112-0 CUIT CUIL [DATE] [DATE] – [DATE] [DATE] Fec. Mov Desde…" at bounding box center [589, 180] width 878 height 68
paste input "68465-8"
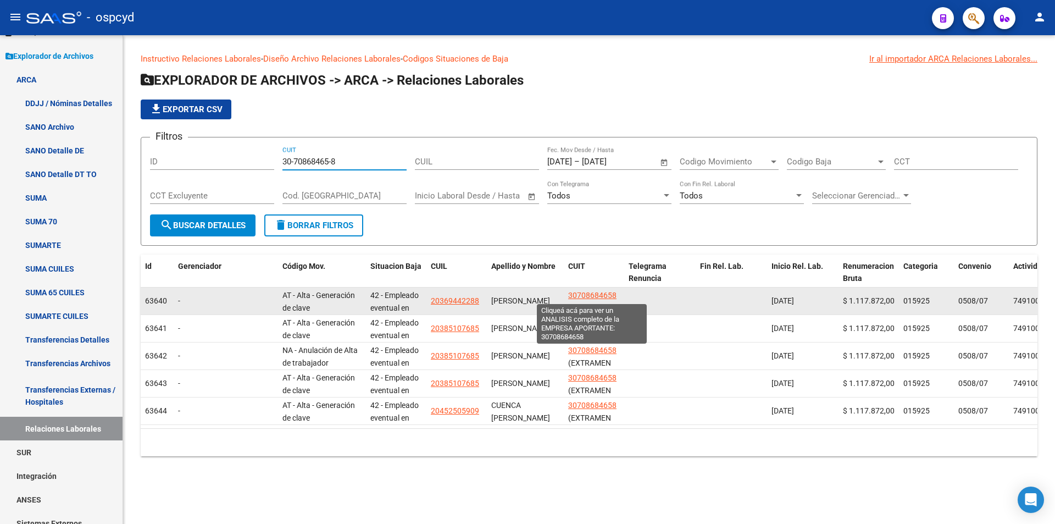
type input "30-70868465-8"
click at [585, 293] on span "30708684658" at bounding box center [592, 295] width 48 height 9
type textarea "30708684658"
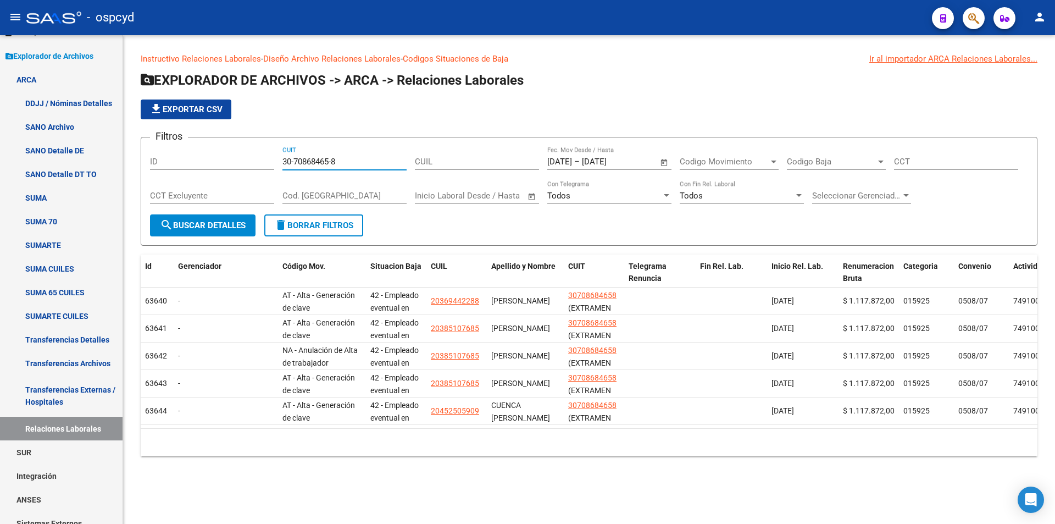
drag, startPoint x: 314, startPoint y: 163, endPoint x: 222, endPoint y: 166, distance: 92.4
click at [245, 165] on div "Filtros ID 30-70868465-8 CUIT CUIL [DATE] [DATE] – [DATE] [DATE] Fec. Mov Desde…" at bounding box center [589, 180] width 878 height 68
paste input "97058"
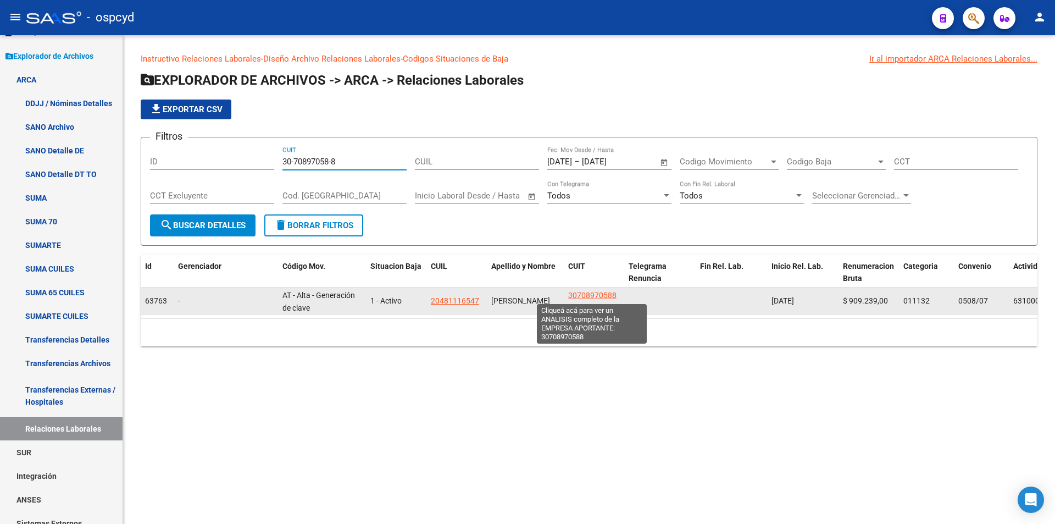
type input "30-70897058-8"
click at [576, 295] on span "30708970588" at bounding box center [592, 295] width 48 height 9
type textarea "30708970588"
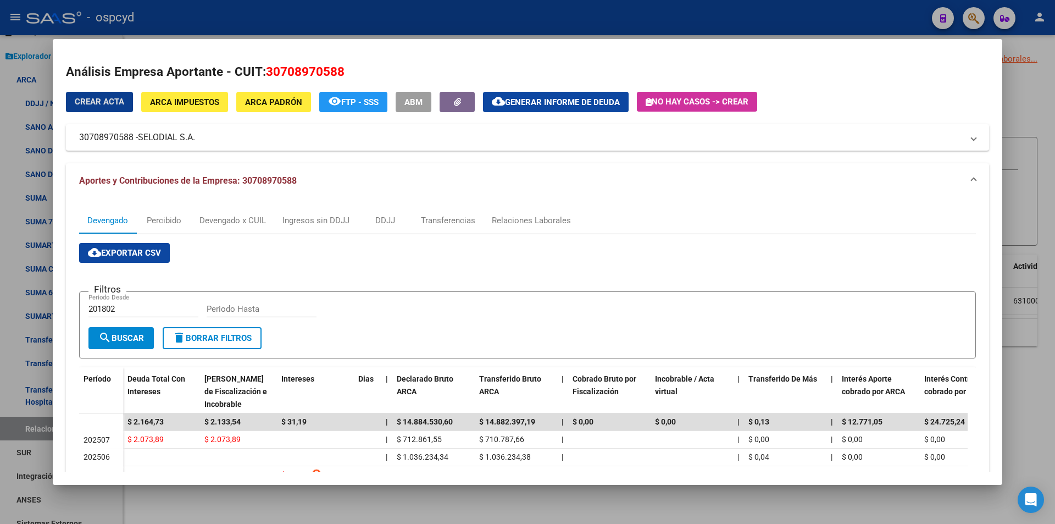
click at [198, 108] on button "ARCA Impuestos" at bounding box center [184, 102] width 87 height 20
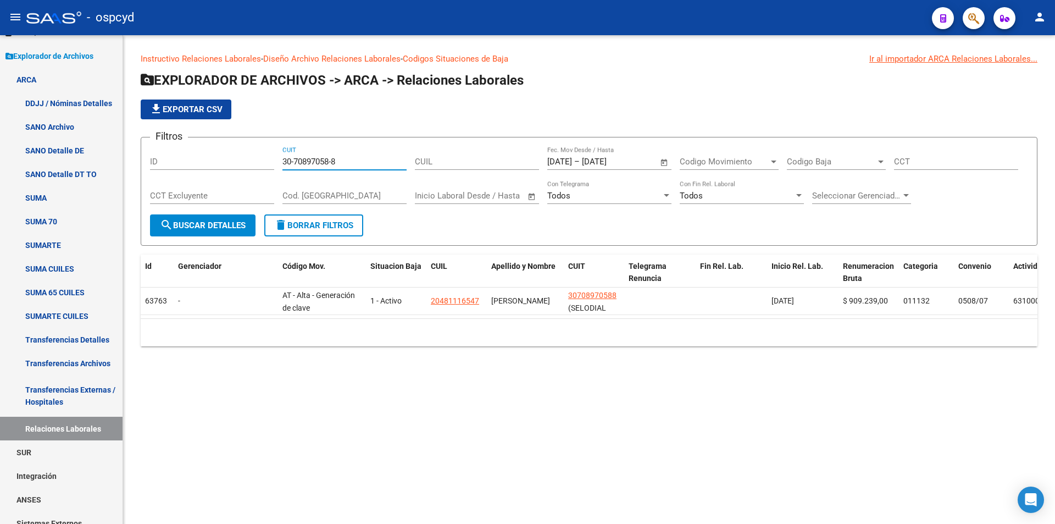
drag, startPoint x: 348, startPoint y: 160, endPoint x: 252, endPoint y: 163, distance: 96.2
click at [261, 167] on div "Filtros ID 30-70897058-8 CUIT CUIL [DATE] [DATE] – [DATE] [DATE] Fec. Mov Desde…" at bounding box center [589, 180] width 878 height 68
paste input "911803-6"
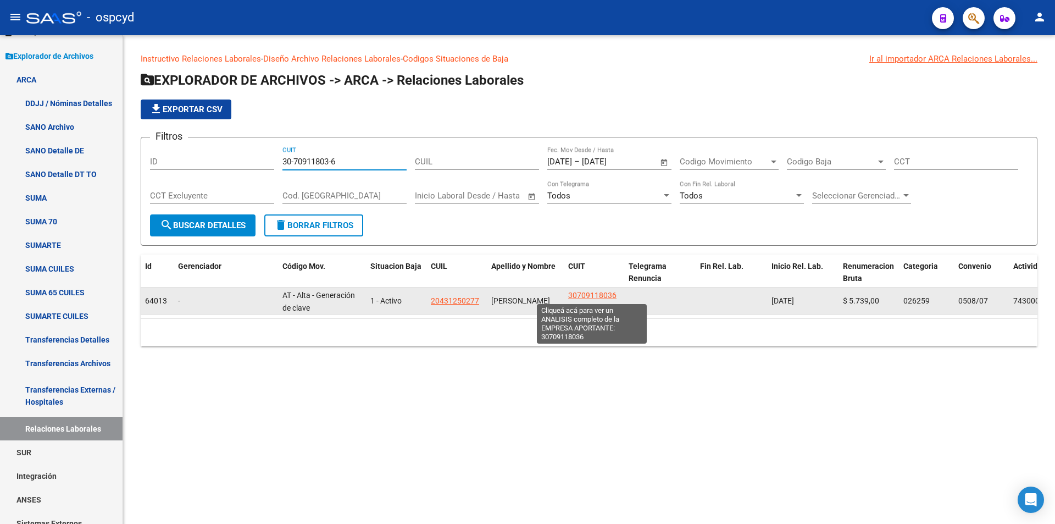
type input "30-70911803-6"
click at [613, 297] on span "30709118036" at bounding box center [592, 295] width 48 height 9
type textarea "30709118036"
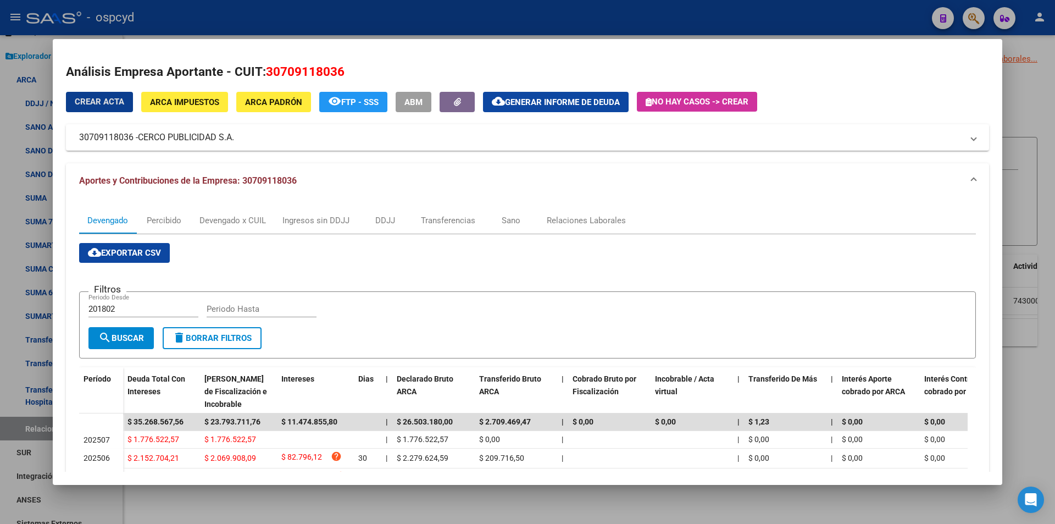
click at [193, 97] on span "ARCA Impuestos" at bounding box center [184, 102] width 69 height 10
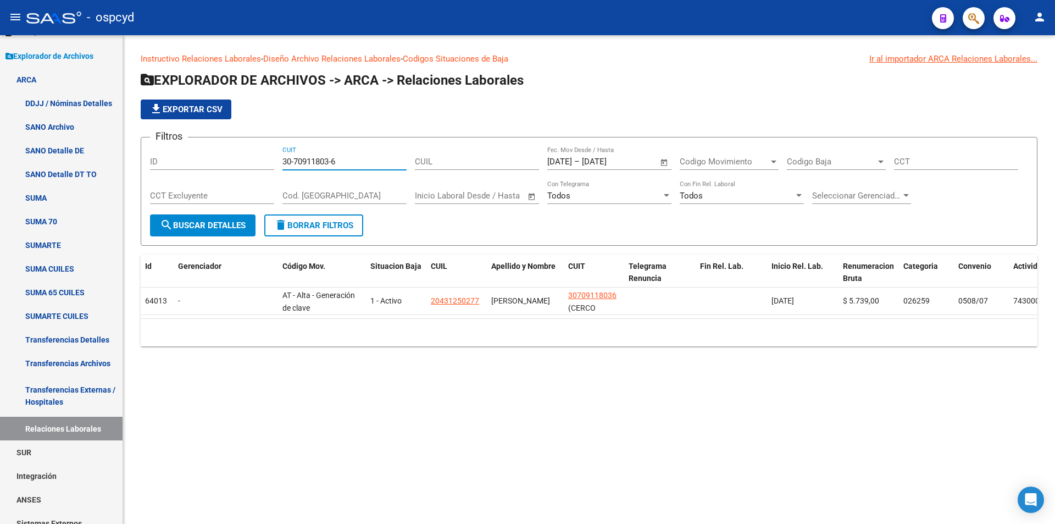
drag, startPoint x: 357, startPoint y: 162, endPoint x: 181, endPoint y: 159, distance: 176.4
click at [197, 164] on div "Filtros ID 30-70911803-6 CUIT CUIL [DATE] [DATE] – [DATE] [DATE] Fec. Mov Desde…" at bounding box center [589, 180] width 878 height 68
paste input "1076425-1"
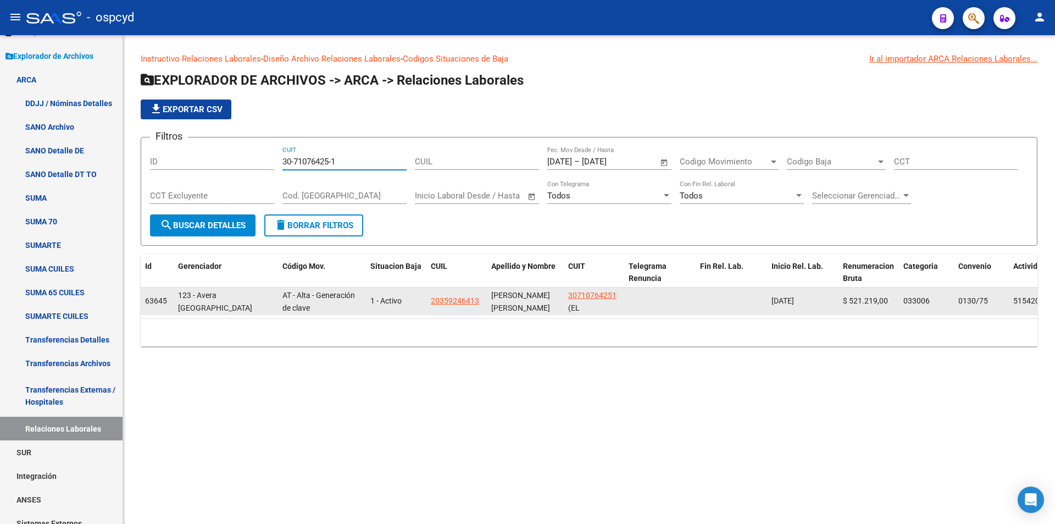
type input "30-71076425-1"
click at [581, 294] on span "30710764251" at bounding box center [592, 295] width 48 height 9
type textarea "30710764251"
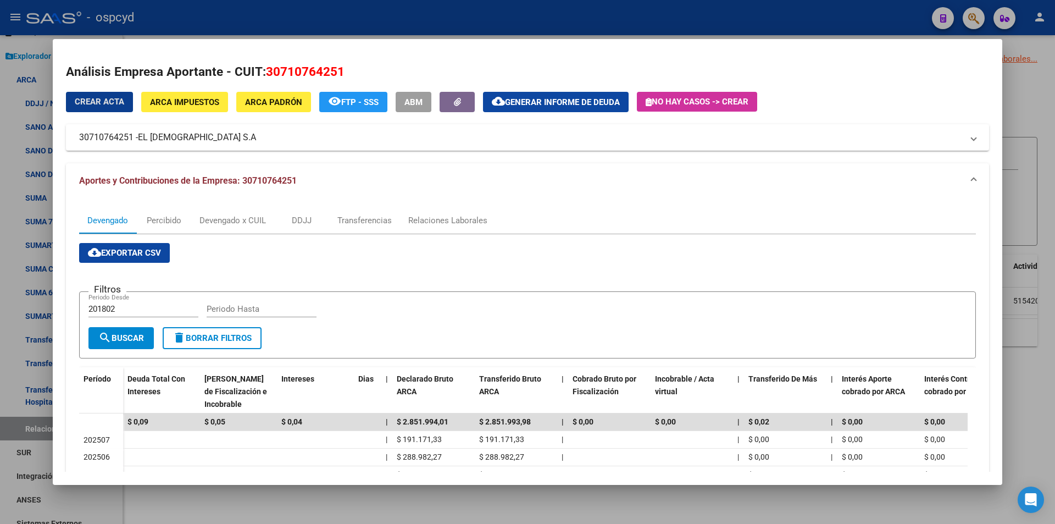
click at [211, 102] on span "ARCA Impuestos" at bounding box center [184, 102] width 69 height 10
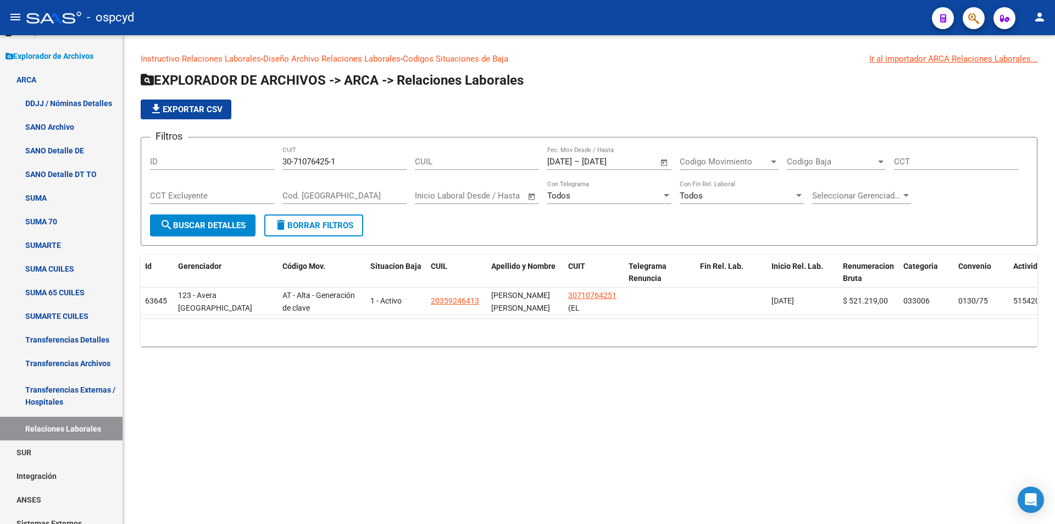
click at [389, 523] on mat-sidenav-content "Instructivo Relaciones Laborales - Diseño Archivo Relaciones Laborales - Codigo…" at bounding box center [589, 279] width 932 height 489
drag, startPoint x: 351, startPoint y: 159, endPoint x: 171, endPoint y: 169, distance: 180.0
click at [188, 169] on div "Filtros ID 30-71076425-1 CUIT CUIL [DATE] [DATE] – [DATE] [DATE] Fec. Mov Desde…" at bounding box center [589, 180] width 878 height 68
paste input "7437-0"
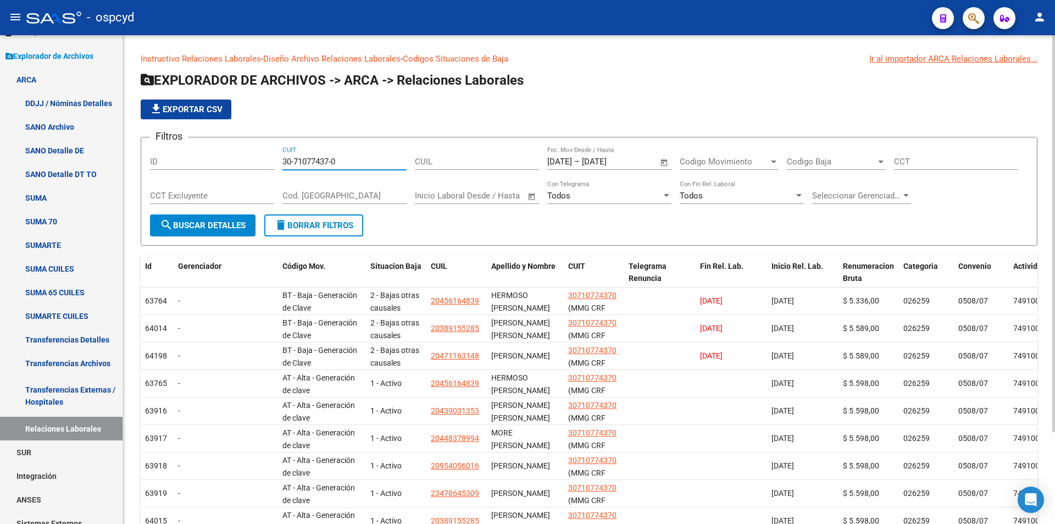
drag, startPoint x: 362, startPoint y: 161, endPoint x: 231, endPoint y: 169, distance: 130.5
click at [234, 168] on div "Filtros ID 30-71077437-0 CUIT CUIL [DATE] [DATE] – [DATE] [DATE] Fec. Mov Desde…" at bounding box center [589, 180] width 878 height 68
paste input "150193-9"
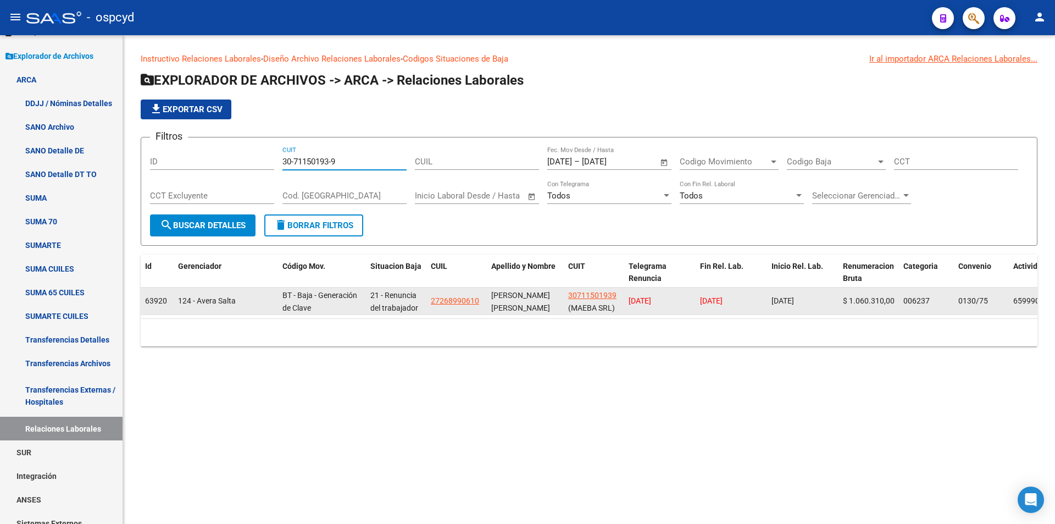
type input "30-71150193-9"
click at [578, 291] on span "30711501939" at bounding box center [592, 295] width 48 height 9
type textarea "30711501939"
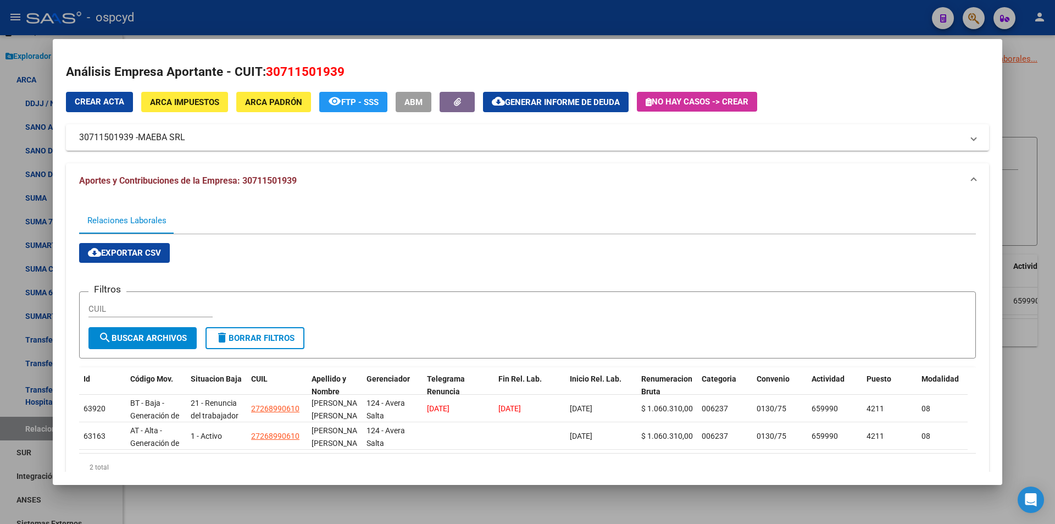
click at [214, 114] on div "Crear Acta ARCA Impuestos ARCA Padrón remove_red_eye FTP - SSS ABM cloud_downlo…" at bounding box center [527, 121] width 923 height 59
click at [213, 113] on div "Crear Acta ARCA Impuestos ARCA Padrón remove_red_eye FTP - SSS ABM cloud_downlo…" at bounding box center [527, 121] width 923 height 59
click at [208, 110] on button "ARCA Impuestos" at bounding box center [184, 102] width 87 height 20
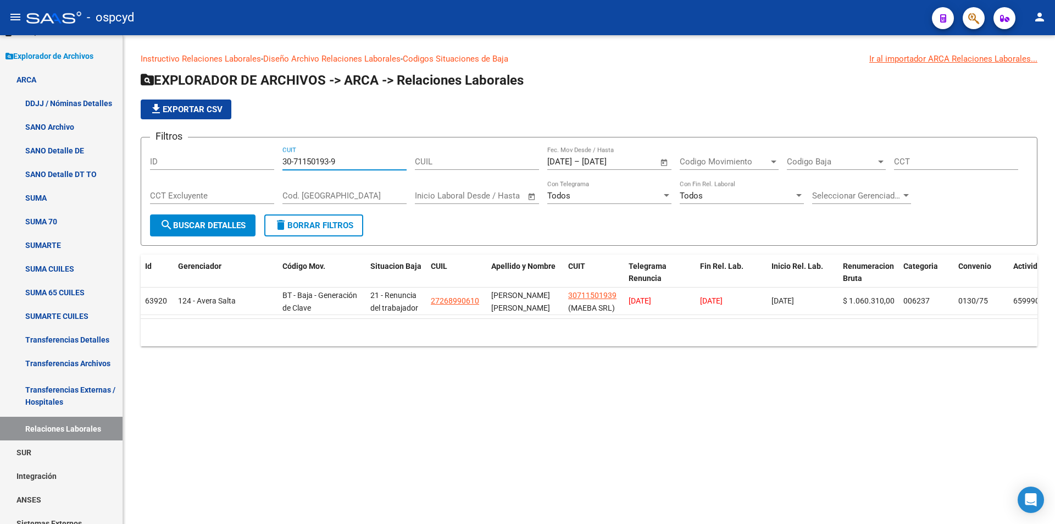
drag, startPoint x: 322, startPoint y: 163, endPoint x: 231, endPoint y: 160, distance: 91.3
click at [231, 160] on div "Filtros ID 30-71150193-9 CUIT CUIL [DATE] [DATE] – [DATE] [DATE] Fec. Mov Desde…" at bounding box center [589, 180] width 878 height 68
paste input "73121-7"
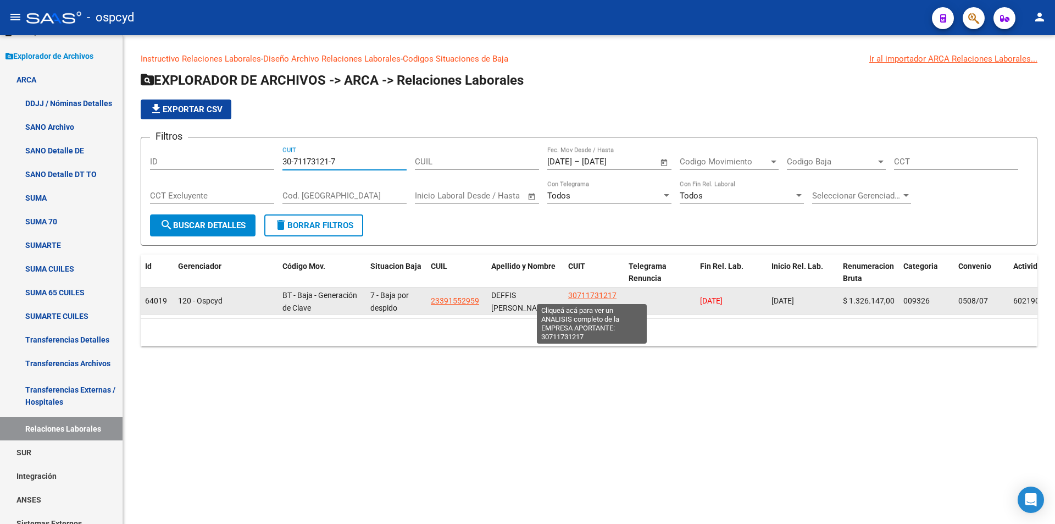
type input "30-71173121-7"
click at [611, 293] on span "30711731217" at bounding box center [592, 295] width 48 height 9
type textarea "30711731217"
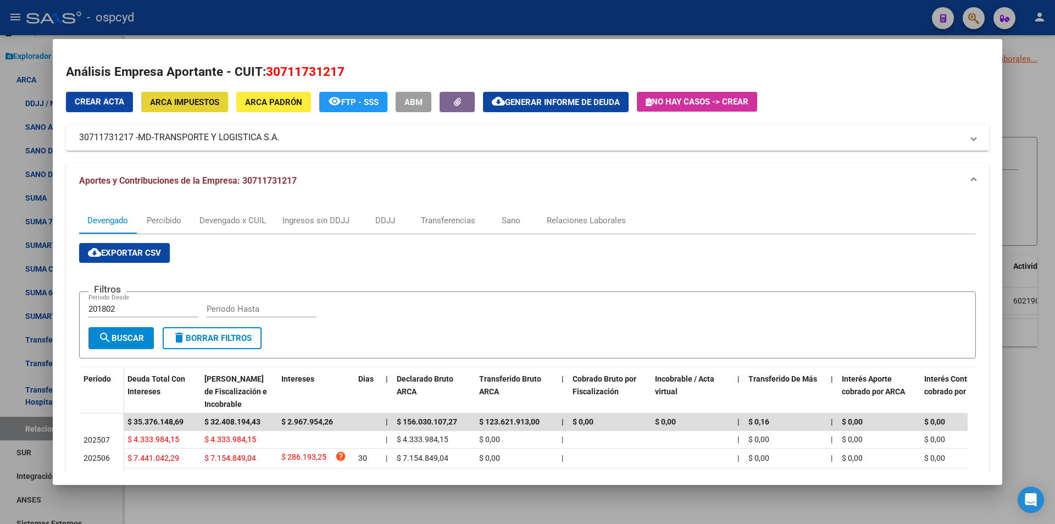
click at [185, 101] on span "ARCA Impuestos" at bounding box center [184, 102] width 69 height 10
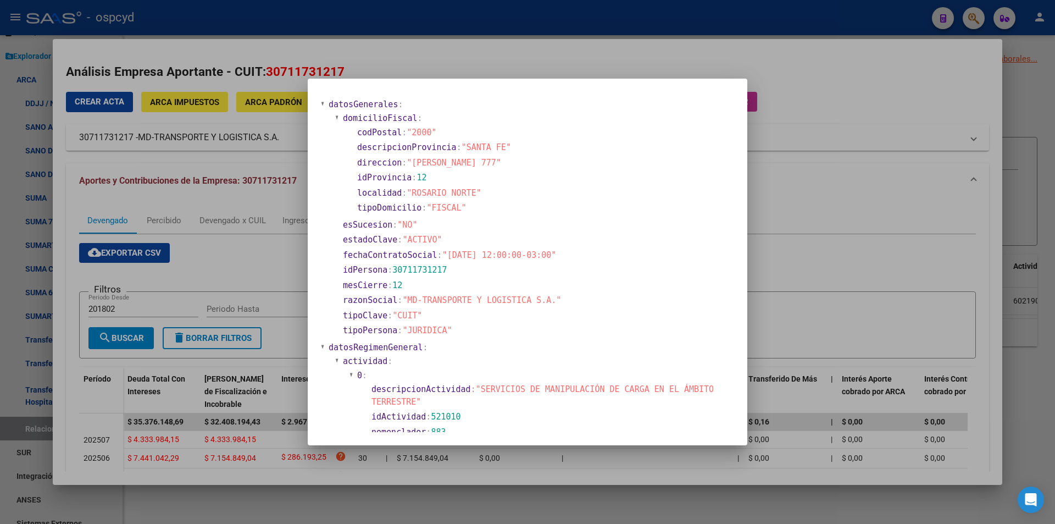
scroll to position [0, 0]
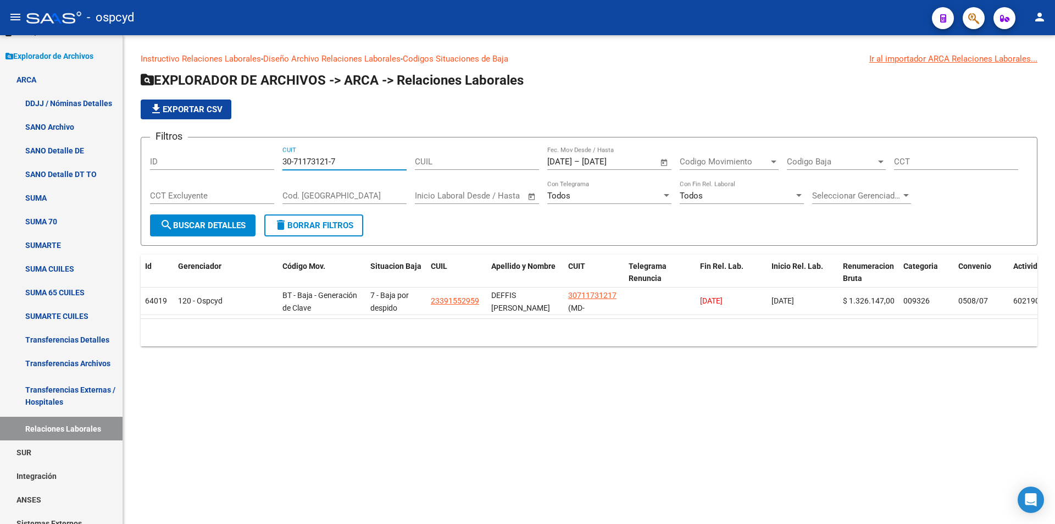
drag, startPoint x: 336, startPoint y: 164, endPoint x: 234, endPoint y: 164, distance: 102.2
click at [246, 170] on div "Filtros ID 30-71173121-7 CUIT CUIL [DATE] [DATE] – [DATE] [DATE] Fec. Mov Desde…" at bounding box center [589, 180] width 878 height 68
paste input "89345-4"
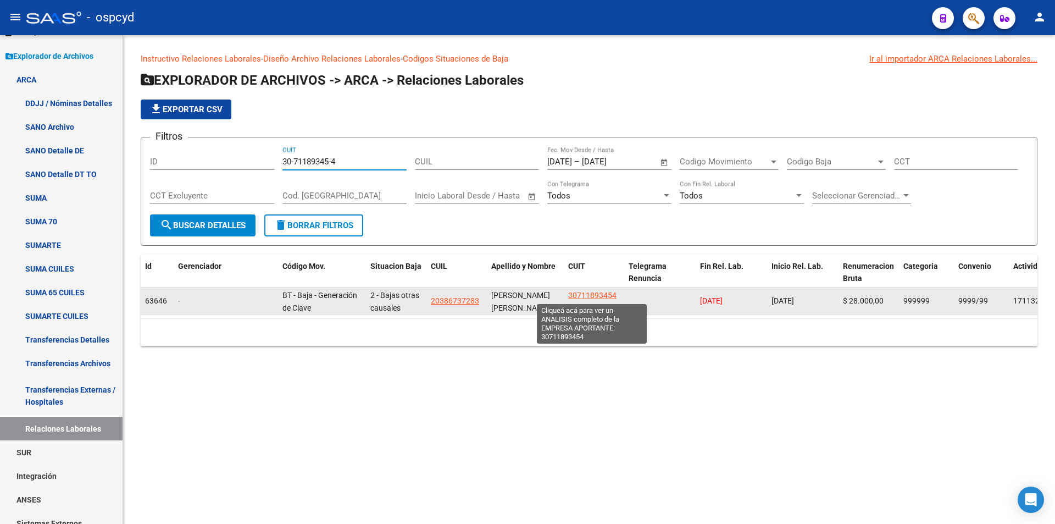
type input "30-71189345-4"
click at [597, 292] on span "30711893454" at bounding box center [592, 295] width 48 height 9
type textarea "30711893454"
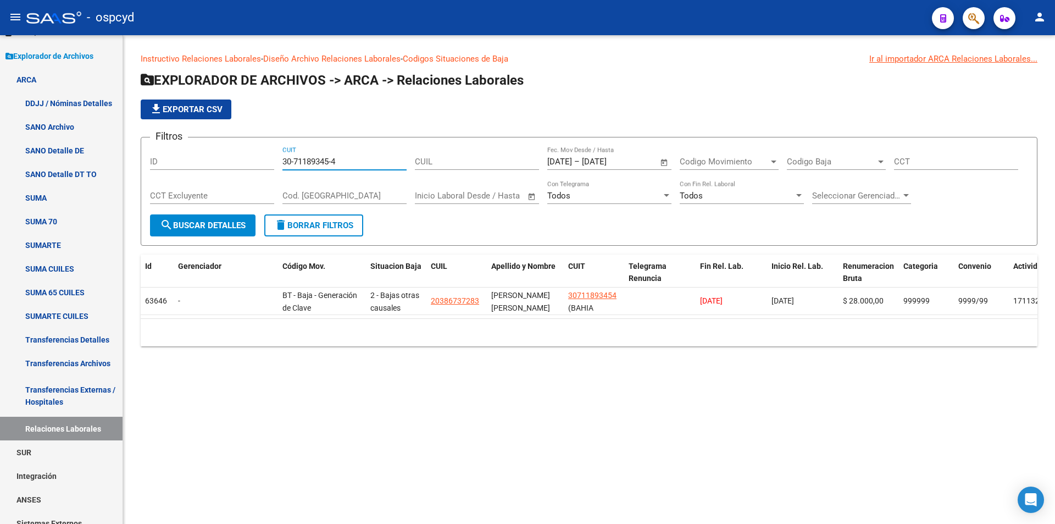
drag, startPoint x: 348, startPoint y: 164, endPoint x: 157, endPoint y: 155, distance: 191.4
click at [179, 167] on div "Filtros ID 30-71189345-4 CUIT CUIL [DATE] [DATE] – [DATE] [DATE] Fec. Mov Desde…" at bounding box center [589, 180] width 878 height 68
paste input "203442-0"
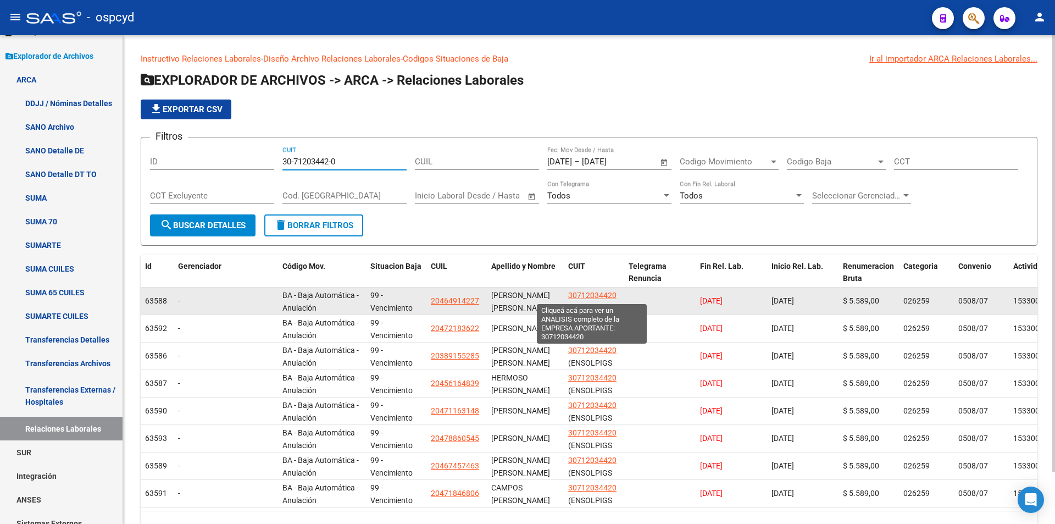
type input "30-71203442-0"
click at [591, 291] on span "30712034420" at bounding box center [592, 295] width 48 height 9
type textarea "30712034420"
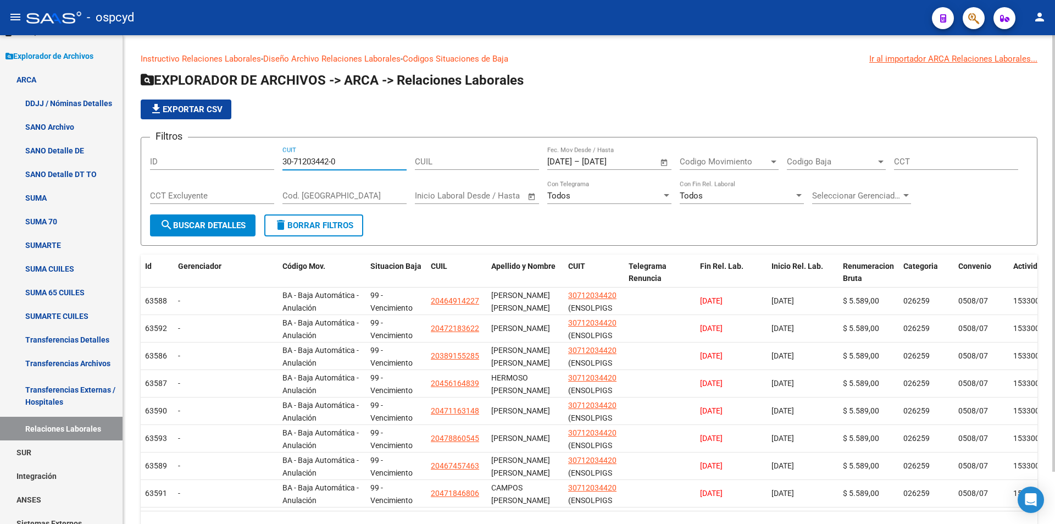
drag, startPoint x: 365, startPoint y: 162, endPoint x: 210, endPoint y: 166, distance: 155.0
click at [226, 169] on div "Filtros ID 30-71203442-0 CUIT CUIL [DATE] [DATE] – [DATE] [DATE] Fec. Mov Desde…" at bounding box center [589, 180] width 878 height 68
paste input "410698-4"
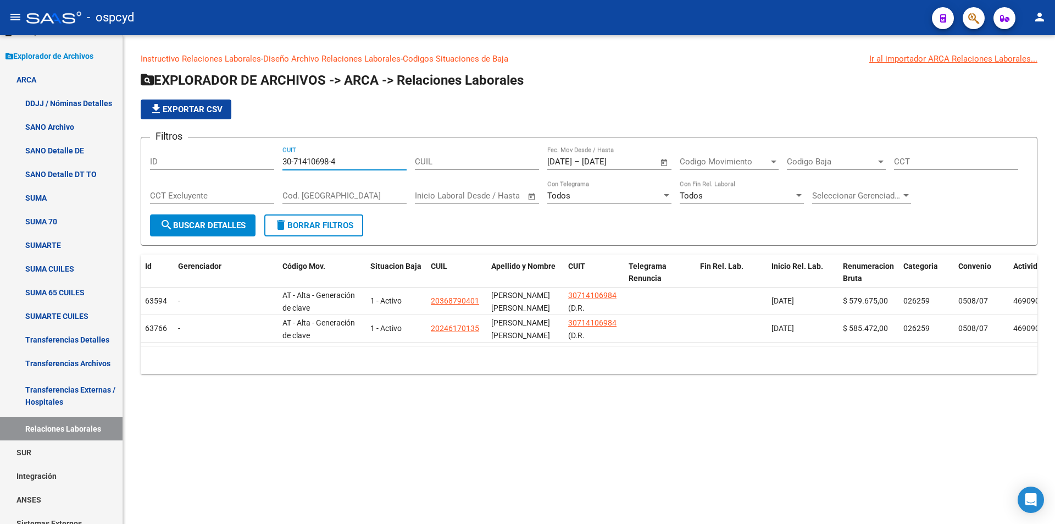
drag, startPoint x: 351, startPoint y: 162, endPoint x: 190, endPoint y: 131, distance: 163.4
click at [224, 146] on form "Filtros ID 30-71410698-4 CUIT CUIL [DATE] [DATE] – [DATE] [DATE] Fec. Mov Desde…" at bounding box center [589, 191] width 897 height 109
paste input "20411-0"
drag, startPoint x: 356, startPoint y: 160, endPoint x: 226, endPoint y: 147, distance: 130.4
click at [256, 155] on div "Filtros ID 30-71420411-0 CUIT CUIL [DATE] [DATE] – [DATE] [DATE] Fec. Mov Desde…" at bounding box center [589, 180] width 878 height 68
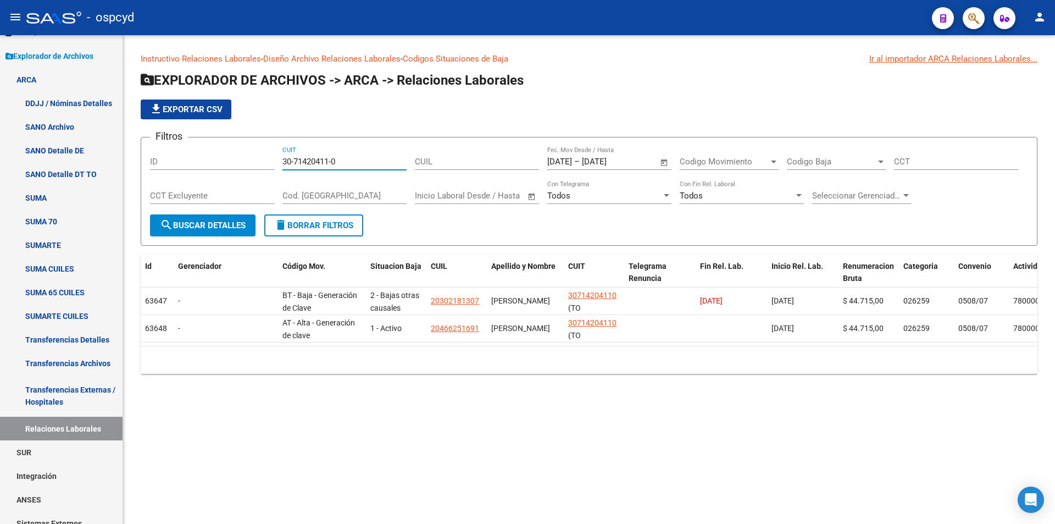
paste input "2403"
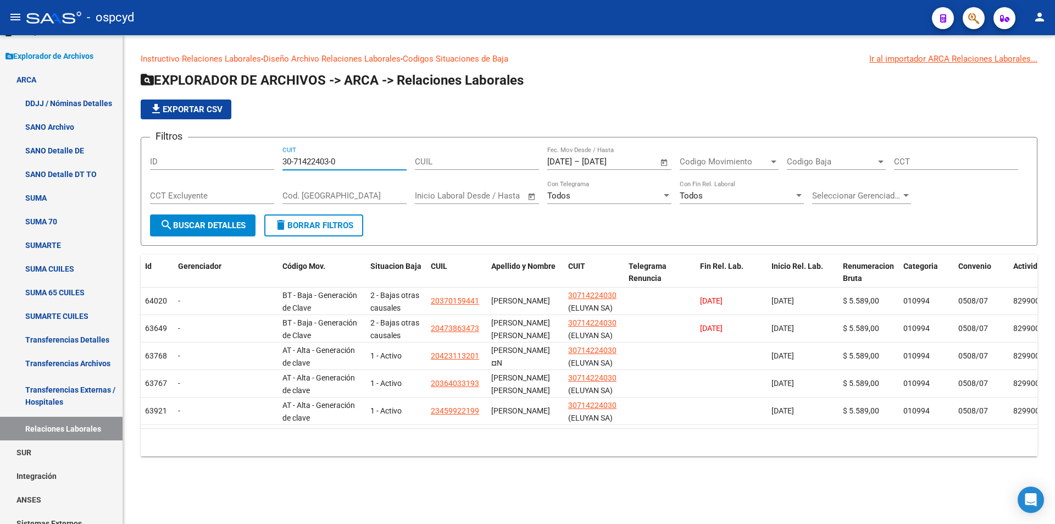
drag, startPoint x: 340, startPoint y: 165, endPoint x: 245, endPoint y: 164, distance: 95.1
click at [245, 165] on div "Filtros ID 30-71422403-0 CUIT CUIL [DATE] [DATE] – [DATE] [DATE] Fec. Mov Desde…" at bounding box center [589, 180] width 878 height 68
paste input "73672-4"
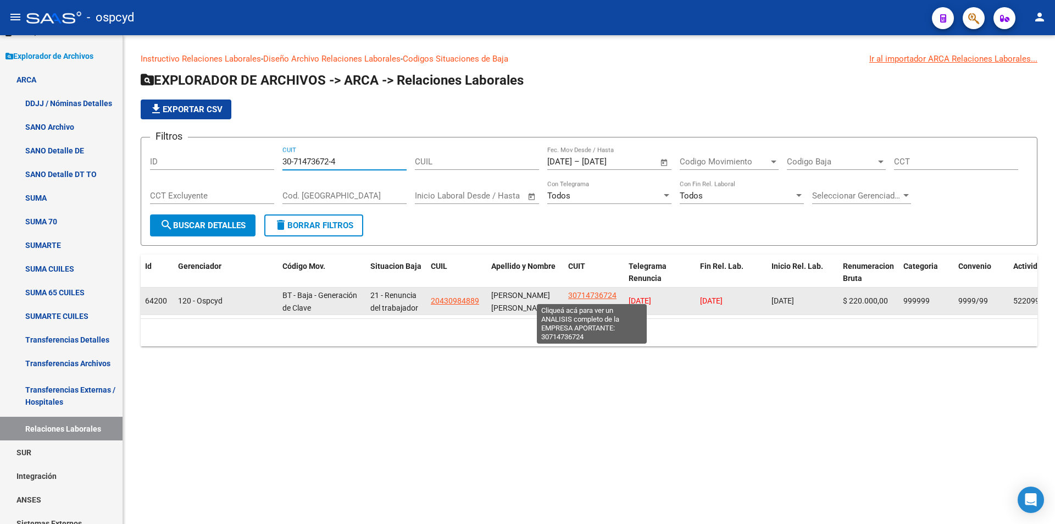
type input "30-71473672-4"
click at [584, 291] on span "30714736724" at bounding box center [592, 295] width 48 height 9
copy span "1"
type textarea "30714736724"
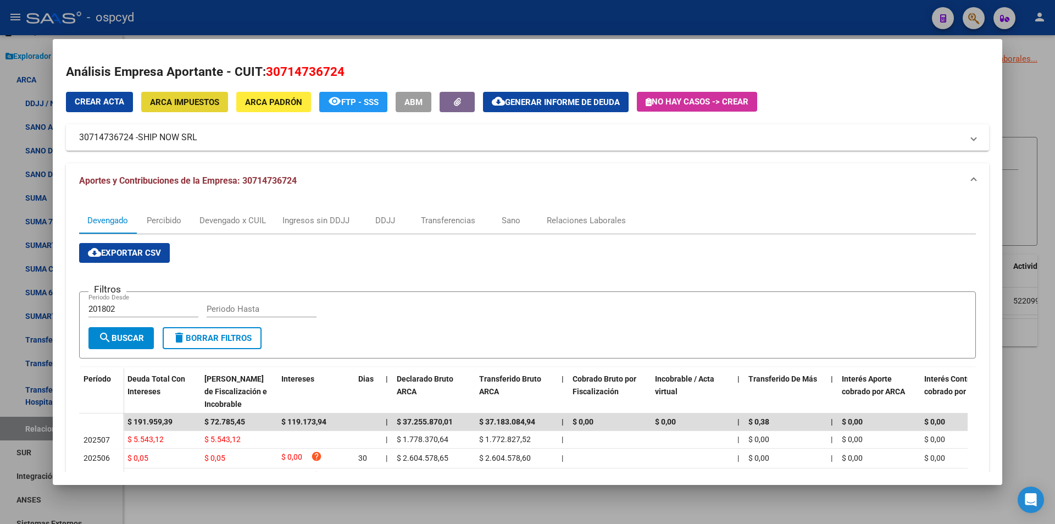
click at [195, 109] on button "ARCA Impuestos" at bounding box center [184, 102] width 87 height 20
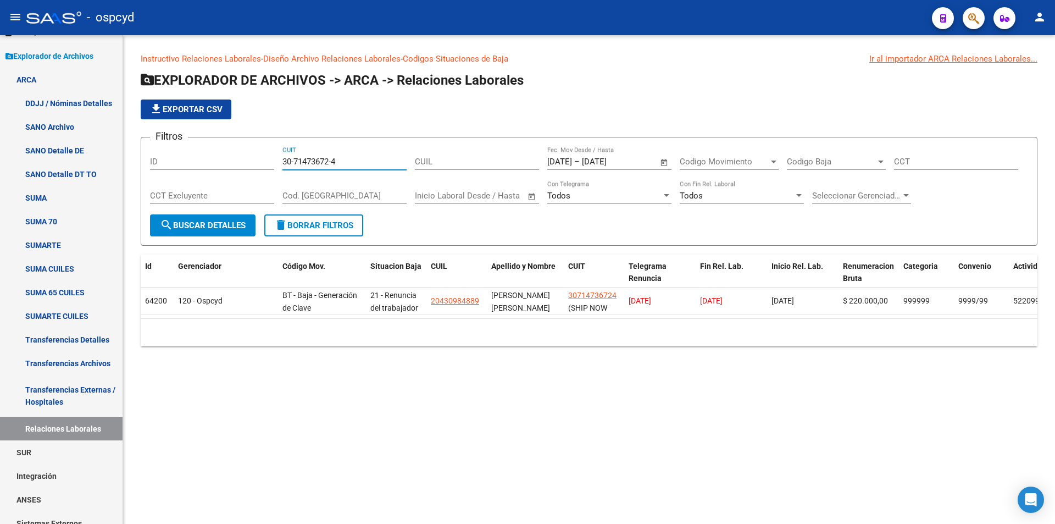
drag, startPoint x: 338, startPoint y: 162, endPoint x: 221, endPoint y: 157, distance: 116.6
click at [230, 162] on div "Filtros ID 30-71473672-4 CUIT CUIL [DATE] [DATE] – [DATE] [DATE] Fec. Mov Desde…" at bounding box center [589, 180] width 878 height 68
paste input "800"
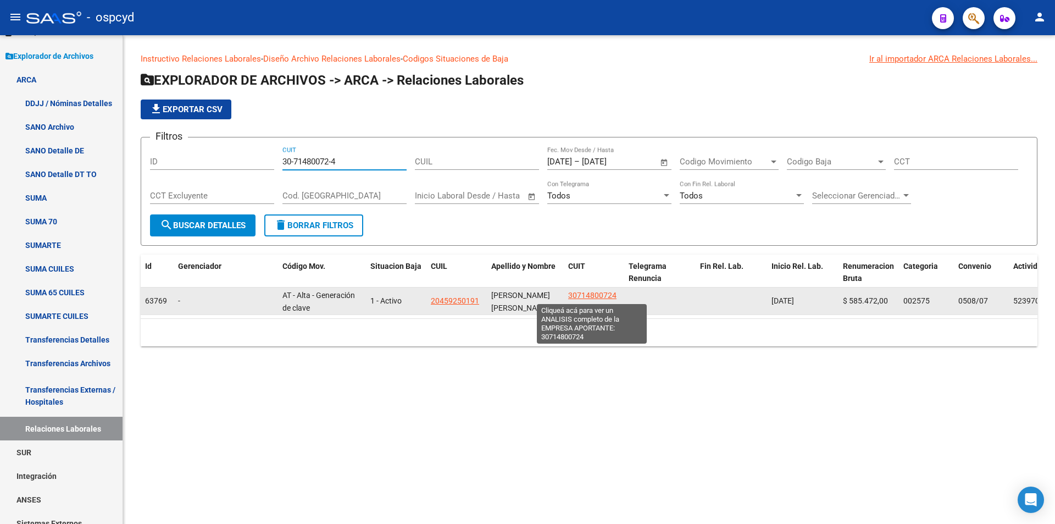
type input "30-71480072-4"
click at [593, 293] on span "30714800724" at bounding box center [592, 295] width 48 height 9
type textarea "30714800724"
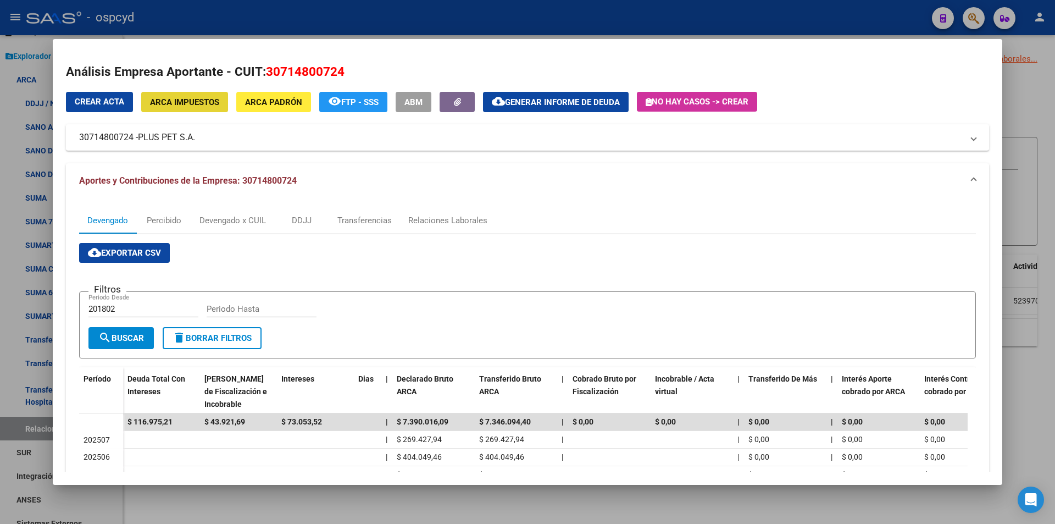
click at [192, 104] on span "ARCA Impuestos" at bounding box center [184, 102] width 69 height 10
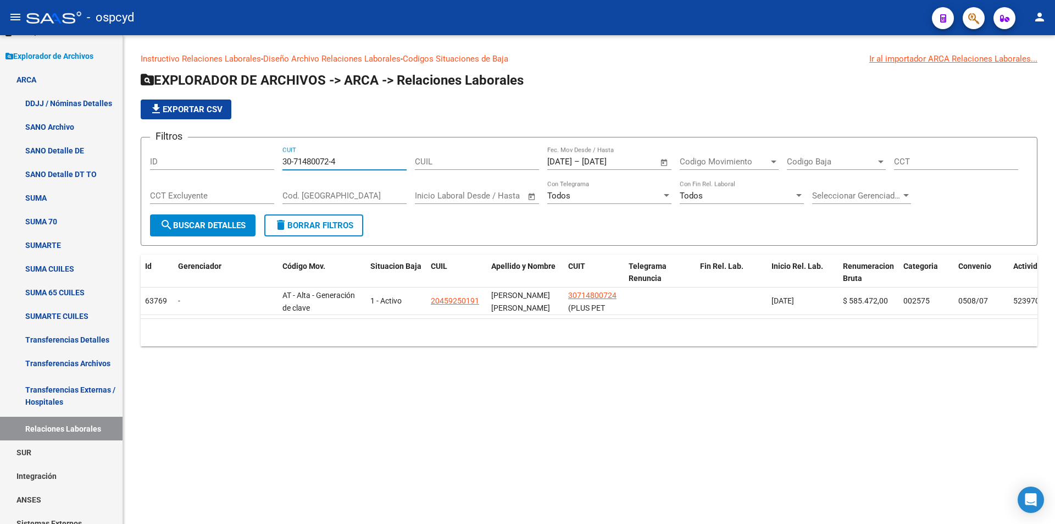
drag, startPoint x: 314, startPoint y: 166, endPoint x: 215, endPoint y: 178, distance: 99.6
click at [216, 178] on div "Filtros ID 30-71480072-4 CUIT CUIL [DATE] [DATE] – [DATE] [DATE] Fec. Mov Desde…" at bounding box center [589, 180] width 878 height 68
paste input "530405"
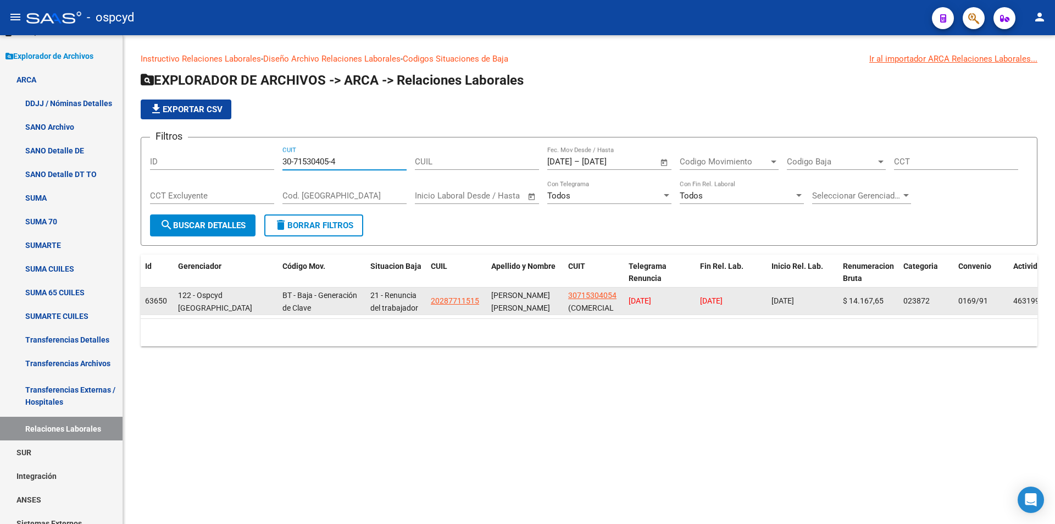
type input "30-71530405-4"
click at [601, 290] on app-link-go-to "30715304054" at bounding box center [592, 295] width 48 height 13
click at [599, 291] on span "30715304054" at bounding box center [592, 295] width 48 height 9
copy span "30715304054"
type textarea "30715304054"
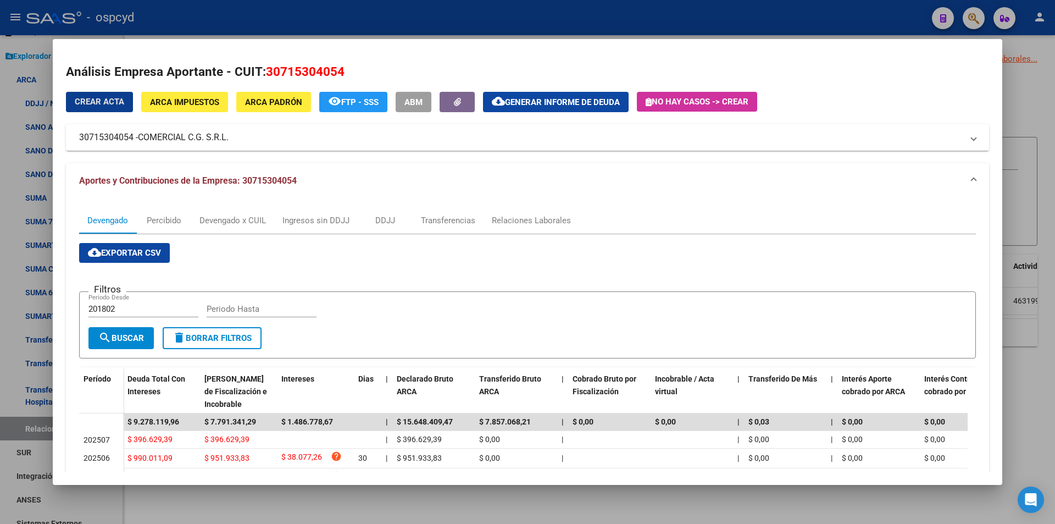
click at [214, 113] on div "Crear Acta ARCA Impuestos ARCA Padrón remove_red_eye FTP - SSS ABM cloud_downlo…" at bounding box center [527, 121] width 923 height 59
click at [204, 106] on span "ARCA Impuestos" at bounding box center [184, 102] width 69 height 10
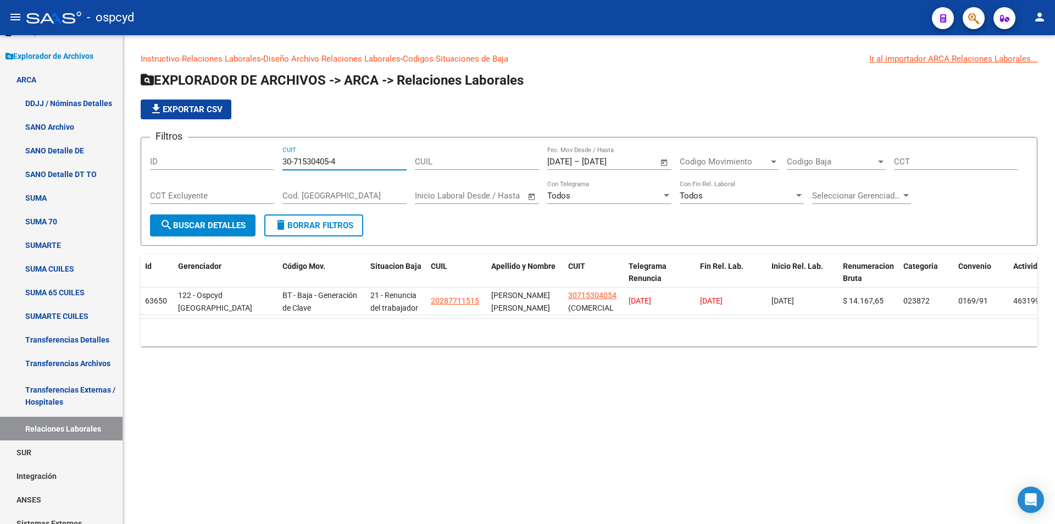
drag, startPoint x: 324, startPoint y: 160, endPoint x: 208, endPoint y: 157, distance: 116.0
click at [208, 157] on div "Filtros ID 30-71530405-4 CUIT CUIL [DATE] [DATE] – [DATE] [DATE] Fec. Mov Desde…" at bounding box center [589, 180] width 878 height 68
paste input "50824-5"
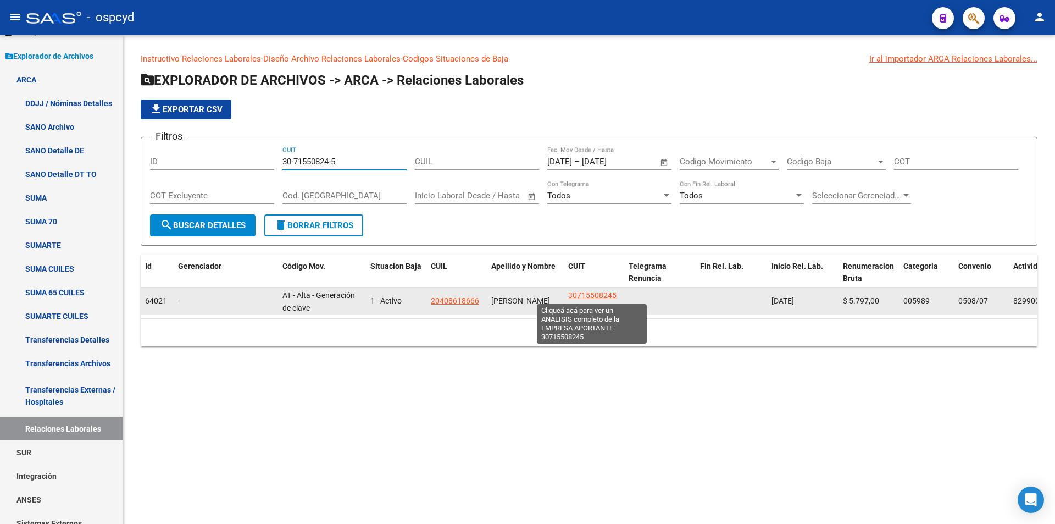
type input "30-71550824-5"
click at [578, 297] on span "30715508245" at bounding box center [592, 295] width 48 height 9
type textarea "30715508245"
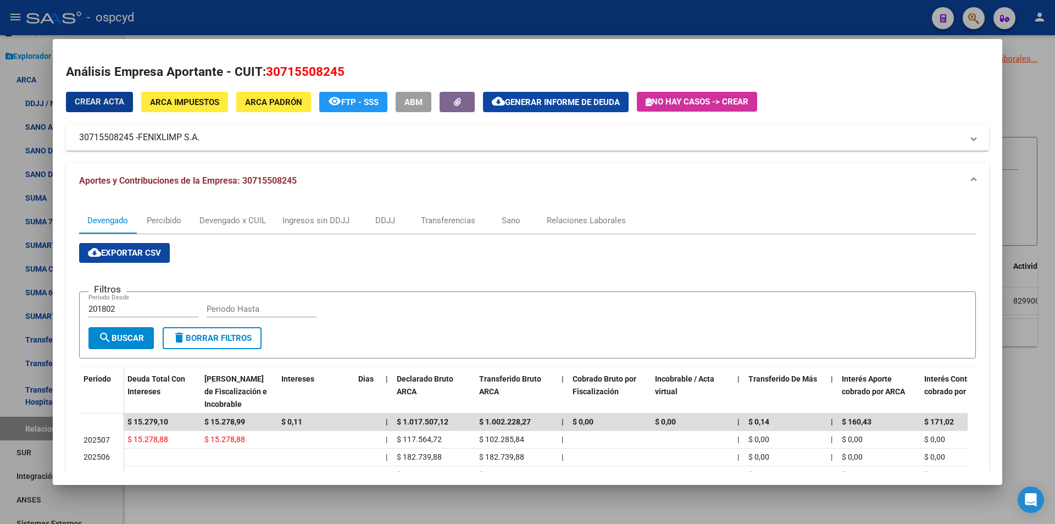
click at [213, 99] on span "ARCA Impuestos" at bounding box center [184, 102] width 69 height 10
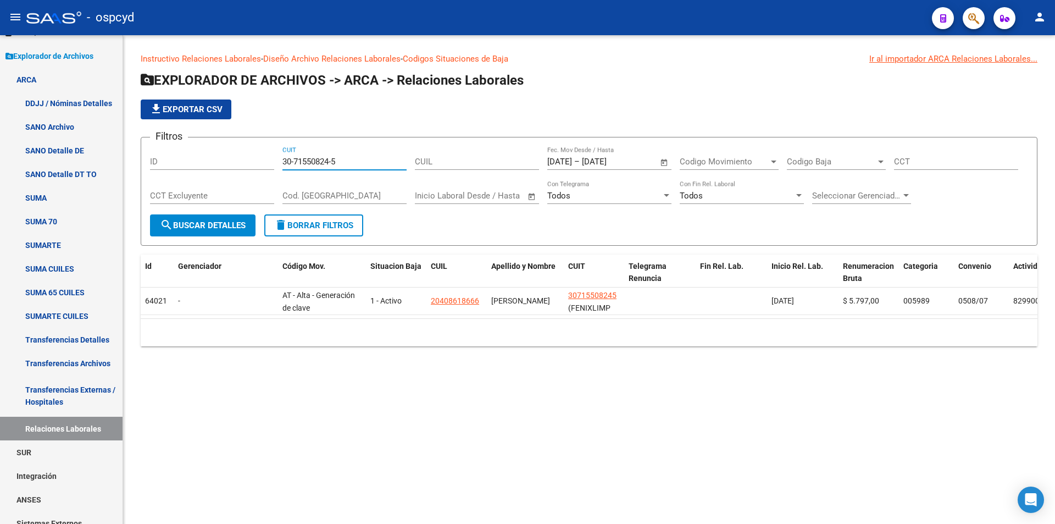
drag, startPoint x: 358, startPoint y: 163, endPoint x: 256, endPoint y: 168, distance: 101.8
click at [260, 169] on div "Filtros ID 30-71550824-5 CUIT CUIL [DATE] [DATE] – [DATE] [DATE] Fec. Mov Desde…" at bounding box center [589, 180] width 878 height 68
paste input "68605-4"
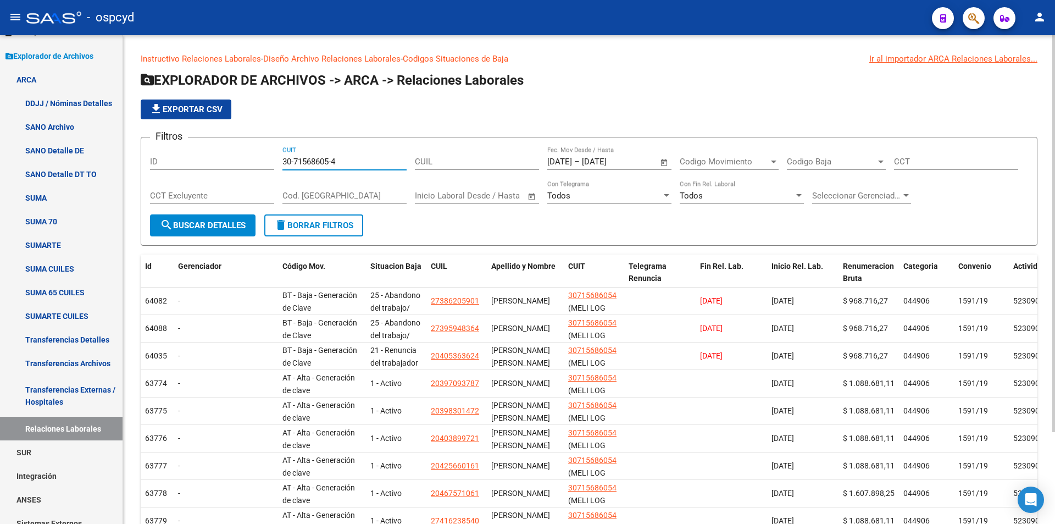
paste input "89083-2"
drag, startPoint x: 311, startPoint y: 162, endPoint x: 206, endPoint y: 172, distance: 105.4
click at [207, 171] on div "Filtros ID 30-71589083-2 CUIT CUIL [DATE] [DATE] – [DATE] [DATE] Fec. Mov Desde…" at bounding box center [589, 180] width 878 height 68
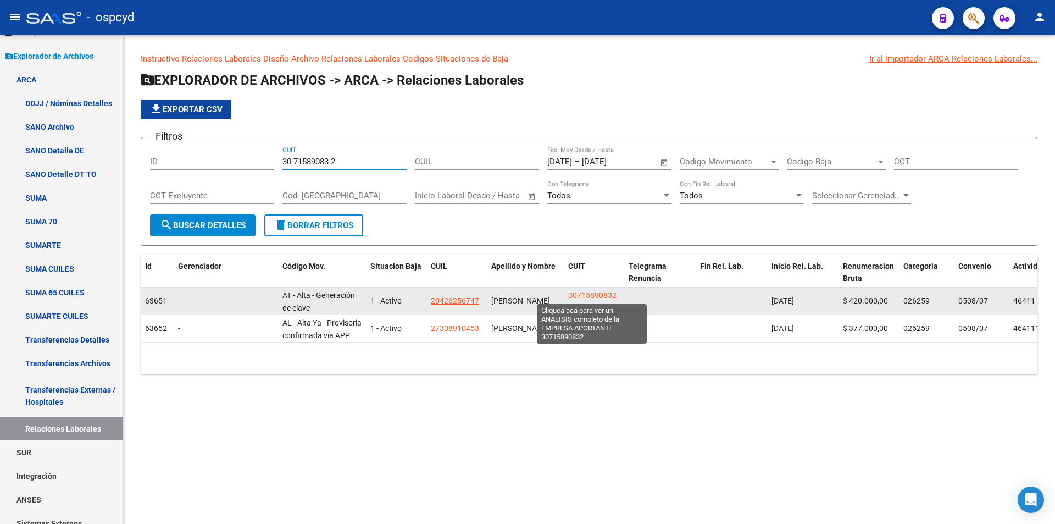
type input "30-71589083-2"
click at [600, 295] on span "30715890832" at bounding box center [592, 295] width 48 height 9
type textarea "30715890832"
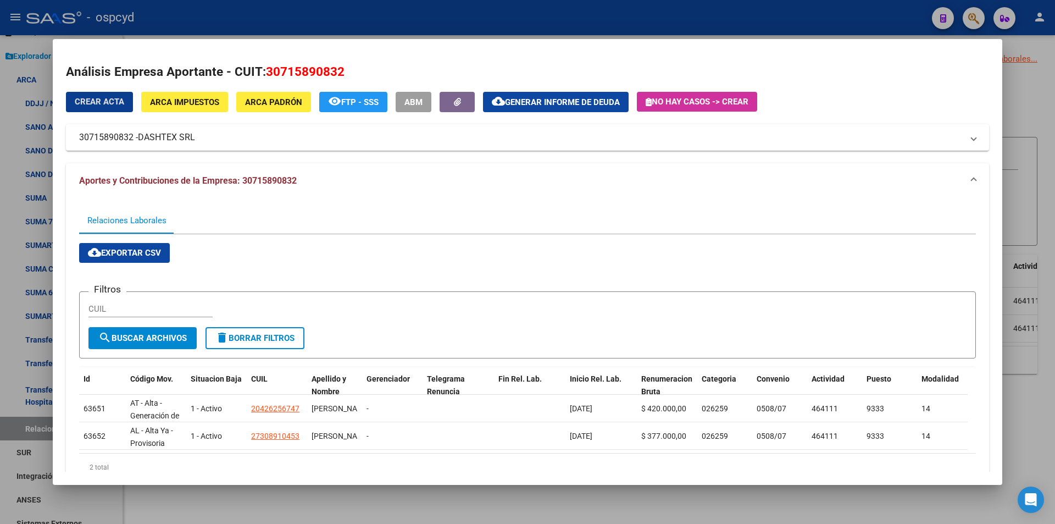
click at [198, 99] on span "ARCA Impuestos" at bounding box center [184, 102] width 69 height 10
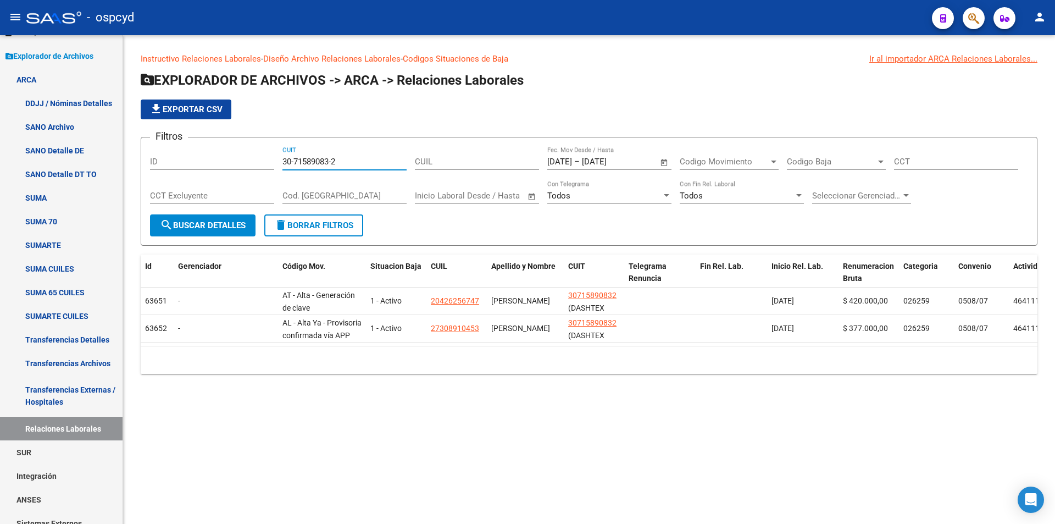
drag, startPoint x: 325, startPoint y: 164, endPoint x: 206, endPoint y: 165, distance: 119.3
click at [225, 170] on div "Filtros ID 30-71589083-2 CUIT CUIL [DATE] [DATE] – [DATE] [DATE] Fec. Mov Desde…" at bounding box center [589, 180] width 878 height 68
paste input "91896-6"
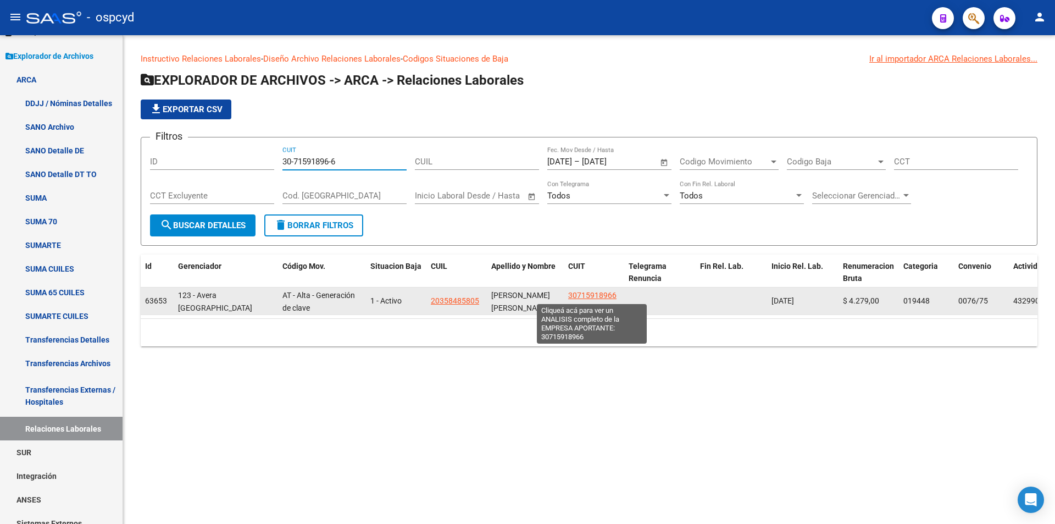
type input "30-71591896-6"
click at [612, 292] on span "30715918966" at bounding box center [592, 295] width 48 height 9
type textarea "30715918966"
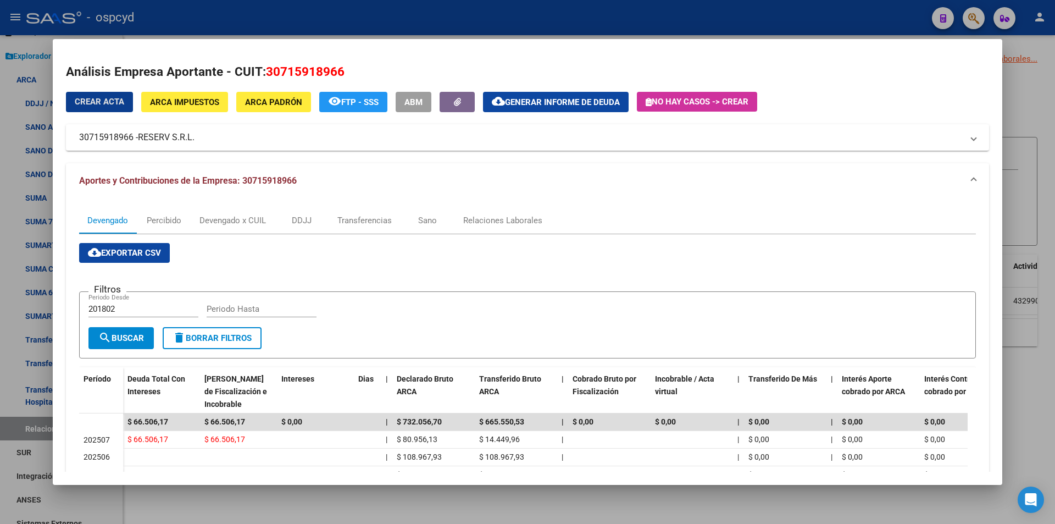
click at [191, 99] on span "ARCA Impuestos" at bounding box center [184, 102] width 69 height 10
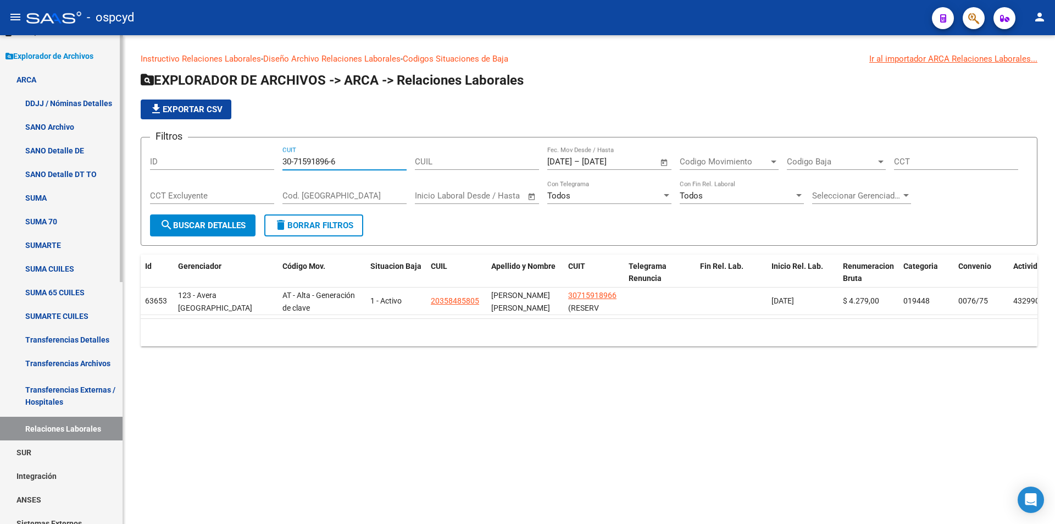
drag, startPoint x: 372, startPoint y: 162, endPoint x: 85, endPoint y: 162, distance: 287.4
click at [105, 163] on mat-sidenav-container "Firma Express Reportes Tablero de Control Ingresos Percibidos Análisis de todos…" at bounding box center [527, 279] width 1055 height 489
paste input "701272-7"
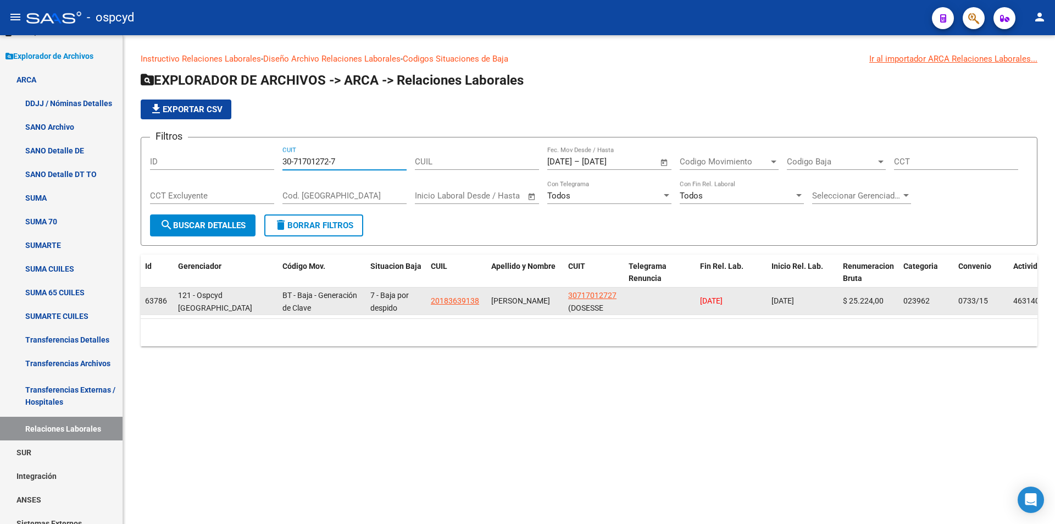
type input "30-71701272-7"
click at [584, 296] on span "30717012727" at bounding box center [592, 295] width 48 height 9
type textarea "30717012727"
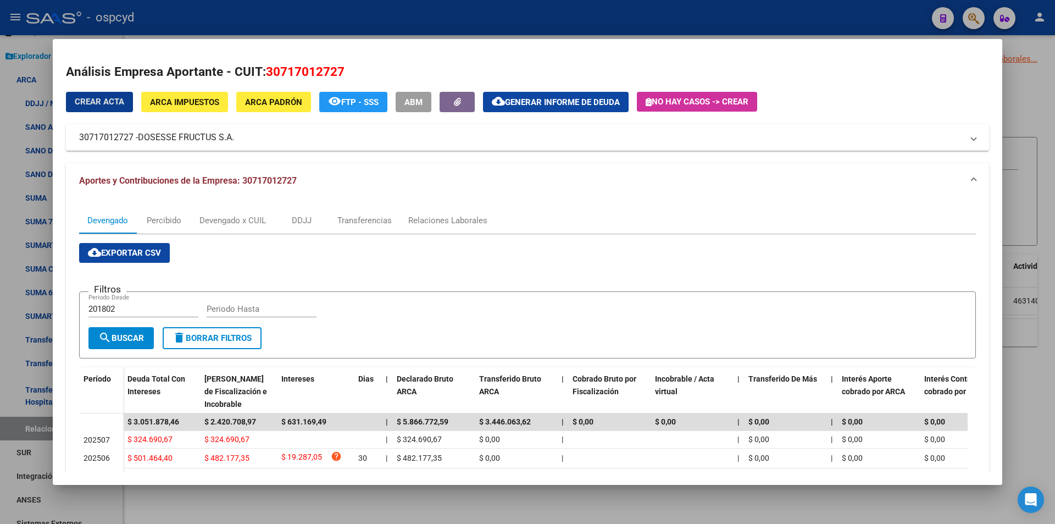
click at [182, 101] on span "ARCA Impuestos" at bounding box center [184, 102] width 69 height 10
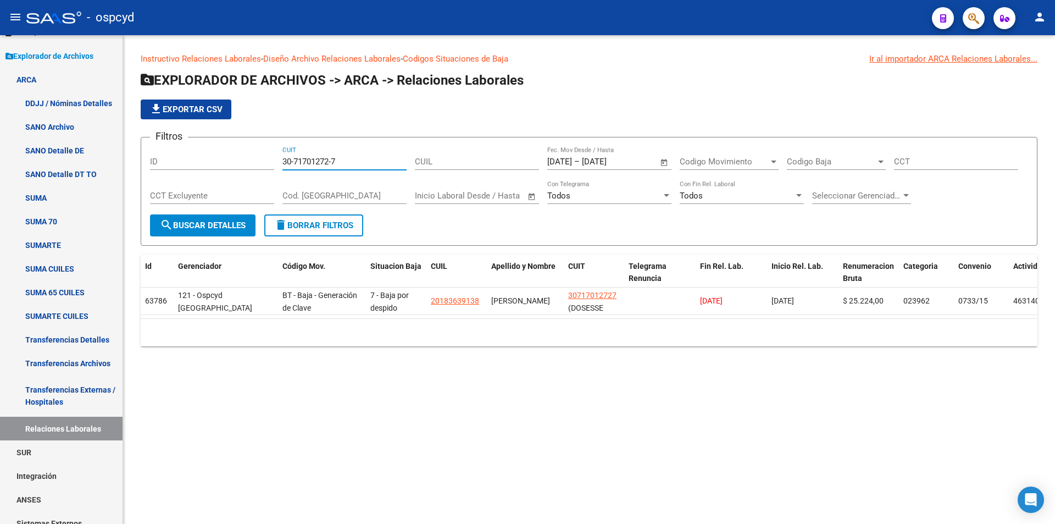
drag, startPoint x: 367, startPoint y: 164, endPoint x: 170, endPoint y: 159, distance: 197.3
click at [202, 158] on div "Filtros ID 30-71701272-7 CUIT CUIL [DATE] [DATE] – [DATE] [DATE] Fec. Mov Desde…" at bounding box center [589, 180] width 878 height 68
paste input "71586-8"
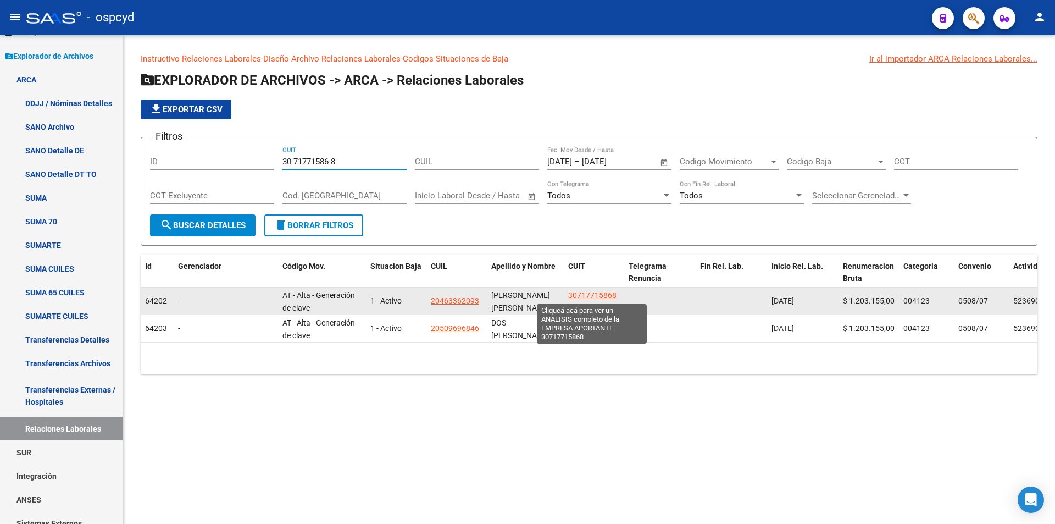
type input "30-71771586-8"
click at [585, 295] on span "30717715868" at bounding box center [592, 295] width 48 height 9
type textarea "30717715868"
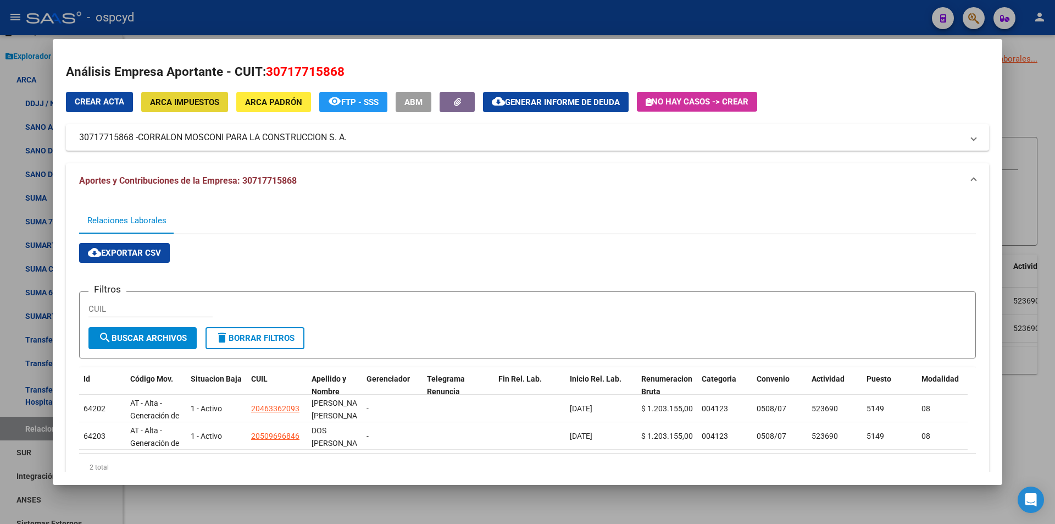
click at [201, 103] on span "ARCA Impuestos" at bounding box center [184, 102] width 69 height 10
click at [177, 85] on div "Análisis Empresa Aportante - CUIT: 30717715868 Crear Acta ARCA Impuestos ARCA P…" at bounding box center [527, 287] width 923 height 448
click at [169, 105] on span "ARCA Impuestos" at bounding box center [184, 102] width 69 height 10
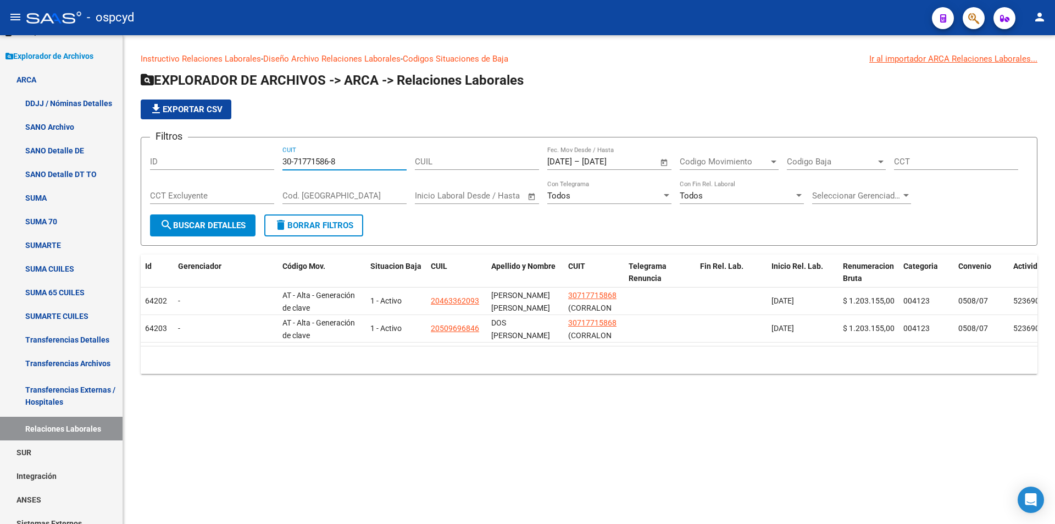
drag, startPoint x: 336, startPoint y: 164, endPoint x: 165, endPoint y: 164, distance: 171.4
click at [166, 164] on div "Filtros ID 30-71771586-8 CUIT CUIL [DATE] [DATE] – [DATE] [DATE] Fec. Mov Desde…" at bounding box center [589, 180] width 878 height 68
paste input "2952-4"
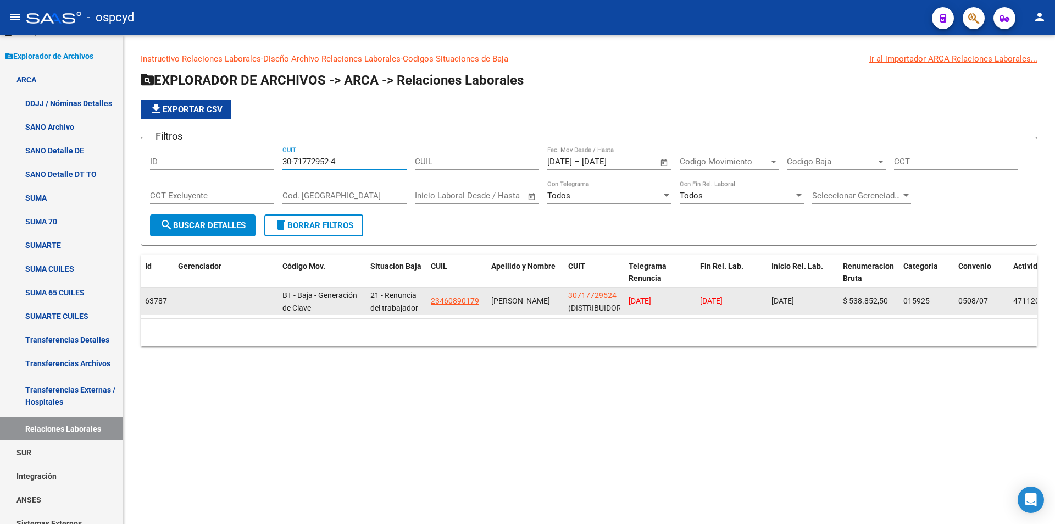
type input "30-71772952-4"
click at [573, 292] on span "30717729524" at bounding box center [592, 295] width 48 height 9
type textarea "30717729524"
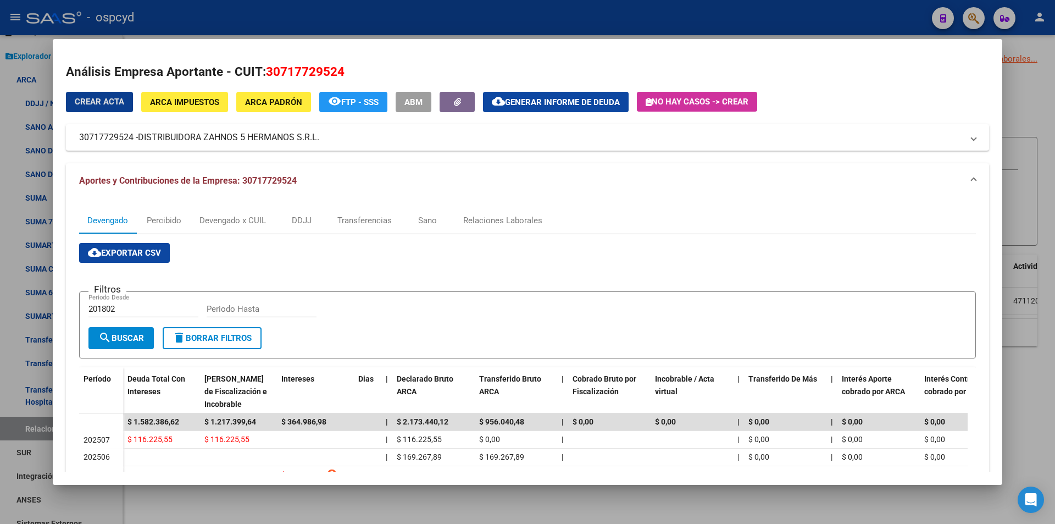
click at [214, 108] on button "ARCA Impuestos" at bounding box center [184, 102] width 87 height 20
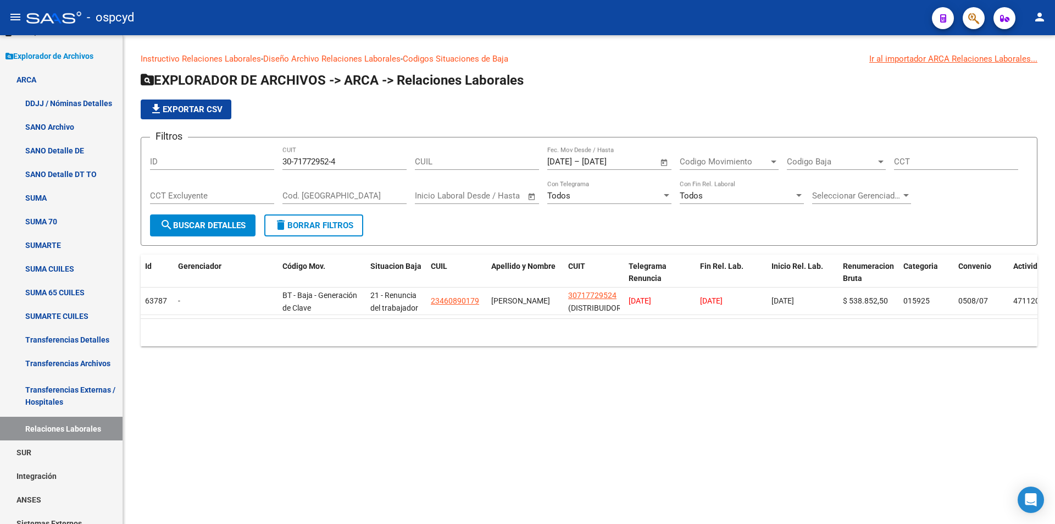
click at [388, 523] on mat-sidenav-content "Instructivo Relaciones Laborales - Diseño Archivo Relaciones Laborales - Codigo…" at bounding box center [589, 279] width 932 height 489
drag, startPoint x: 340, startPoint y: 162, endPoint x: 246, endPoint y: 163, distance: 94.0
click at [255, 164] on div "Filtros ID 30-71772952-4 CUIT CUIL [DATE] [DATE] – [DATE] [DATE] Fec. Mov Desde…" at bounding box center [589, 180] width 878 height 68
paste input "9687-6"
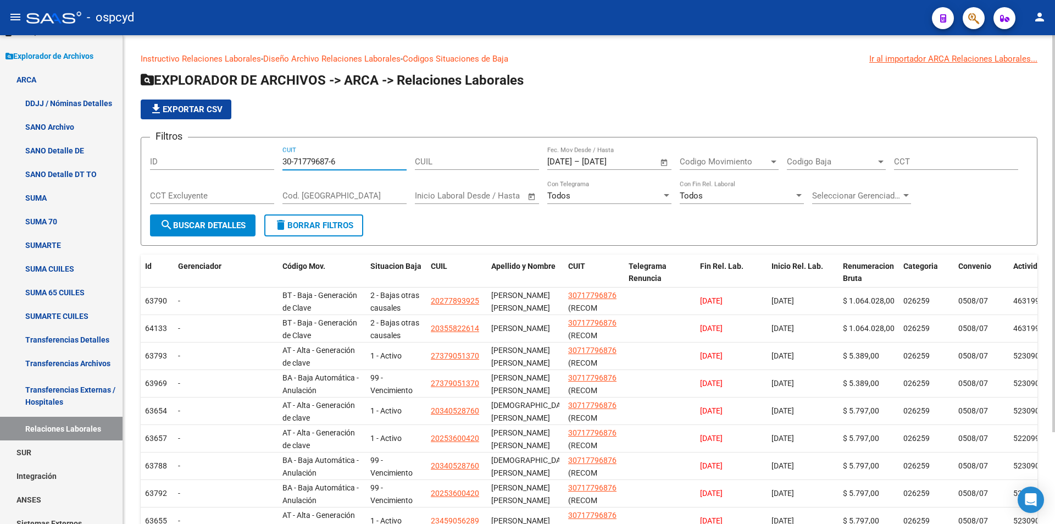
drag, startPoint x: 252, startPoint y: 166, endPoint x: 180, endPoint y: 172, distance: 72.8
click at [184, 171] on div "Filtros ID 30-71779687-6 CUIT CUIL [DATE] [DATE] – [DATE] [DATE] Fec. Mov Desde…" at bounding box center [589, 180] width 878 height 68
paste input "800420-5"
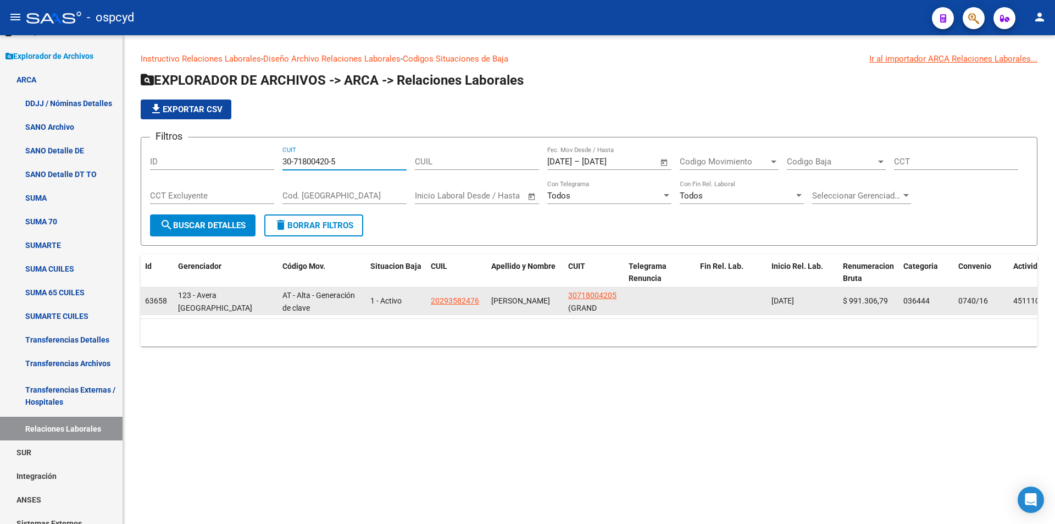
type input "30-71800420-5"
click at [582, 295] on span "30718004205" at bounding box center [592, 295] width 48 height 9
type textarea "30718004205"
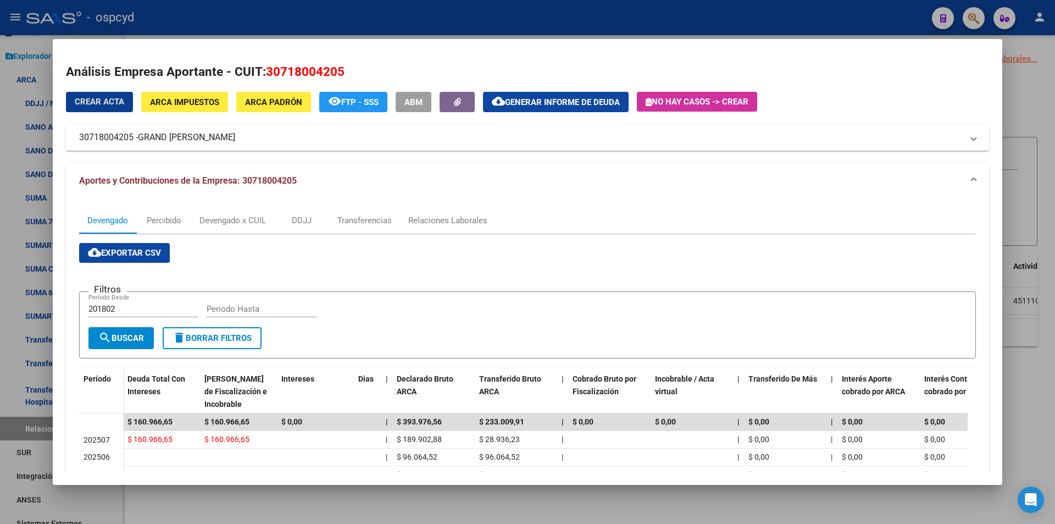
click at [207, 99] on span "ARCA Impuestos" at bounding box center [184, 102] width 69 height 10
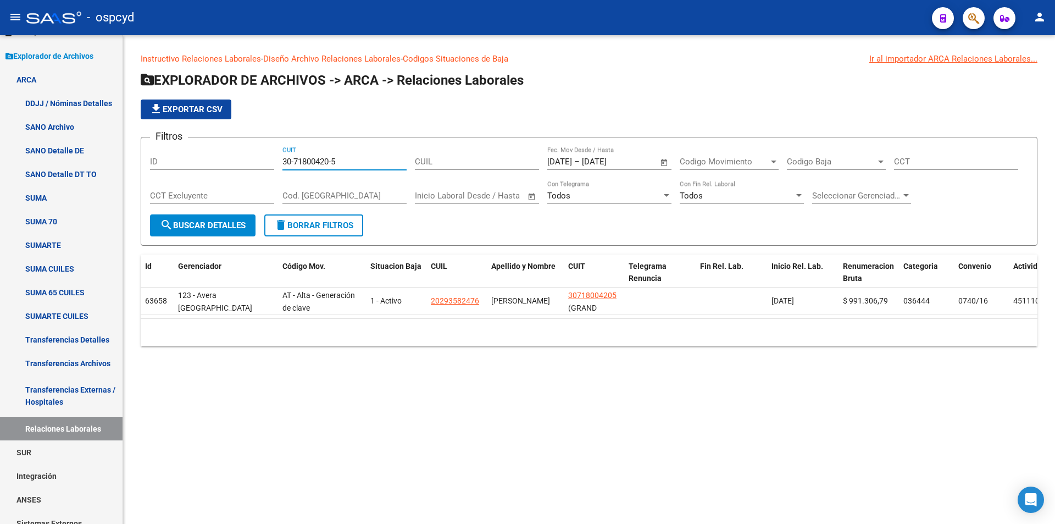
drag, startPoint x: 341, startPoint y: 164, endPoint x: 237, endPoint y: 155, distance: 104.3
click at [262, 158] on div "Filtros ID 30-71800420-5 CUIT CUIL [DATE] [DATE] – [DATE] [DATE] Fec. Mov Desde…" at bounding box center [589, 180] width 878 height 68
paste input "6902-1"
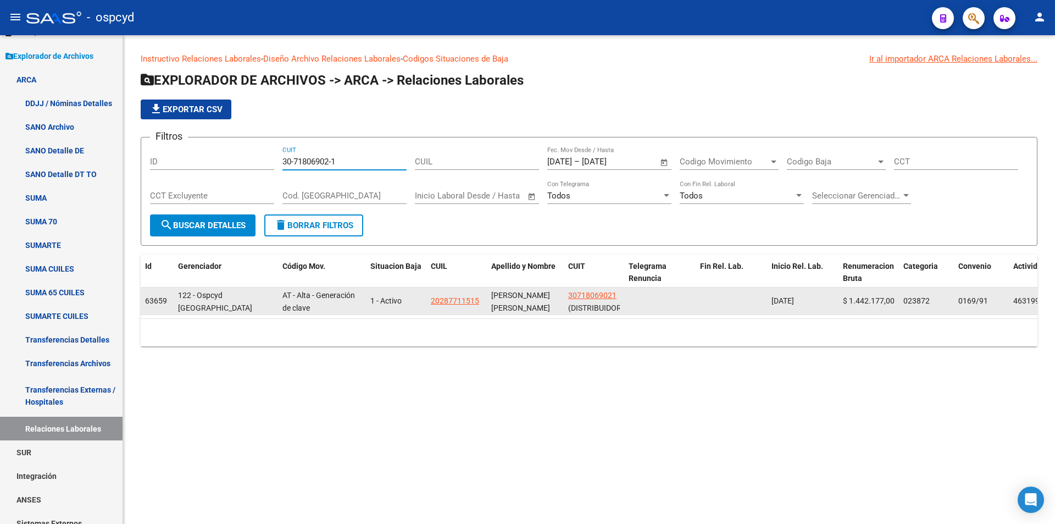
type input "30-71806902-1"
click at [603, 293] on span "30718069021" at bounding box center [592, 295] width 48 height 9
type textarea "30718069021"
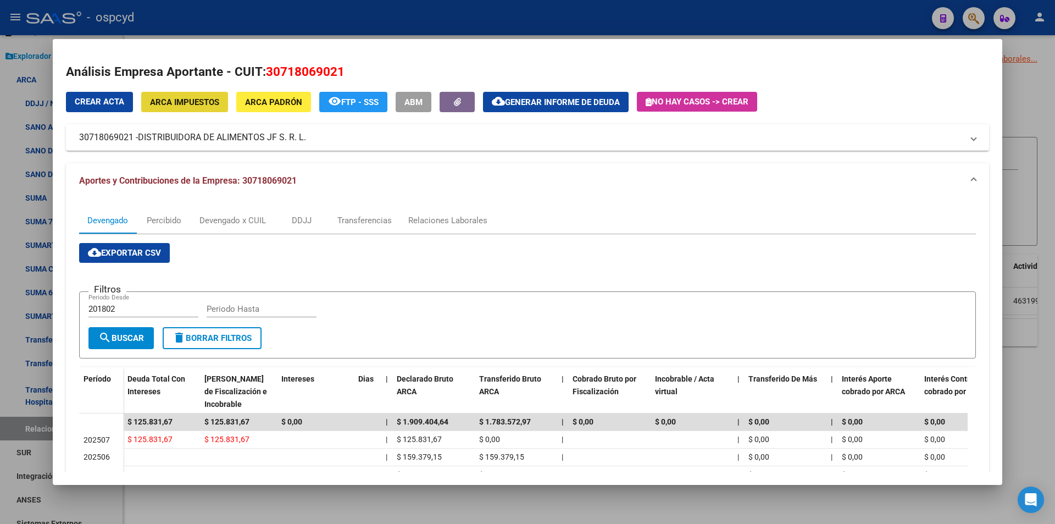
click at [217, 102] on span "ARCA Impuestos" at bounding box center [184, 102] width 69 height 10
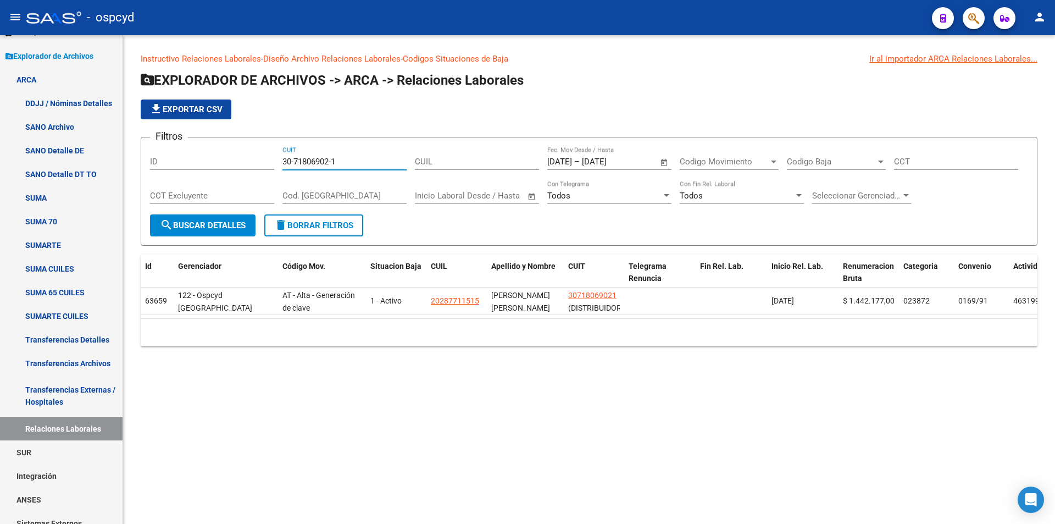
drag, startPoint x: 325, startPoint y: 162, endPoint x: 255, endPoint y: 165, distance: 70.4
click at [261, 165] on div "Filtros ID 30-71806902-1 CUIT CUIL [DATE] [DATE] – [DATE] [DATE] Fec. Mov Desde…" at bounding box center [589, 180] width 878 height 68
paste input "19145-5"
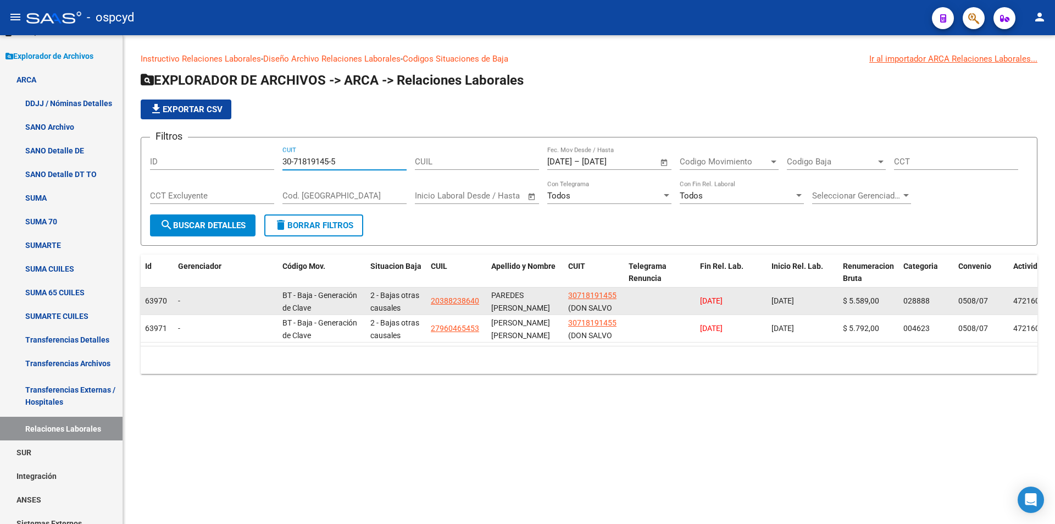
type input "30-71819145-5"
click at [587, 289] on app-link-go-to "30718191455" at bounding box center [592, 295] width 48 height 13
click at [590, 295] on span "30718191455" at bounding box center [592, 295] width 48 height 9
type textarea "30718191455"
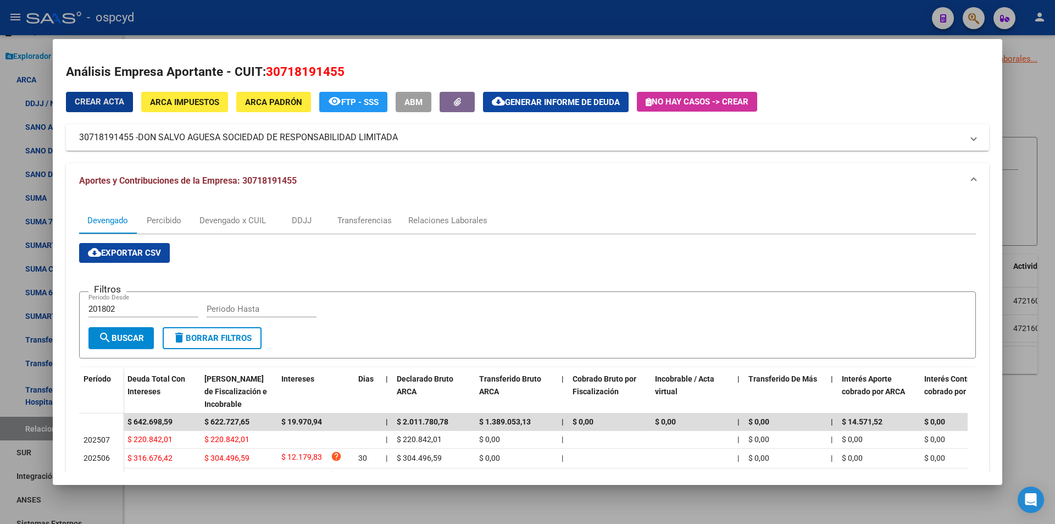
click at [193, 108] on button "ARCA Impuestos" at bounding box center [184, 102] width 87 height 20
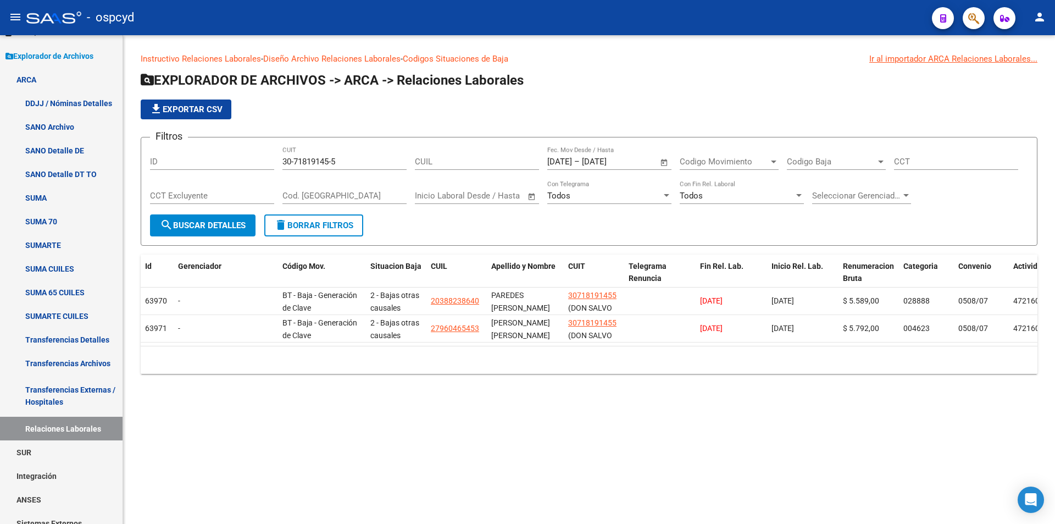
click at [387, 523] on html "menu - ospcyd person Firma Express Reportes Tablero de Control Ingresos Percibi…" at bounding box center [527, 262] width 1055 height 524
drag, startPoint x: 352, startPoint y: 165, endPoint x: 215, endPoint y: 171, distance: 136.9
click at [223, 170] on div "Filtros ID 30-71819145-5 CUIT CUIL [DATE] [DATE] – [DATE] [DATE] Fec. Mov Desde…" at bounding box center [589, 180] width 878 height 68
paste input "61232-9"
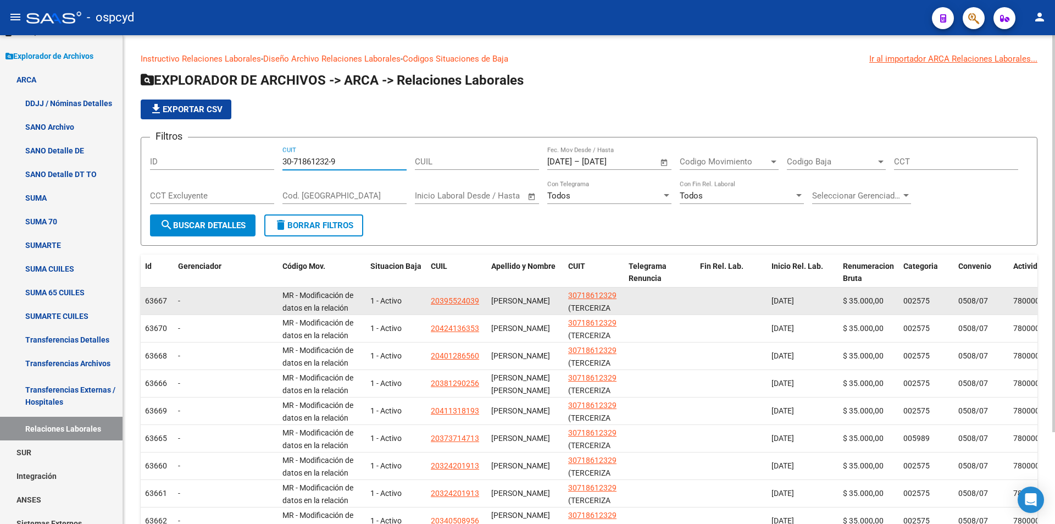
type input "30-71861232-9"
click at [619, 295] on datatable-body-cell "30718612329 (TERCERIZA GLOBAL S.R.L.)" at bounding box center [594, 300] width 60 height 27
click at [614, 297] on span "30718612329" at bounding box center [592, 295] width 48 height 9
type textarea "30718612329"
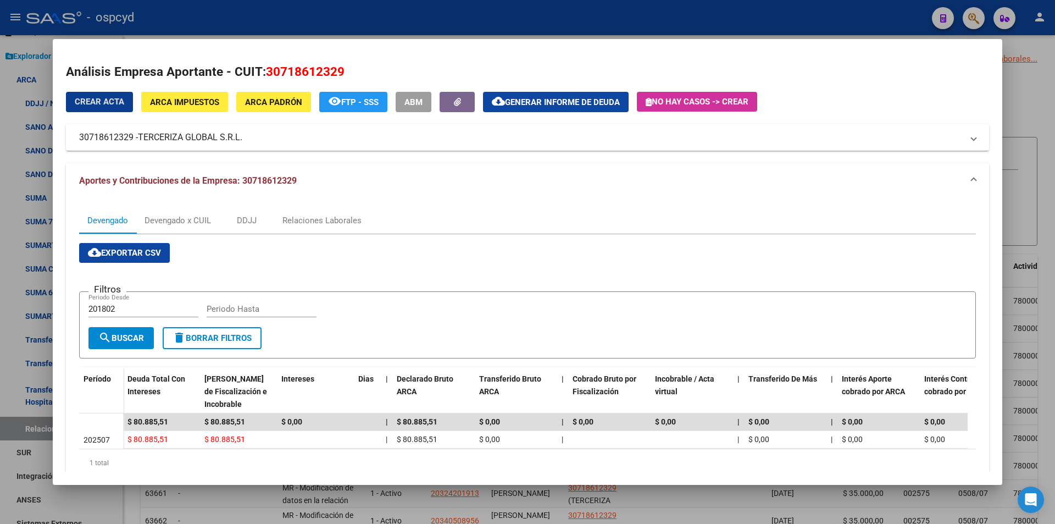
click at [188, 98] on span "ARCA Impuestos" at bounding box center [184, 102] width 69 height 10
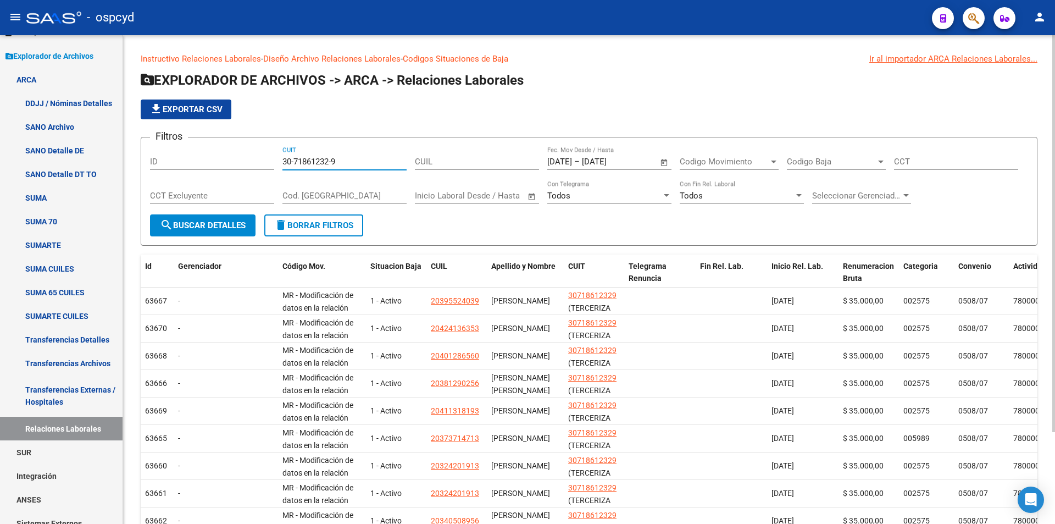
drag, startPoint x: 351, startPoint y: 157, endPoint x: 173, endPoint y: 156, distance: 178.6
click at [176, 154] on div "Filtros ID 30-71861232-9 CUIT CUIL [DATE] [DATE] – [DATE] [DATE] Fec. Mov Desde…" at bounding box center [589, 180] width 878 height 68
paste input "4699-1"
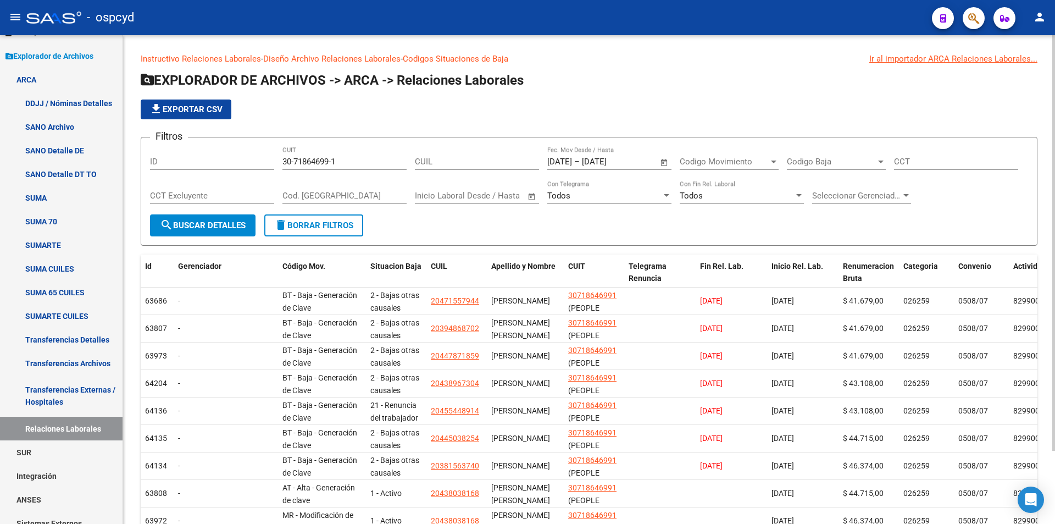
drag, startPoint x: 362, startPoint y: 159, endPoint x: 198, endPoint y: 167, distance: 164.5
click at [224, 167] on div "Filtros ID 30-71864699-1 CUIT CUIL [DATE] [DATE] – [DATE] [DATE] Fec. Mov Desde…" at bounding box center [589, 180] width 878 height 68
drag, startPoint x: 354, startPoint y: 163, endPoint x: 191, endPoint y: 130, distance: 166.9
click at [229, 145] on form "Filtros ID 30-71864699-1 CUIT CUIL [DATE] [DATE] – [DATE] [DATE] Fec. Mov Desde…" at bounding box center [589, 191] width 897 height 109
paste input "93610-8"
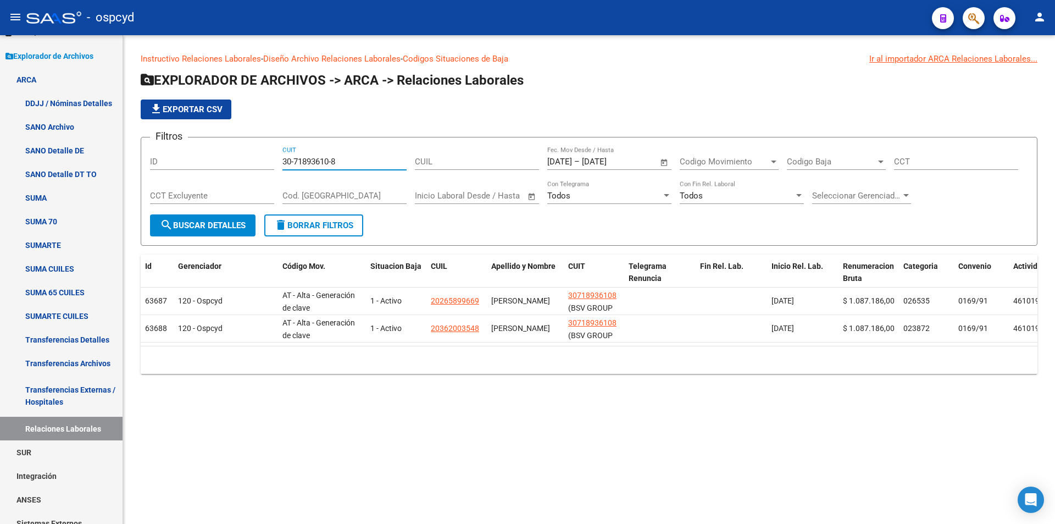
type input "30-71893610-8"
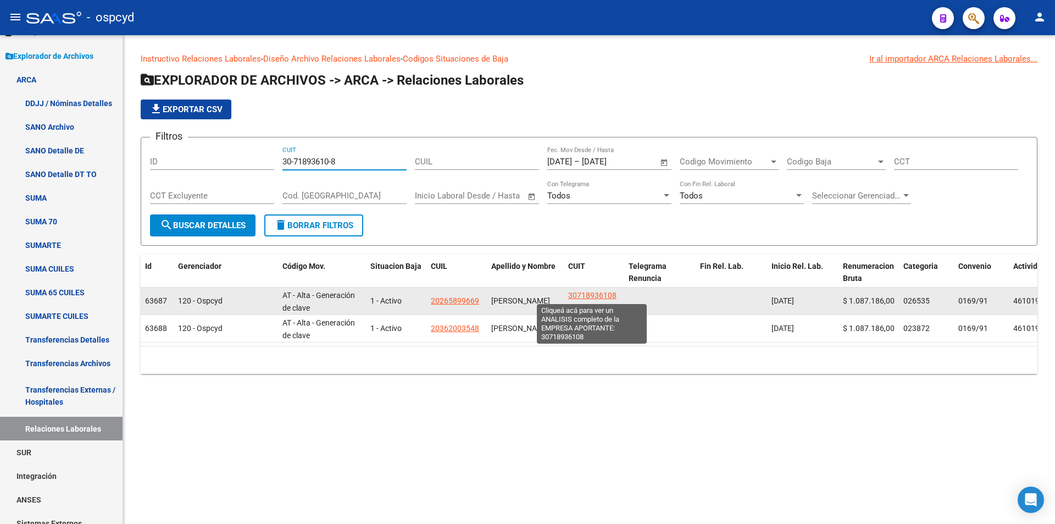
click at [580, 291] on span "30718936108" at bounding box center [592, 295] width 48 height 9
type textarea "30718936108"
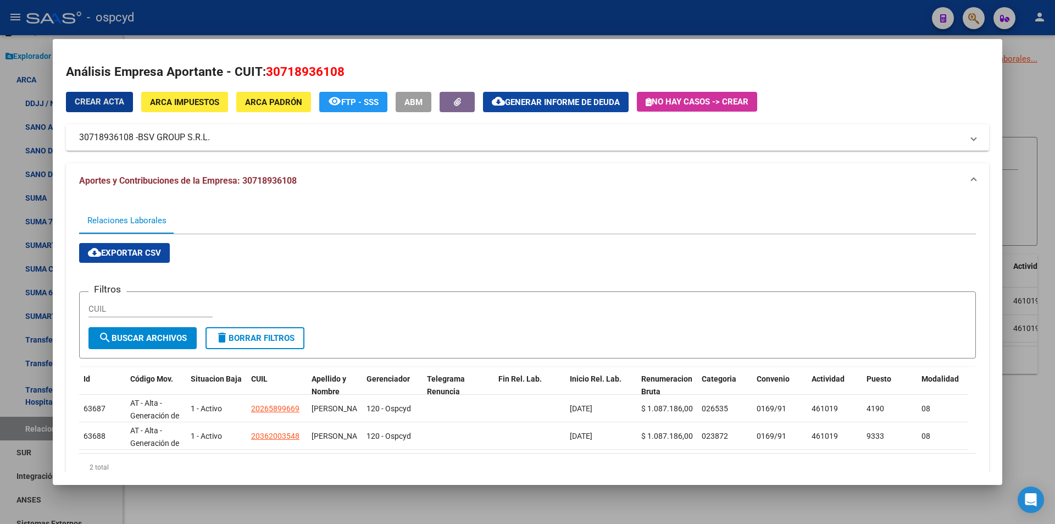
click at [194, 102] on span "ARCA Impuestos" at bounding box center [184, 102] width 69 height 10
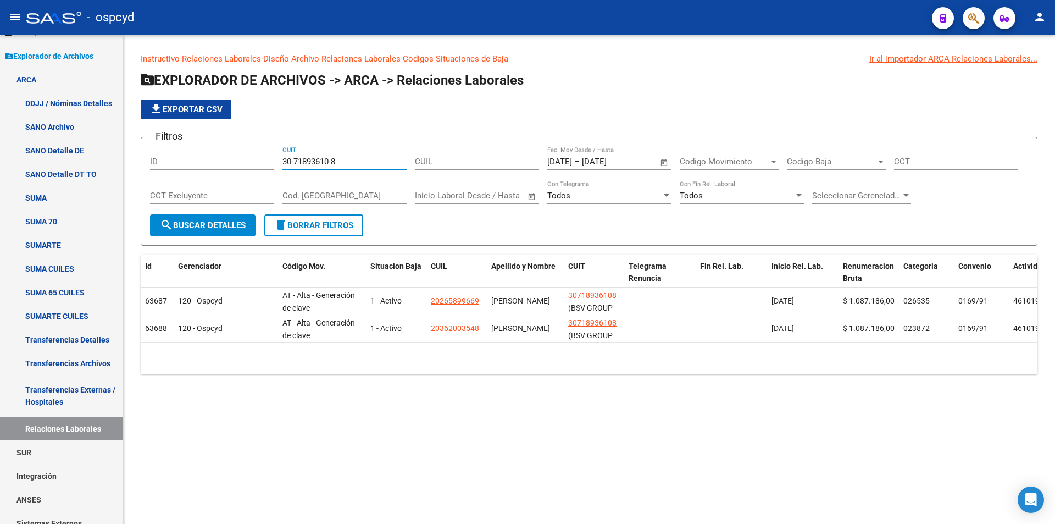
drag, startPoint x: 352, startPoint y: 160, endPoint x: 226, endPoint y: 156, distance: 125.9
click at [237, 157] on div "Filtros ID 30-71893610-8 CUIT CUIL [DATE] [DATE] – [DATE] [DATE] Fec. Mov Desde…" at bounding box center [589, 180] width 878 height 68
paste input "3-57021065-9"
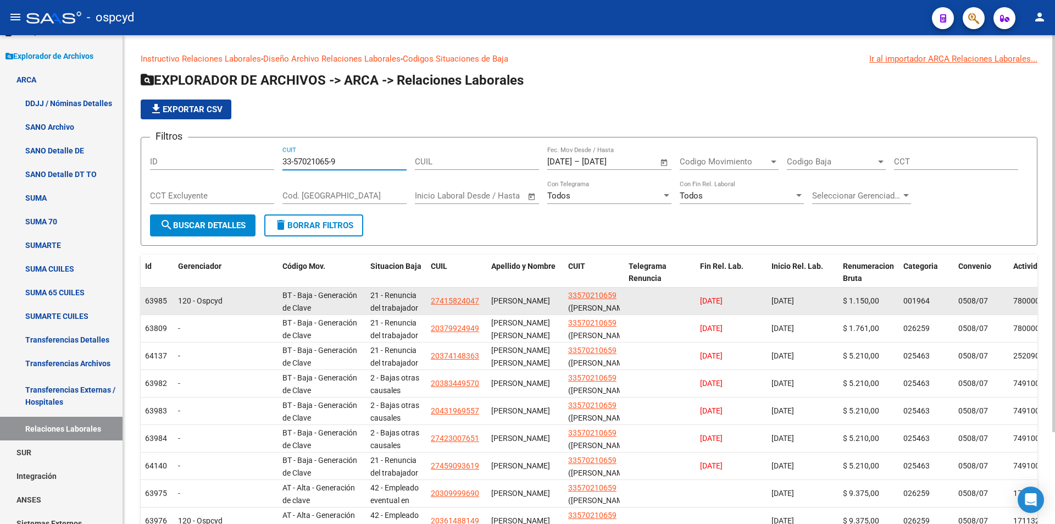
type input "33-57021065-9"
click at [605, 289] on app-link-go-to "33570210659" at bounding box center [592, 295] width 48 height 13
click at [590, 301] on app-link-go-to "33570210659" at bounding box center [592, 295] width 48 height 13
click at [582, 293] on span "33570210659" at bounding box center [592, 295] width 48 height 9
type textarea "33570210659"
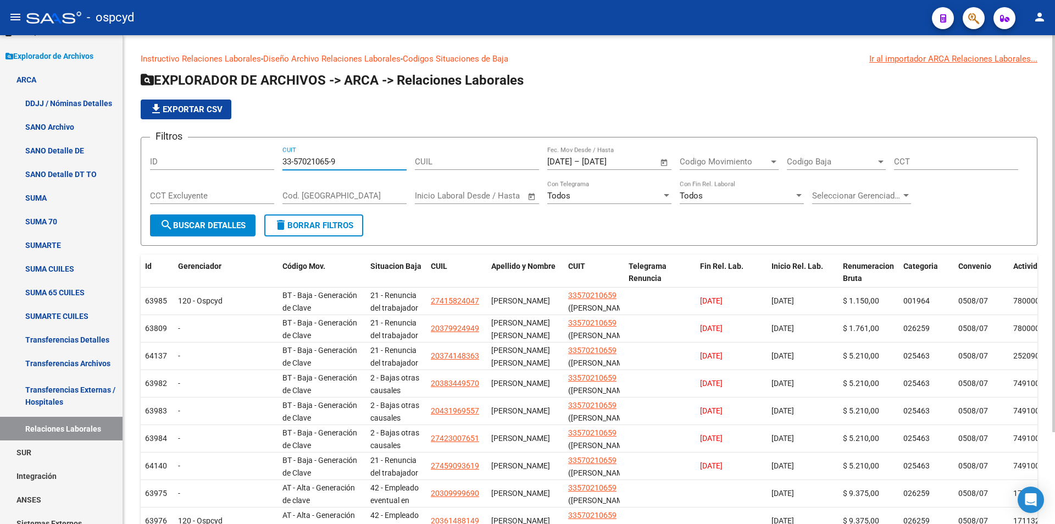
drag, startPoint x: 369, startPoint y: 162, endPoint x: 227, endPoint y: 164, distance: 141.2
click at [247, 161] on div "Filtros ID 33-57021065-9 CUIT CUIL [DATE] [DATE] – [DATE] [DATE] Fec. Mov Desde…" at bounding box center [589, 180] width 878 height 68
paste input "66181499"
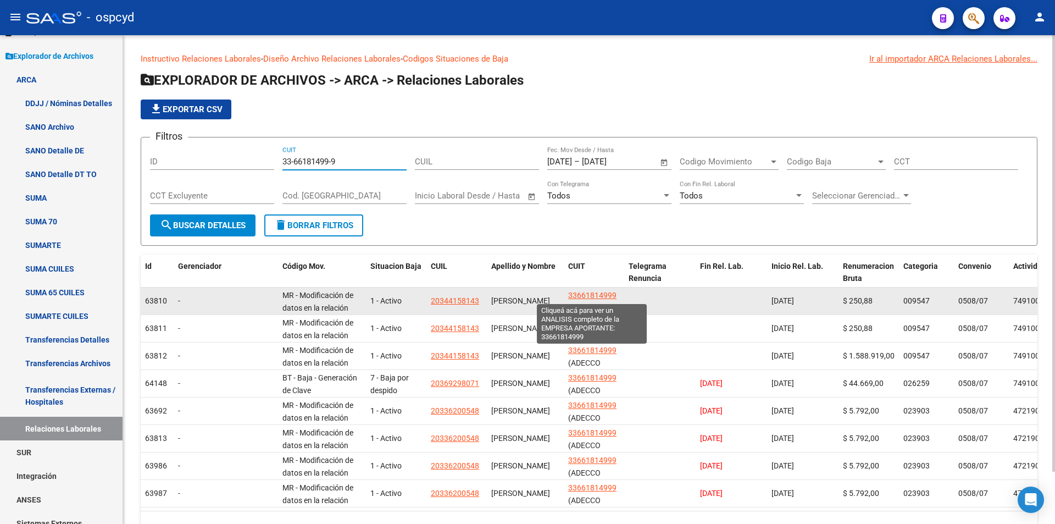
type input "33-66181499-9"
click at [602, 299] on span "33661814999" at bounding box center [592, 295] width 48 height 9
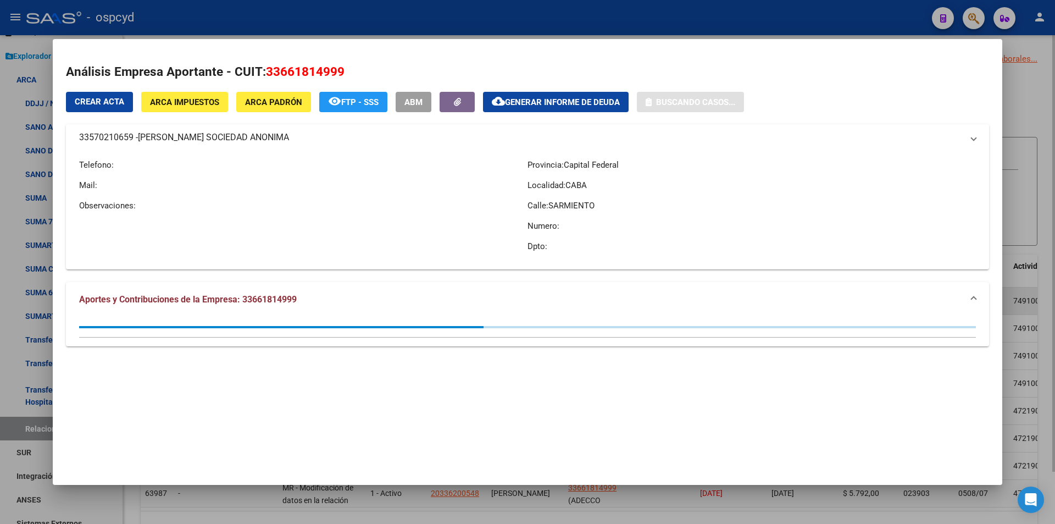
type textarea "33661814999"
click at [597, 293] on mat-dialog-container "Análisis Empresa Aportante - CUIT: 33661814999 Crear Acta ARCA Impuestos ARCA P…" at bounding box center [528, 261] width 950 height 445
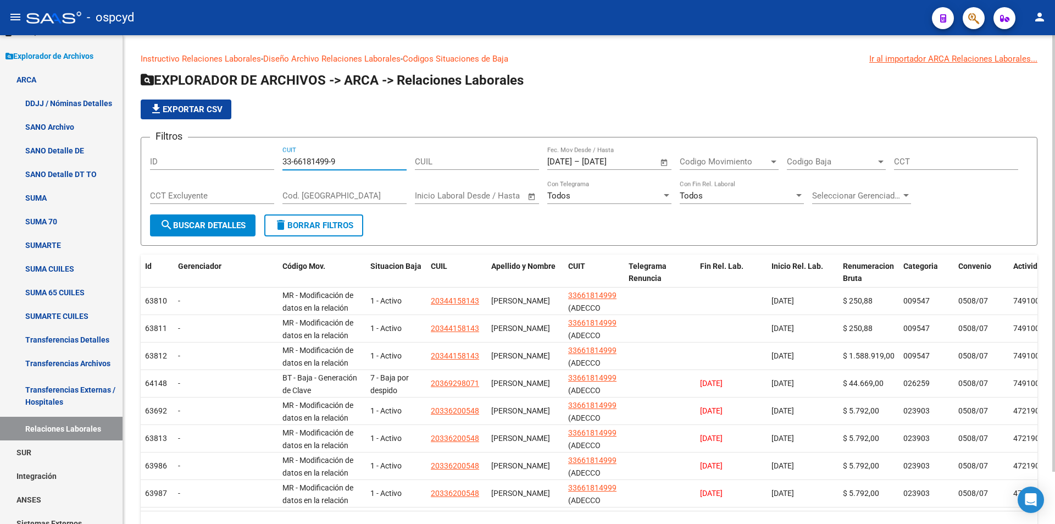
drag, startPoint x: 371, startPoint y: 162, endPoint x: 214, endPoint y: 171, distance: 158.0
click at [221, 169] on div "Filtros ID 33-66181499-9 CUIT CUIL [DATE] [DATE] – [DATE] [DATE] Fec. Mov Desde…" at bounding box center [589, 180] width 878 height 68
paste input "8626286"
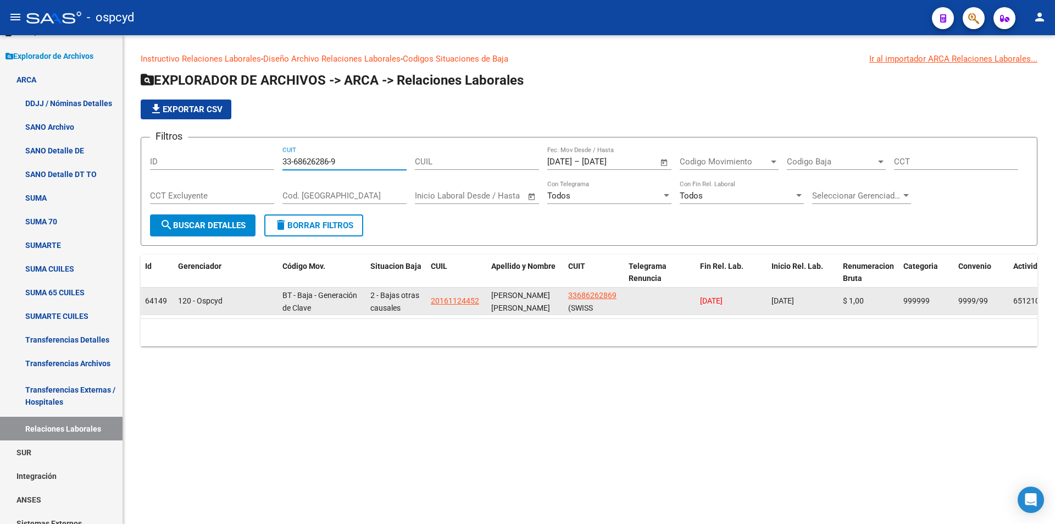
type input "33-68626286-9"
click at [576, 294] on span "33686262869" at bounding box center [592, 295] width 48 height 9
type textarea "33686262869"
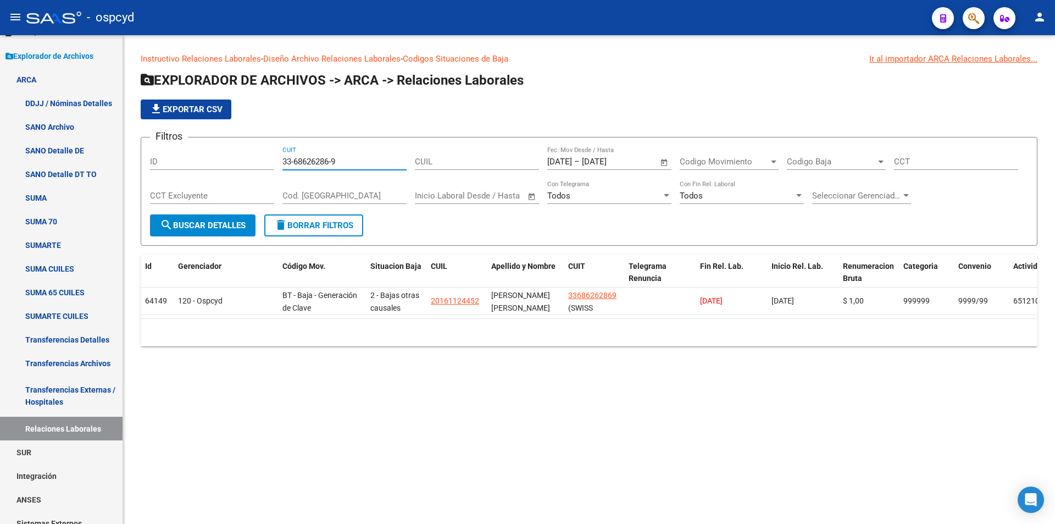
drag, startPoint x: 344, startPoint y: 162, endPoint x: 238, endPoint y: 153, distance: 105.9
click at [266, 159] on div "Filtros ID 33-68626286-9 CUIT CUIL [DATE] [DATE] – [DATE] [DATE] Fec. Mov Desde…" at bounding box center [589, 180] width 878 height 68
paste input "70782281"
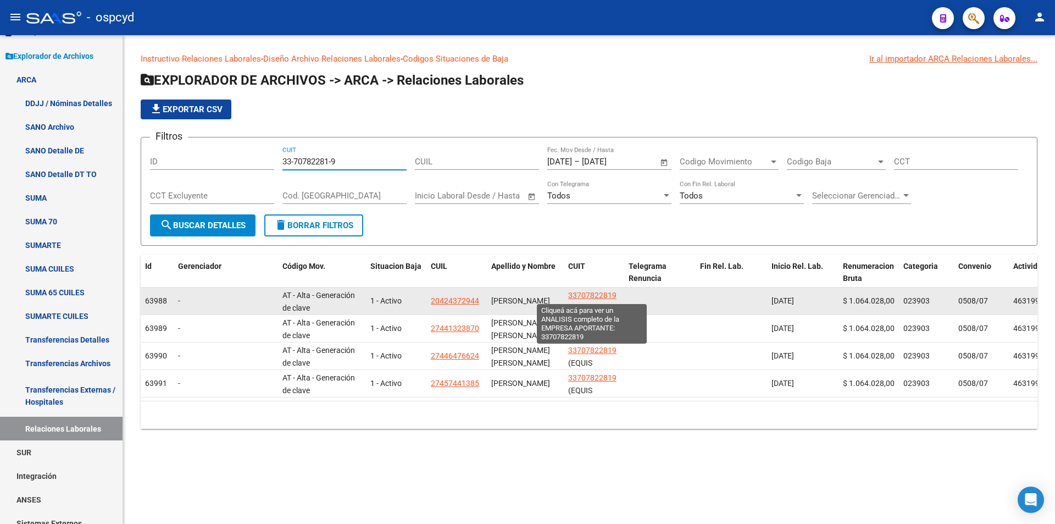
type input "33-70782281-9"
click at [592, 295] on span "33707822819" at bounding box center [592, 295] width 48 height 9
type textarea "33707822819"
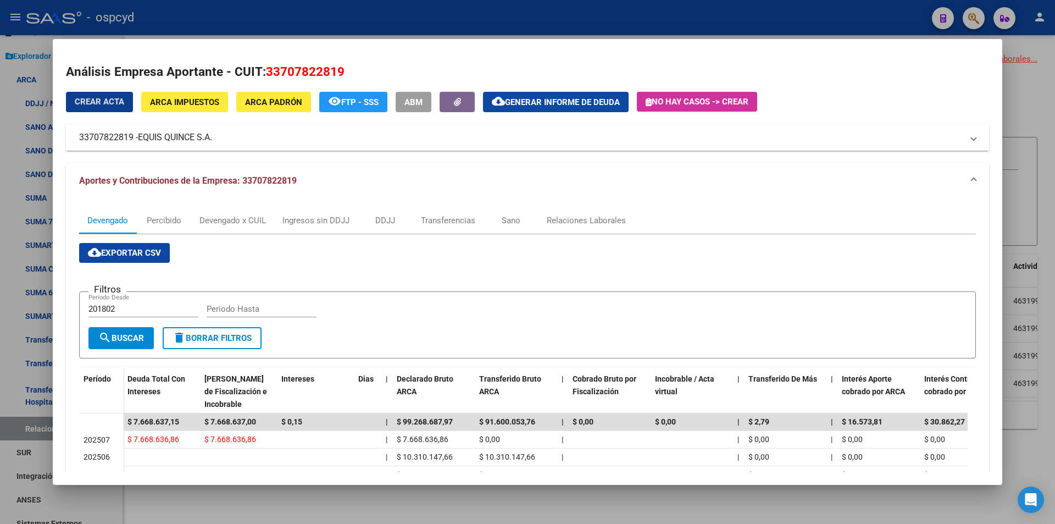
click at [207, 108] on button "ARCA Impuestos" at bounding box center [184, 102] width 87 height 20
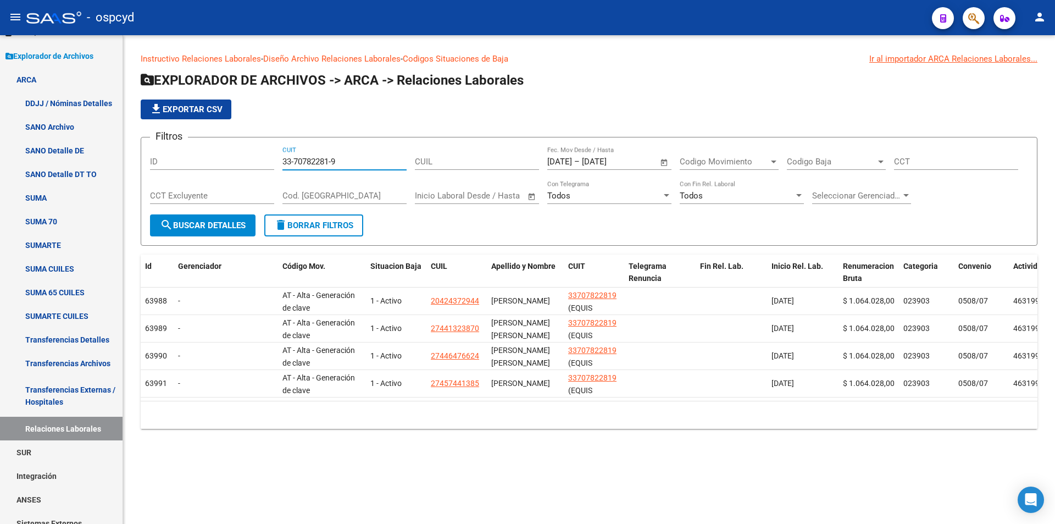
drag, startPoint x: 345, startPoint y: 162, endPoint x: 191, endPoint y: 130, distance: 157.7
click at [225, 147] on div "Filtros ID 33-70782281-9 CUIT CUIL [DATE] [DATE] – [DATE] [DATE] Fec. Mov Desde…" at bounding box center [589, 180] width 878 height 68
paste input "927724"
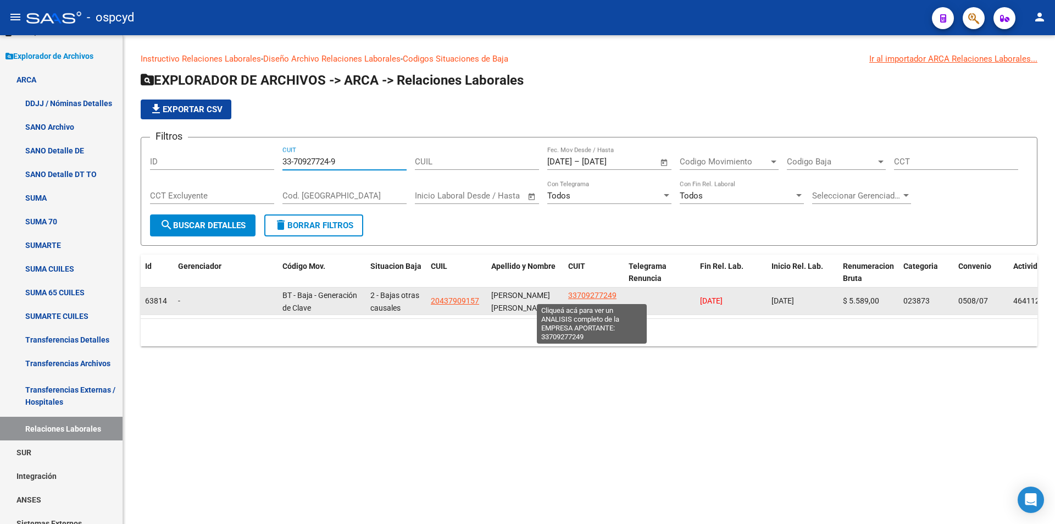
type input "33-70927724-9"
click at [600, 295] on span "33709277249" at bounding box center [592, 295] width 48 height 9
type textarea "33709277249"
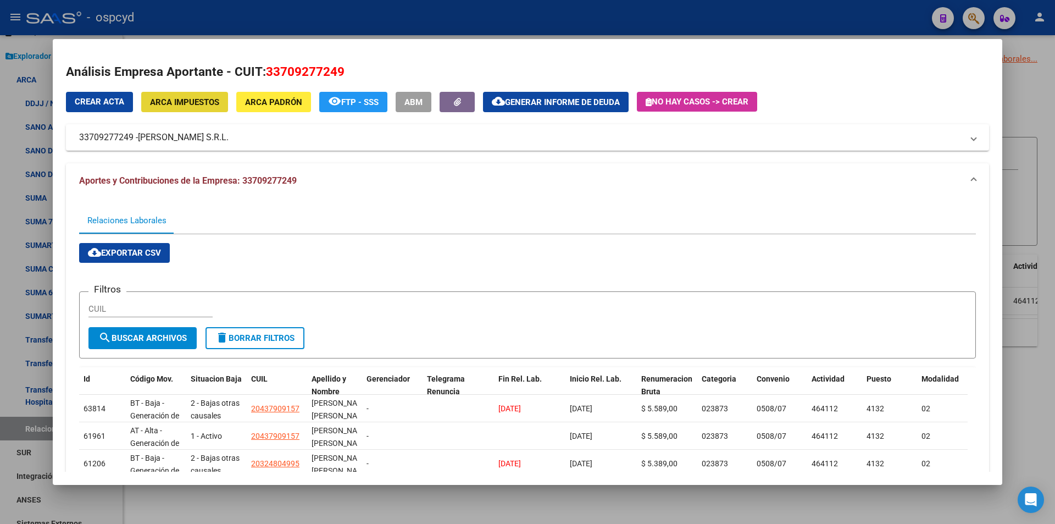
click at [191, 101] on span "ARCA Impuestos" at bounding box center [184, 102] width 69 height 10
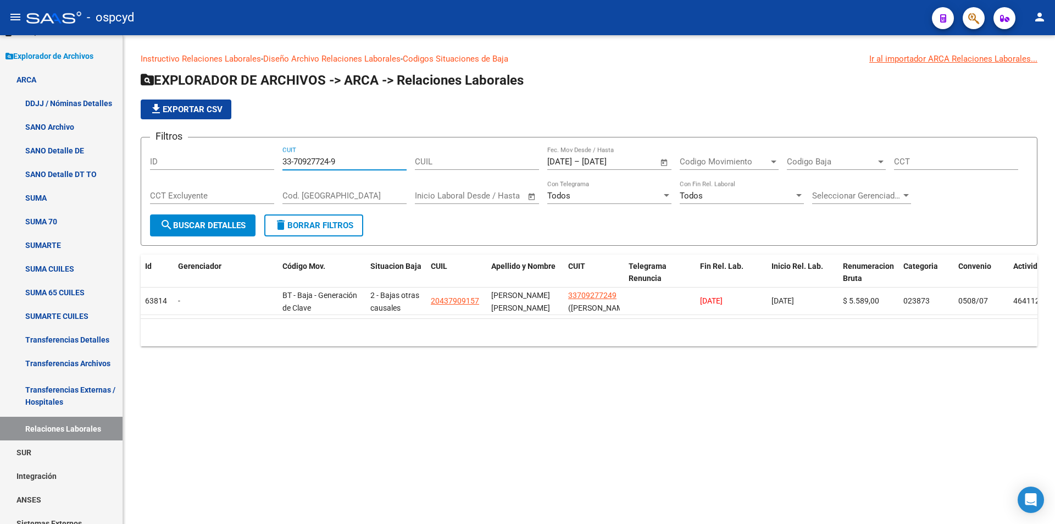
drag, startPoint x: 335, startPoint y: 158, endPoint x: 203, endPoint y: 175, distance: 133.0
click at [218, 173] on div "Filtros ID 33-70927724-9 CUIT CUIL [DATE] [DATE] – [DATE] [DATE] Fec. Mov Desde…" at bounding box center [589, 180] width 878 height 68
paste input "1016985"
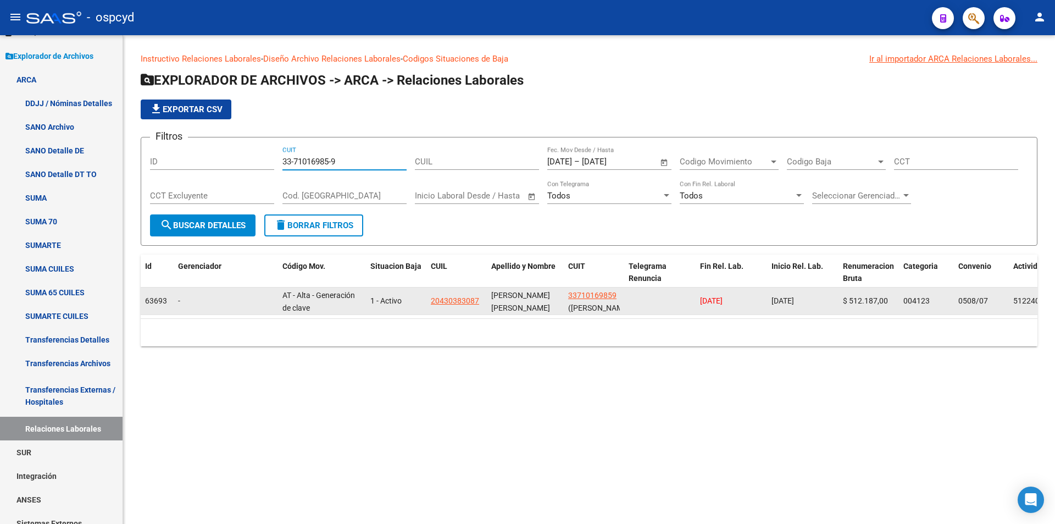
type input "33-71016985-9"
click at [582, 297] on span "33710169859" at bounding box center [592, 295] width 48 height 9
type textarea "33710169859"
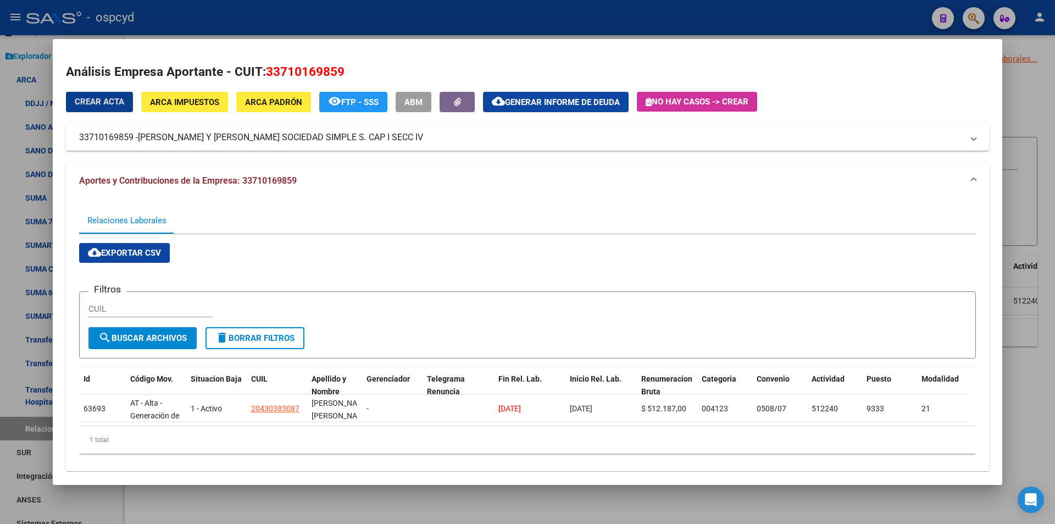
click at [173, 109] on button "ARCA Impuestos" at bounding box center [184, 102] width 87 height 20
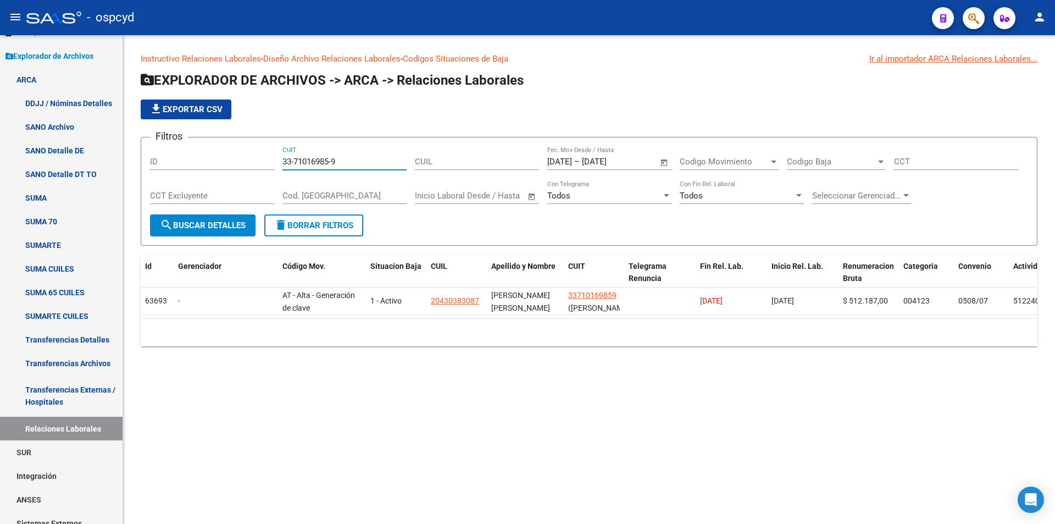
drag, startPoint x: 356, startPoint y: 162, endPoint x: 184, endPoint y: 171, distance: 172.8
click at [195, 171] on div "Filtros ID 33-71016985-9 CUIT CUIL [DATE] [DATE] – [DATE] [DATE] Fec. Mov Desde…" at bounding box center [589, 180] width 878 height 68
paste input "57732"
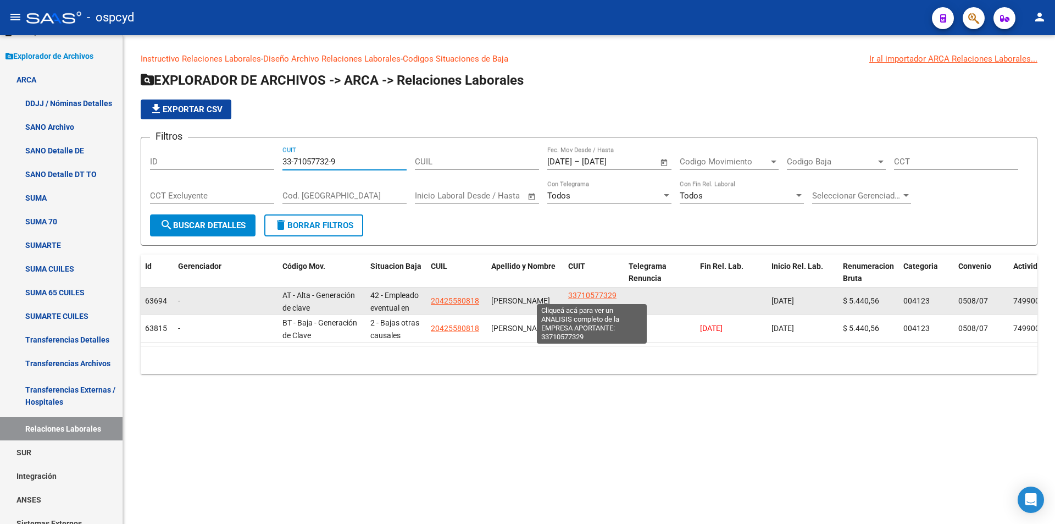
type input "33-71057732-9"
click at [597, 293] on span "33710577329" at bounding box center [592, 295] width 48 height 9
copy span "7"
type textarea "33710577329"
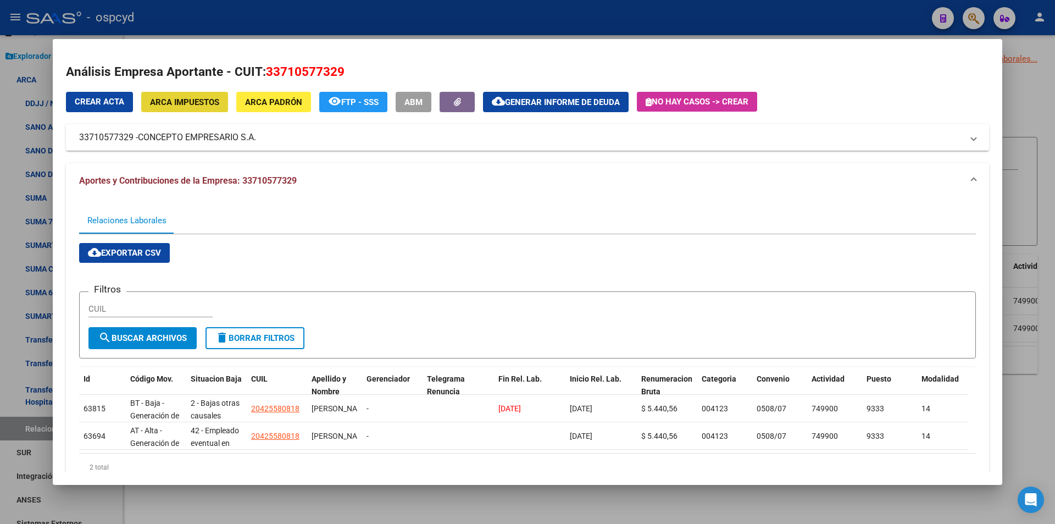
click at [188, 99] on span "ARCA Impuestos" at bounding box center [184, 102] width 69 height 10
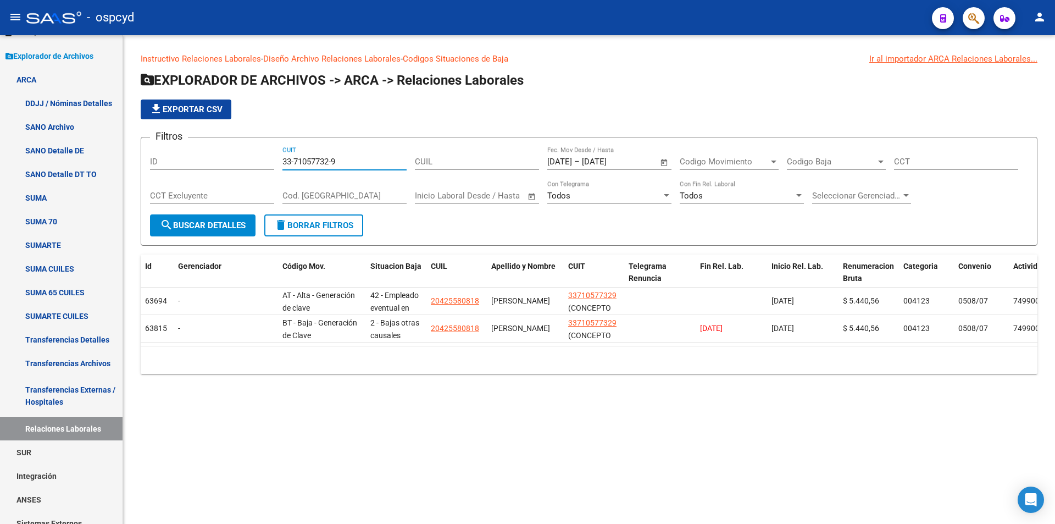
paste input "10842"
drag, startPoint x: 342, startPoint y: 161, endPoint x: 264, endPoint y: 164, distance: 78.6
click at [264, 164] on div "Filtros ID 33-71108422-9 CUIT CUIL [DATE] [DATE] – [DATE] [DATE] Fec. Mov Desde…" at bounding box center [589, 180] width 878 height 68
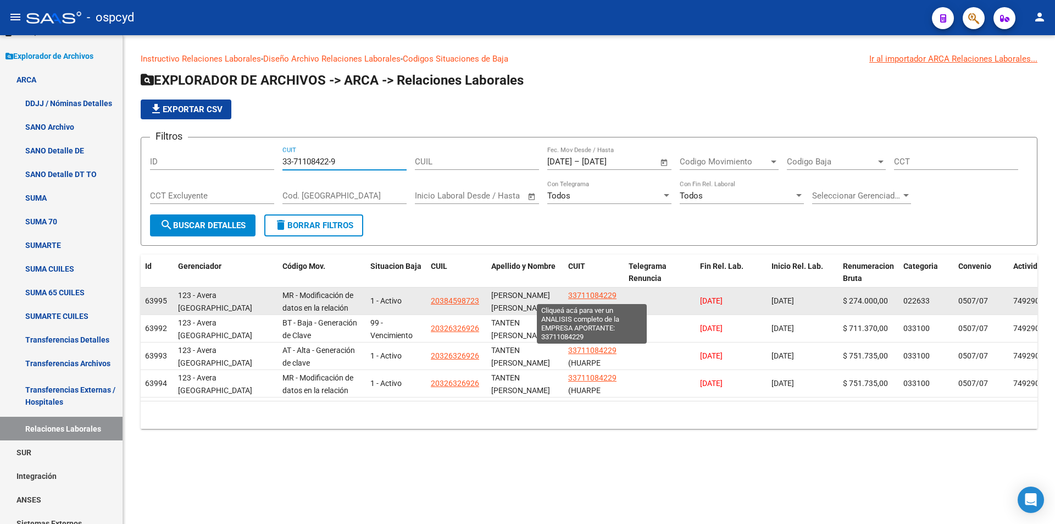
type input "33-71108422-9"
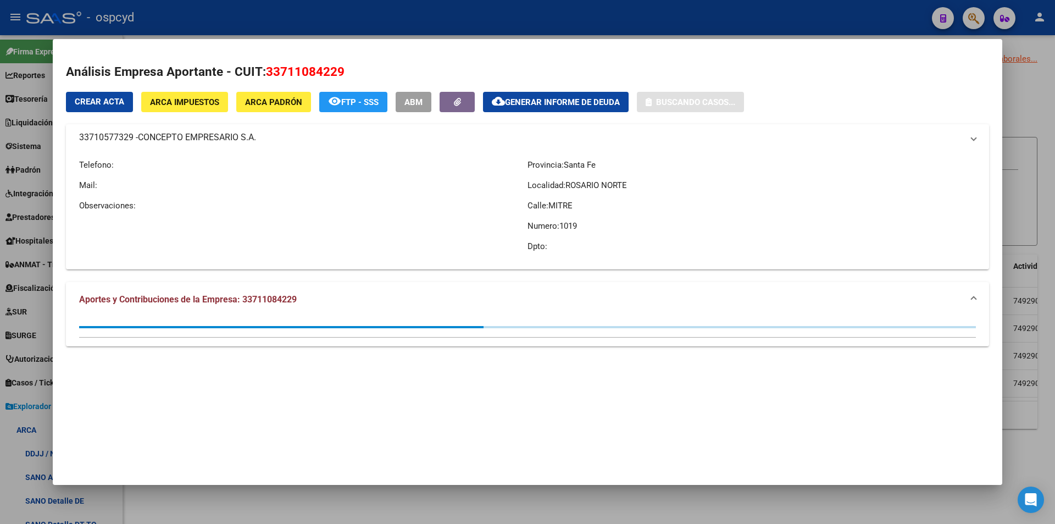
scroll to position [350, 0]
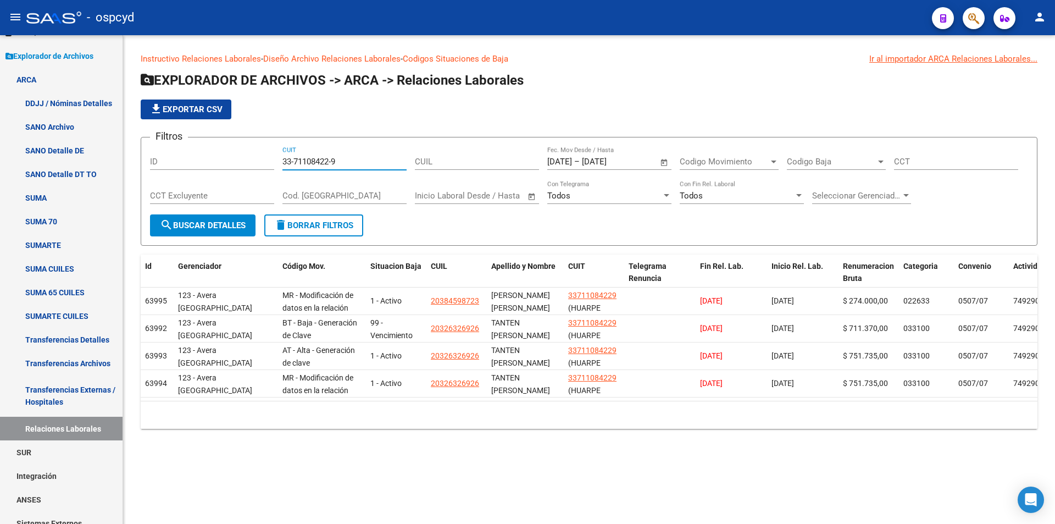
drag, startPoint x: 337, startPoint y: 163, endPoint x: 161, endPoint y: 164, distance: 176.4
click at [178, 164] on div "Filtros ID 33-71108422-9 CUIT CUIL [DATE] [DATE] – [DATE] [DATE] Fec. Mov Desde…" at bounding box center [589, 180] width 878 height 68
paste input "494484"
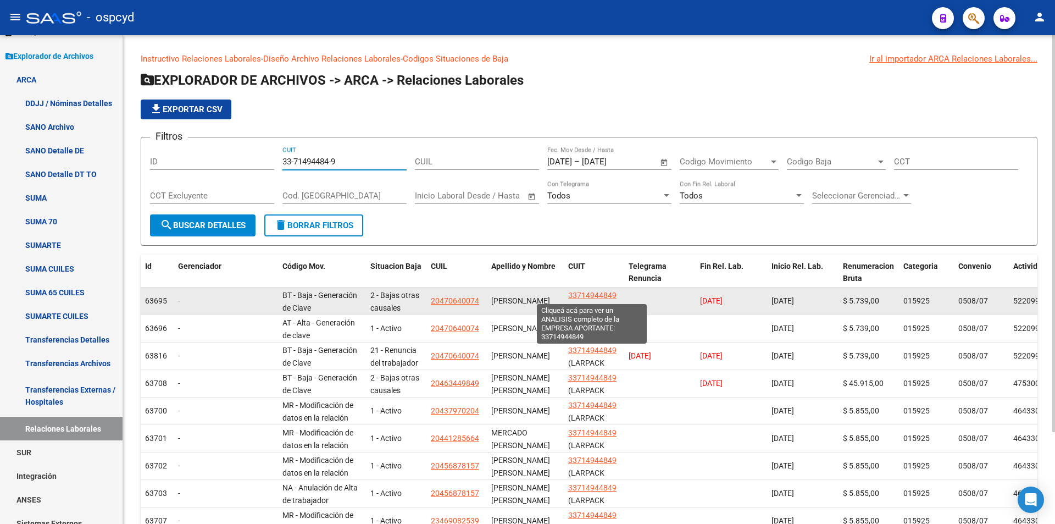
type input "33-71494484-9"
click at [578, 293] on span "33714944849" at bounding box center [592, 295] width 48 height 9
type textarea "33714944849"
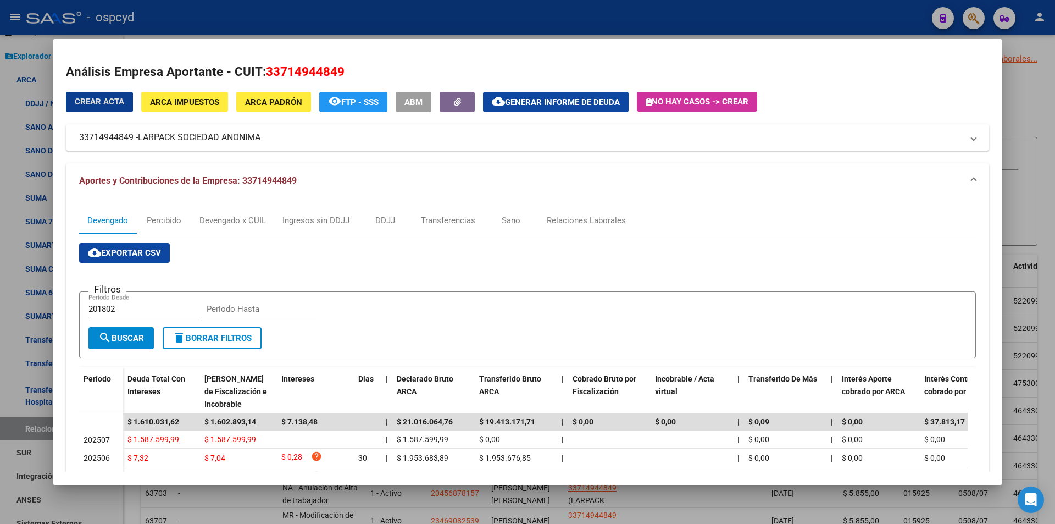
click at [148, 109] on button "ARCA Impuestos" at bounding box center [184, 102] width 87 height 20
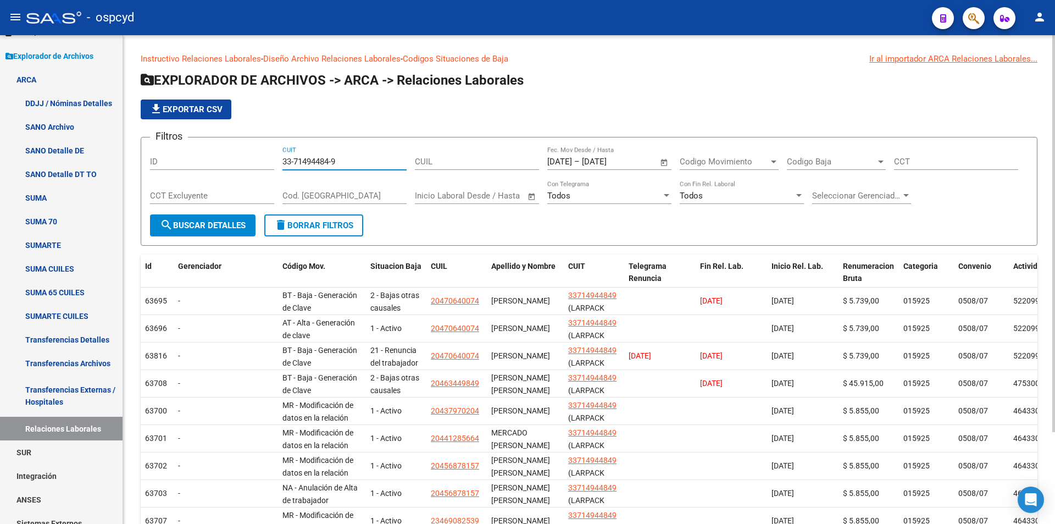
drag, startPoint x: 349, startPoint y: 162, endPoint x: 264, endPoint y: 163, distance: 84.6
click at [268, 163] on div "Filtros ID 33-71494484-9 CUIT CUIL 9/8/2025 9/8/2025 – 15/8/2025 15/8/2025 Fec.…" at bounding box center [589, 180] width 878 height 68
paste input "6333"
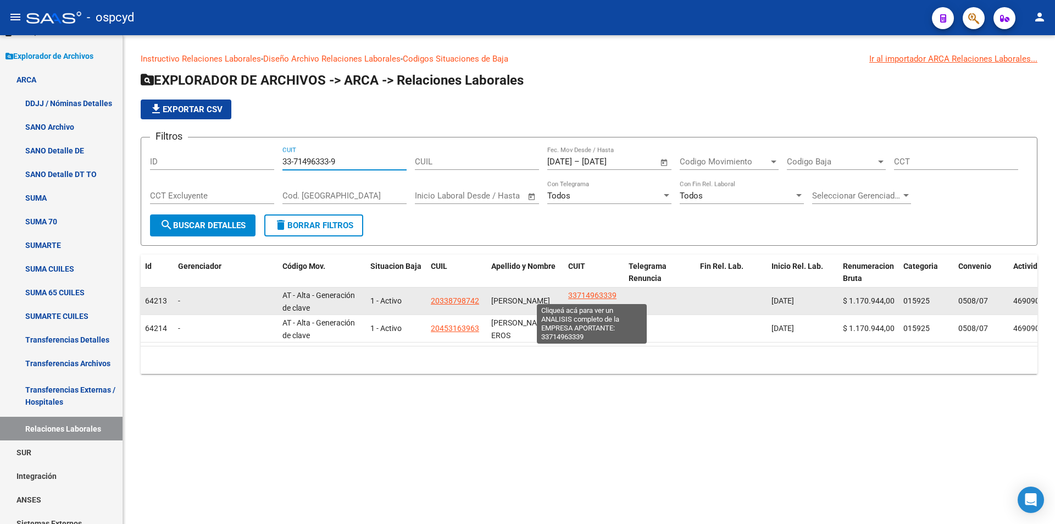
type input "33-71496333-9"
click at [593, 291] on span "33714963339" at bounding box center [592, 295] width 48 height 9
type textarea "33714963339"
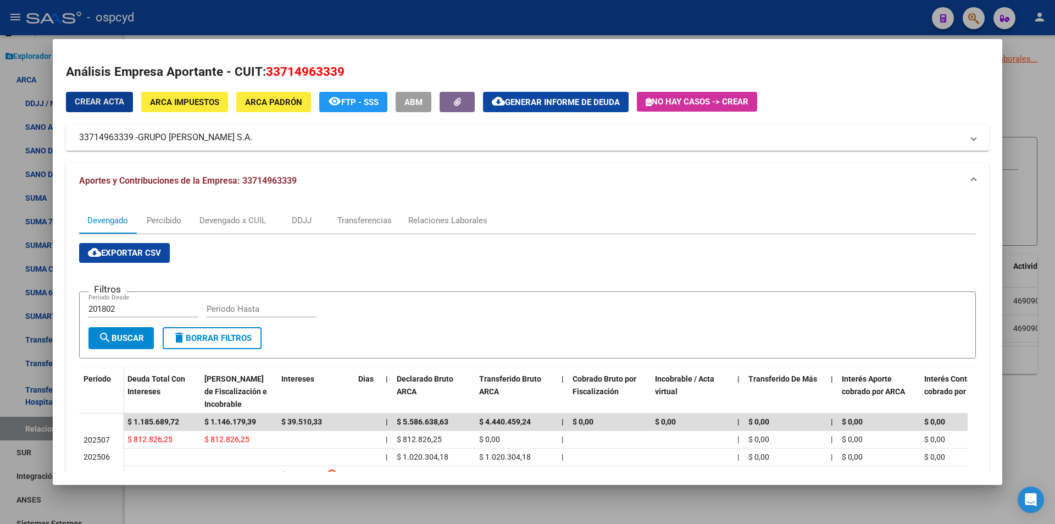
click at [204, 99] on span "ARCA Impuestos" at bounding box center [184, 102] width 69 height 10
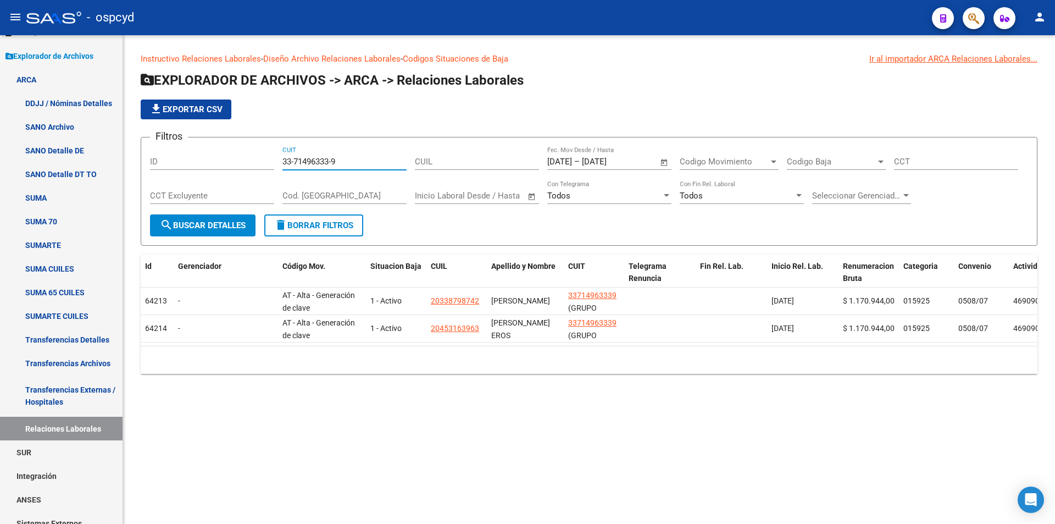
drag, startPoint x: 332, startPoint y: 162, endPoint x: 232, endPoint y: 160, distance: 100.6
click at [241, 159] on div "Filtros ID 33-71496333-9 CUIT CUIL 9/8/2025 9/8/2025 – 15/8/2025 15/8/2025 Fec.…" at bounding box center [589, 180] width 878 height 68
paste input "698105"
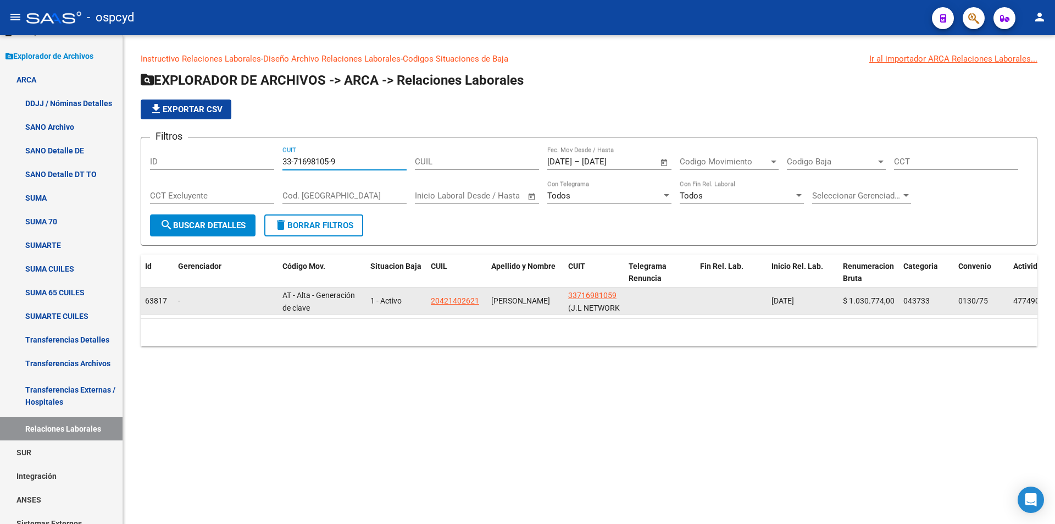
type input "33-71698105-9"
click at [591, 296] on span "33716981059" at bounding box center [592, 295] width 48 height 9
type textarea "33716981059"
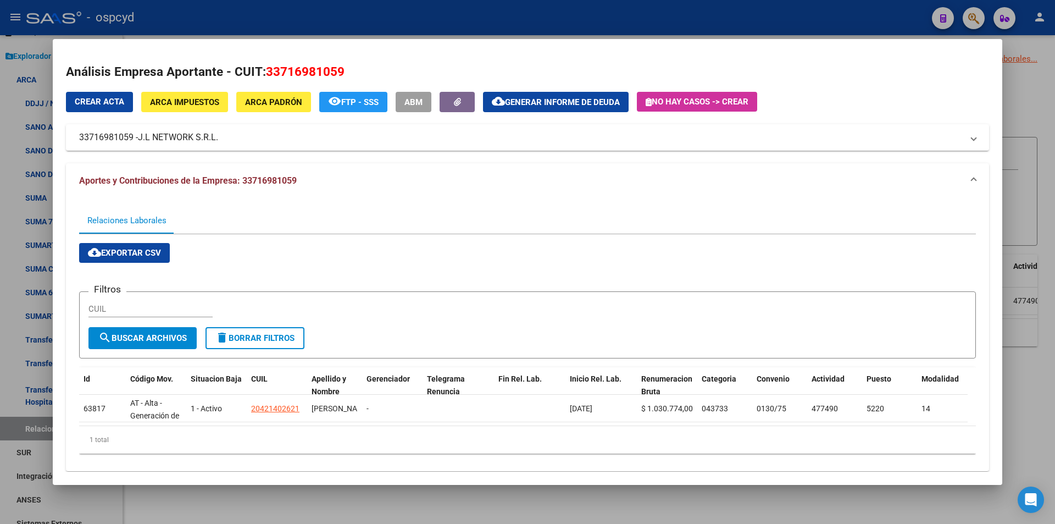
click at [196, 112] on div "Crear Acta ARCA Impuestos ARCA Padrón remove_red_eye FTP - SSS ABM cloud_downlo…" at bounding box center [527, 121] width 923 height 59
click at [186, 97] on span "ARCA Impuestos" at bounding box center [184, 102] width 69 height 10
